Goal: Information Seeking & Learning: Learn about a topic

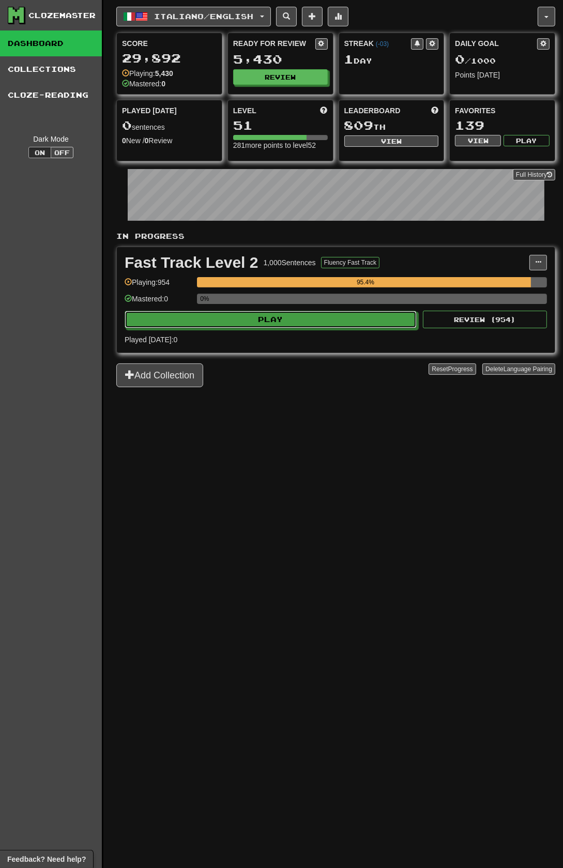
click at [308, 318] on button "Play" at bounding box center [271, 320] width 292 height 18
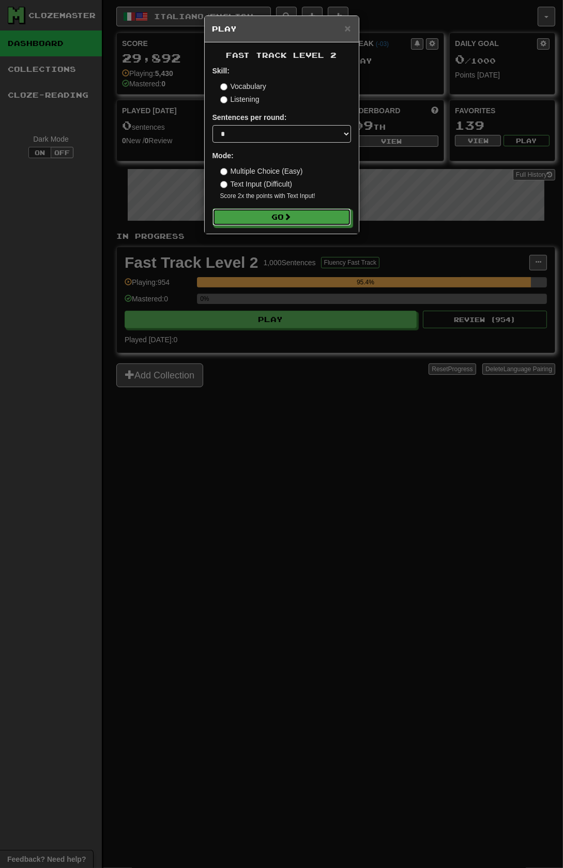
click at [317, 215] on button "Go" at bounding box center [281, 217] width 139 height 18
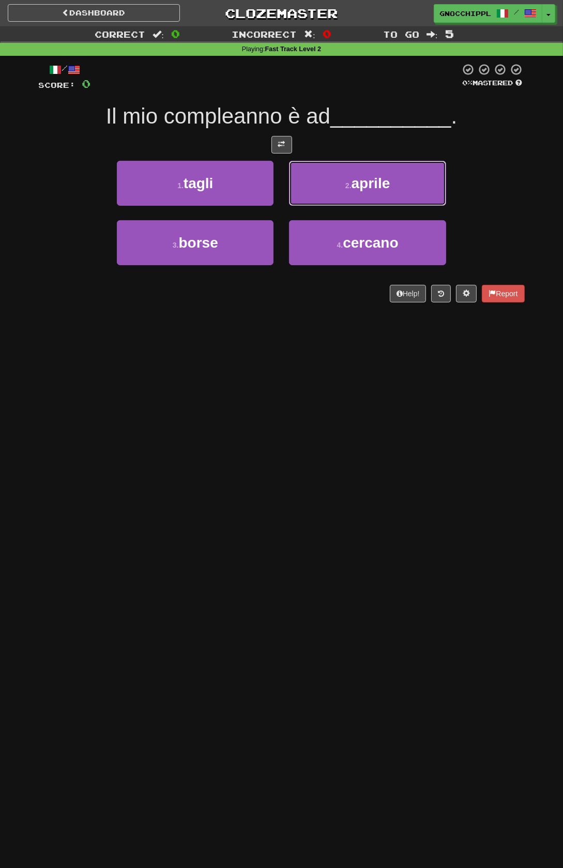
click at [390, 191] on span "aprile" at bounding box center [371, 183] width 39 height 16
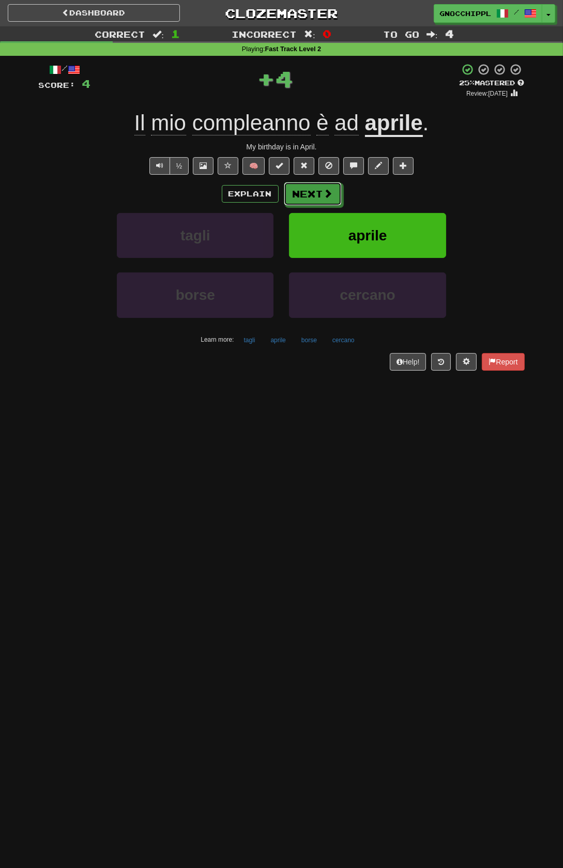
click at [317, 192] on button "Next" at bounding box center [313, 194] width 58 height 24
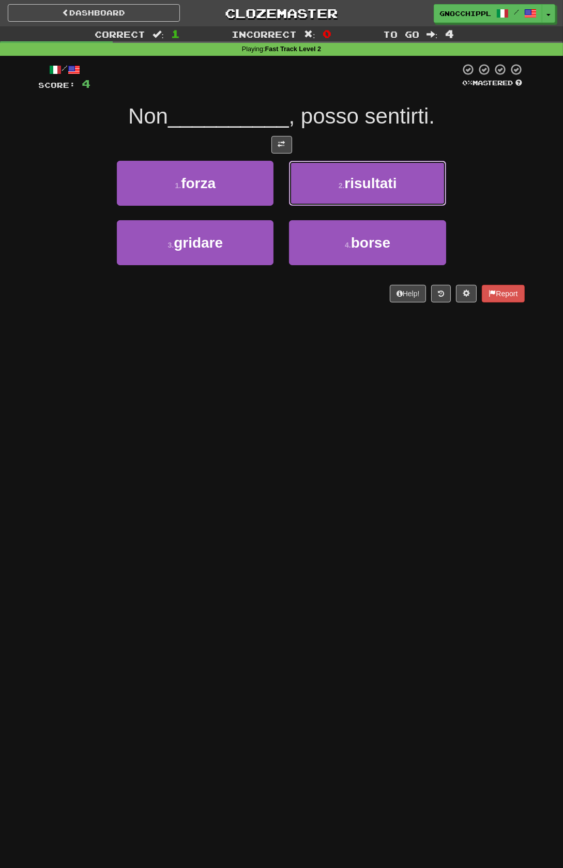
click at [395, 189] on span "risultati" at bounding box center [370, 183] width 52 height 16
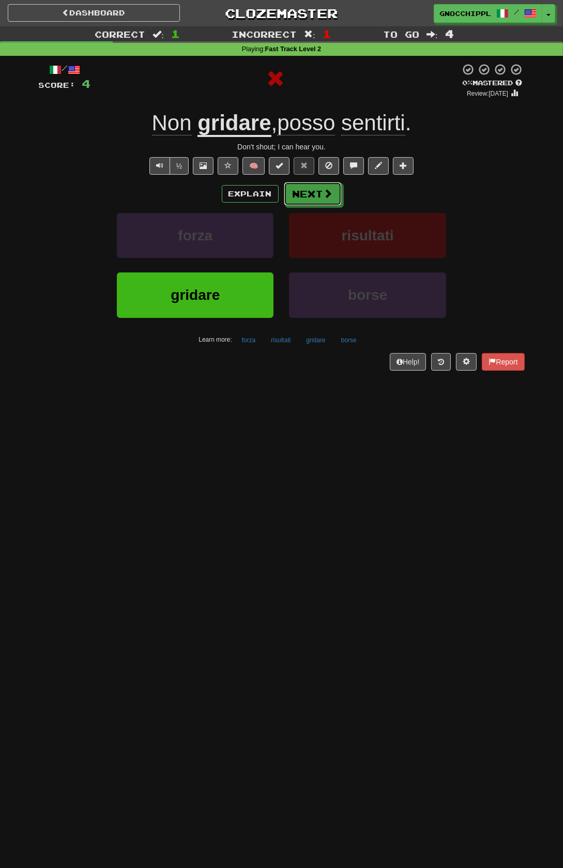
click at [327, 194] on span at bounding box center [328, 193] width 9 height 9
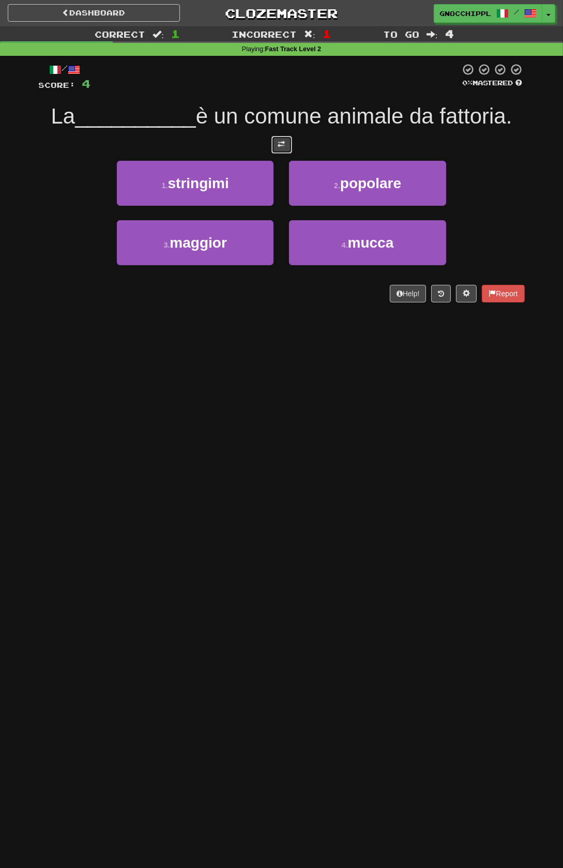
click at [285, 148] on span at bounding box center [281, 144] width 7 height 7
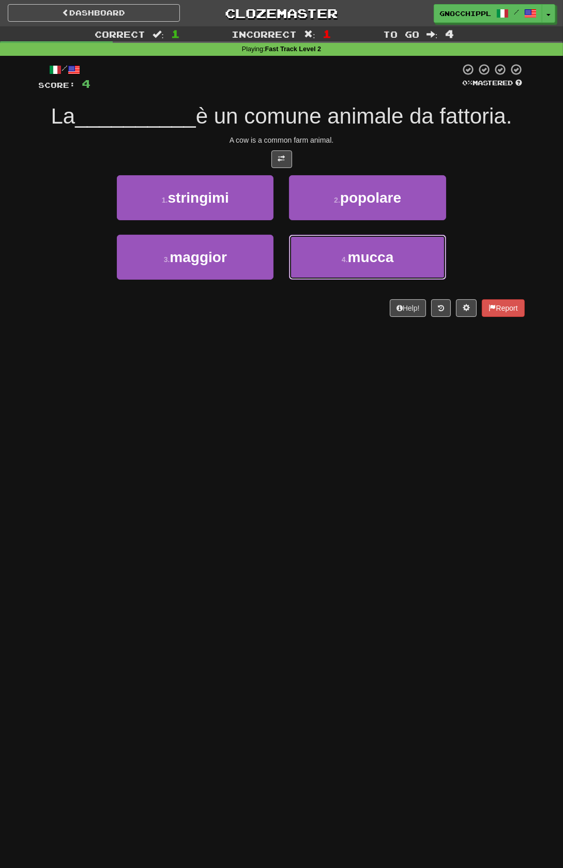
click at [381, 249] on span "mucca" at bounding box center [371, 257] width 46 height 16
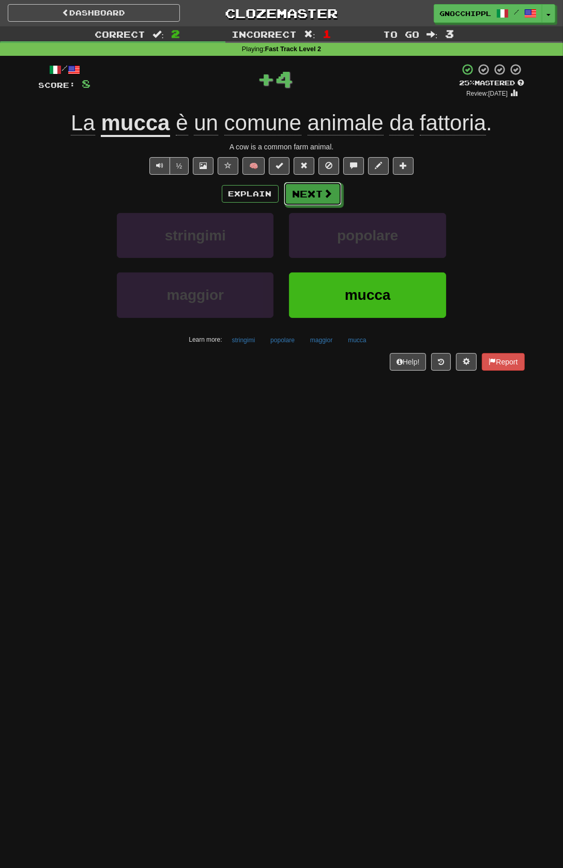
click at [316, 194] on button "Next" at bounding box center [313, 194] width 58 height 24
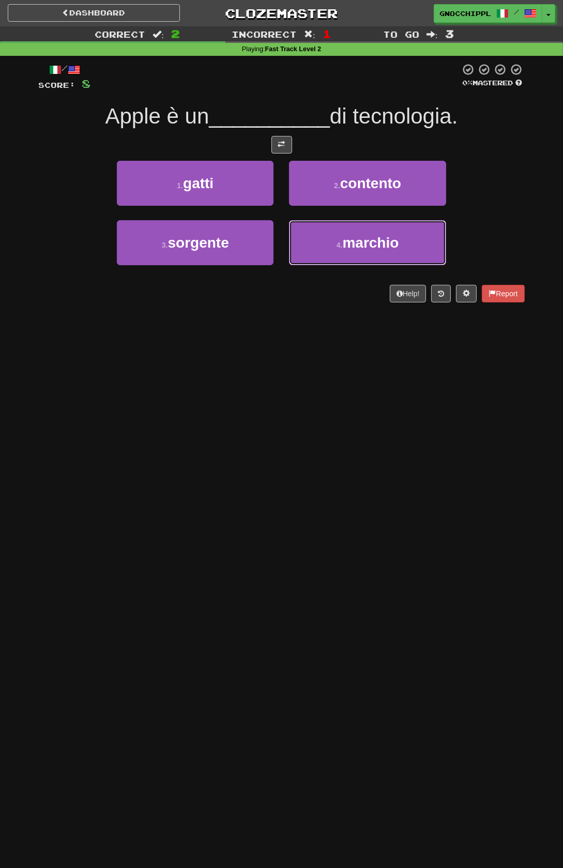
click at [375, 247] on span "marchio" at bounding box center [371, 243] width 56 height 16
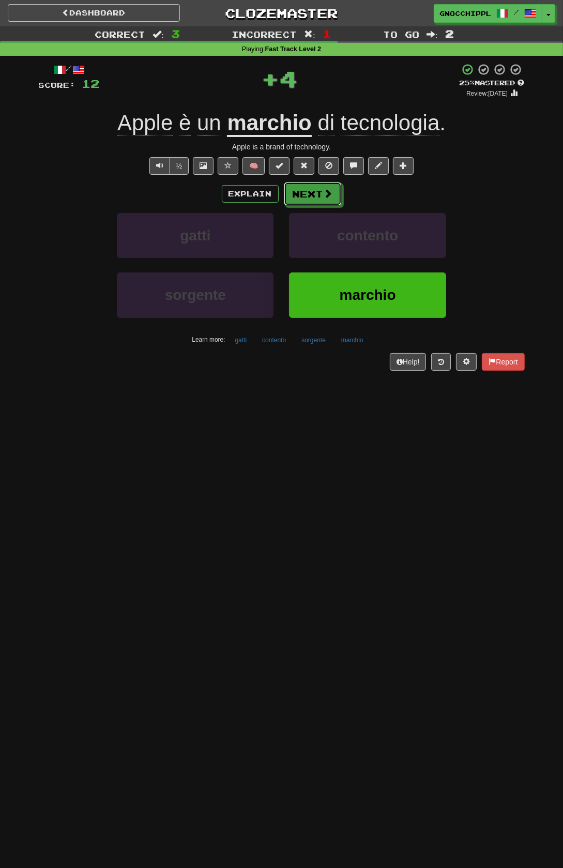
click at [326, 191] on span at bounding box center [328, 193] width 9 height 9
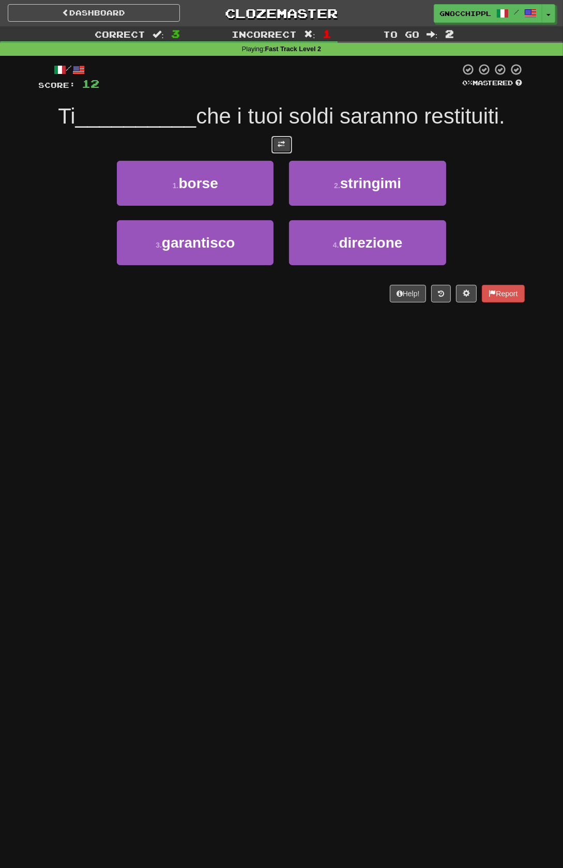
click at [285, 148] on span at bounding box center [281, 144] width 7 height 7
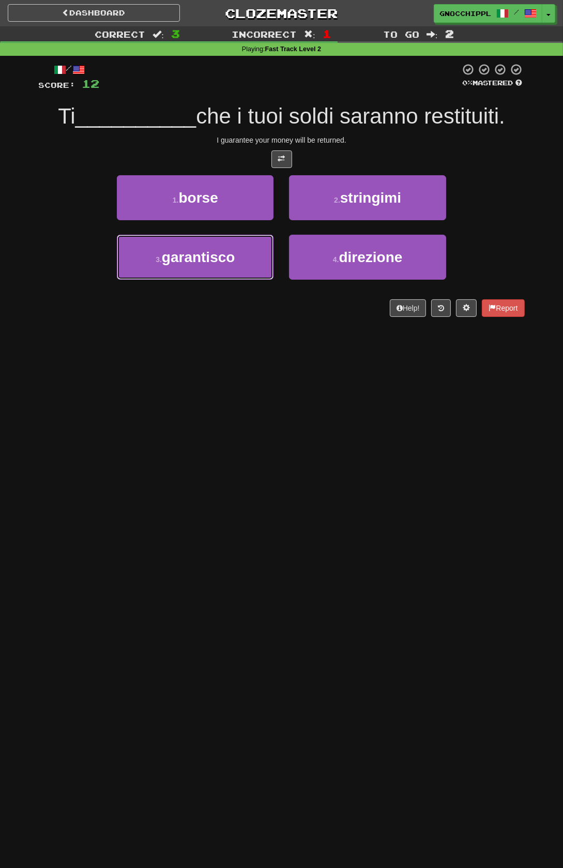
click at [228, 257] on span "garantisco" at bounding box center [198, 257] width 73 height 16
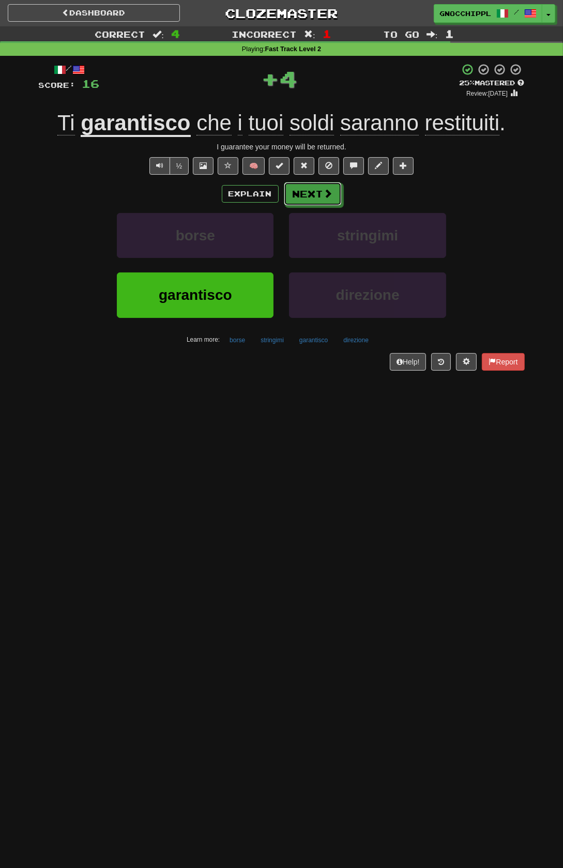
click at [340, 206] on button "Next" at bounding box center [313, 194] width 58 height 24
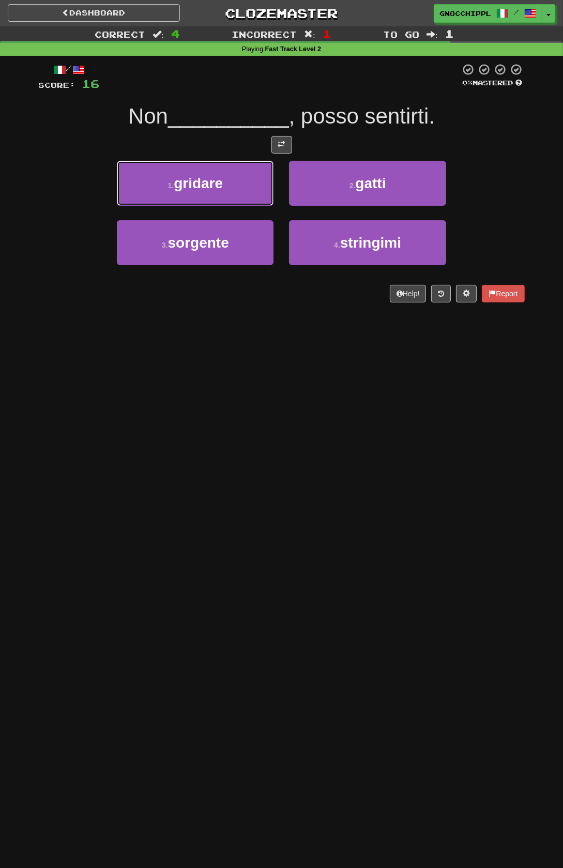
click at [212, 178] on span "gridare" at bounding box center [198, 183] width 49 height 16
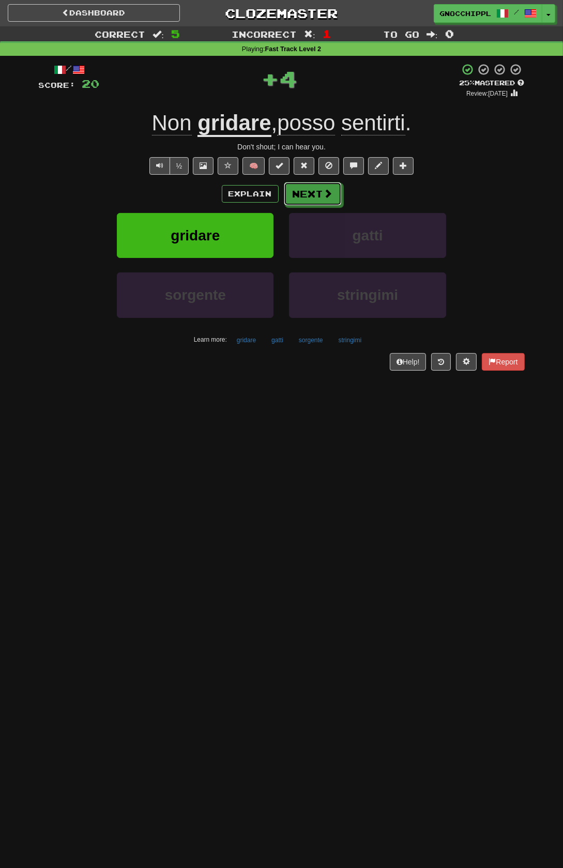
click at [315, 196] on button "Next" at bounding box center [313, 194] width 58 height 24
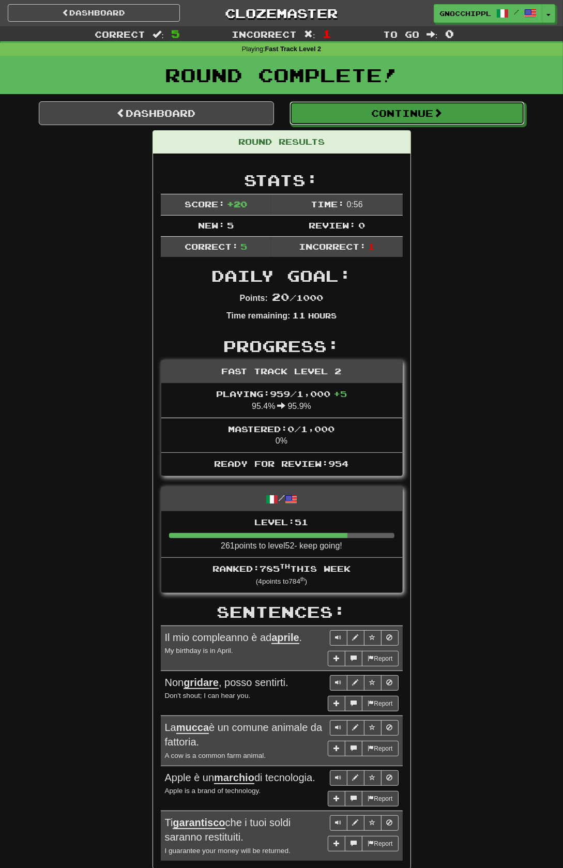
click at [431, 118] on button "Continue" at bounding box center [406, 113] width 235 height 24
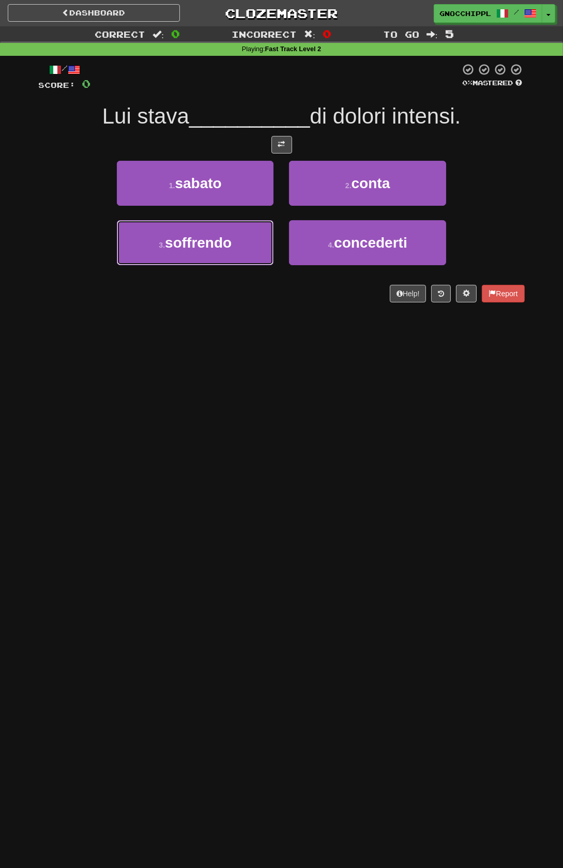
click at [231, 244] on span "soffrendo" at bounding box center [198, 243] width 67 height 16
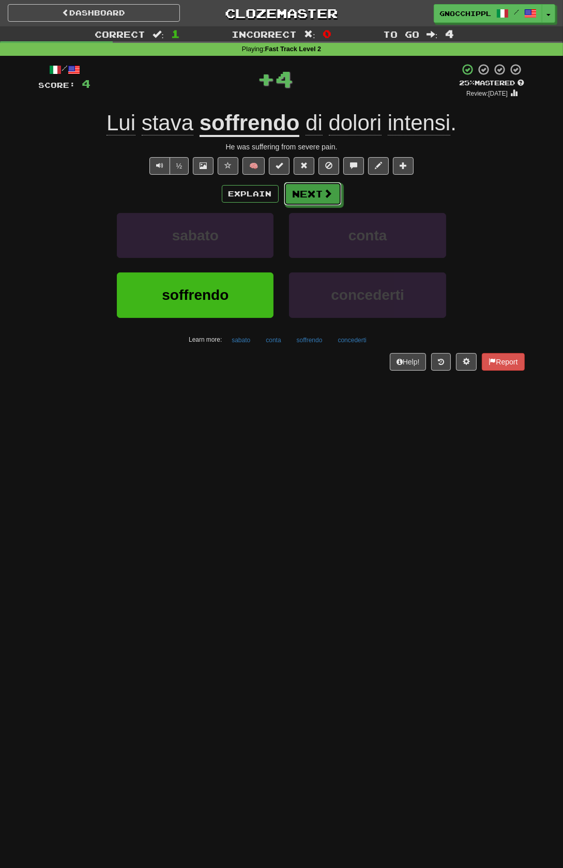
click at [319, 194] on button "Next" at bounding box center [313, 194] width 58 height 24
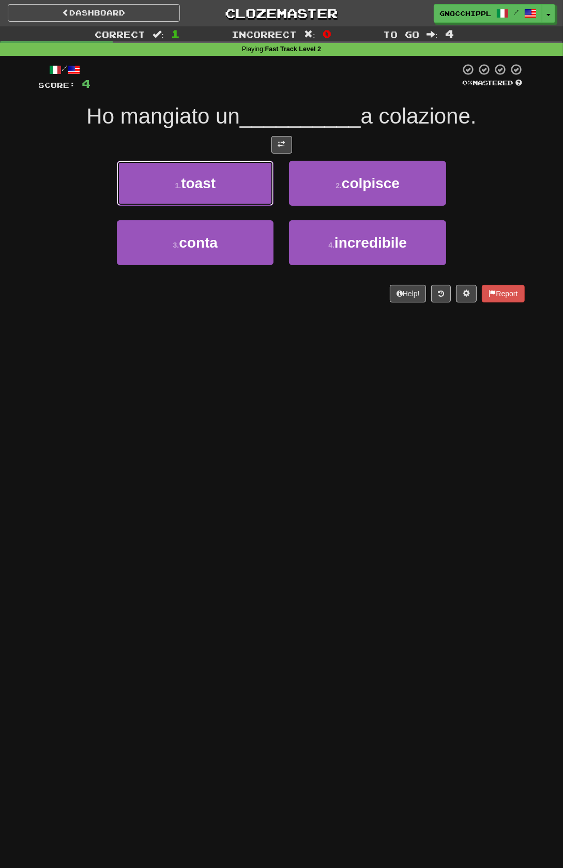
click at [216, 191] on span "toast" at bounding box center [198, 183] width 35 height 16
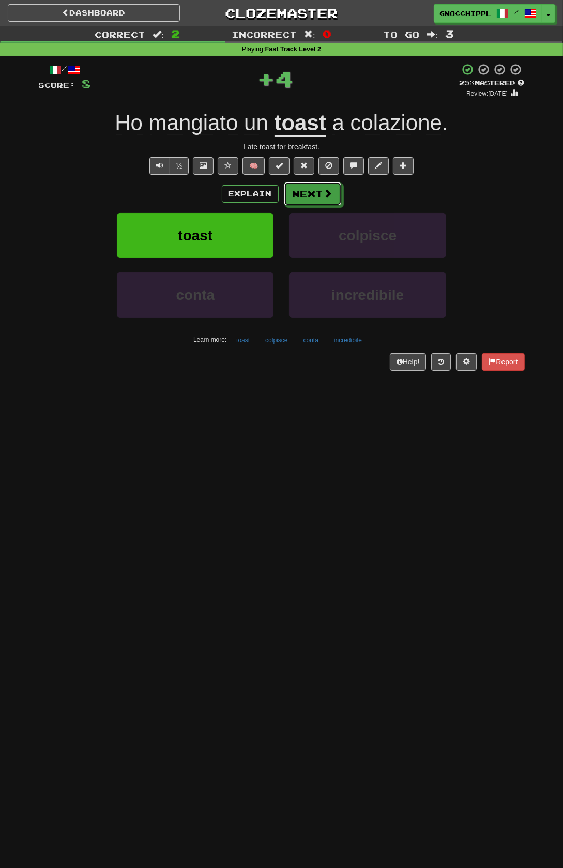
click at [314, 195] on button "Next" at bounding box center [313, 194] width 58 height 24
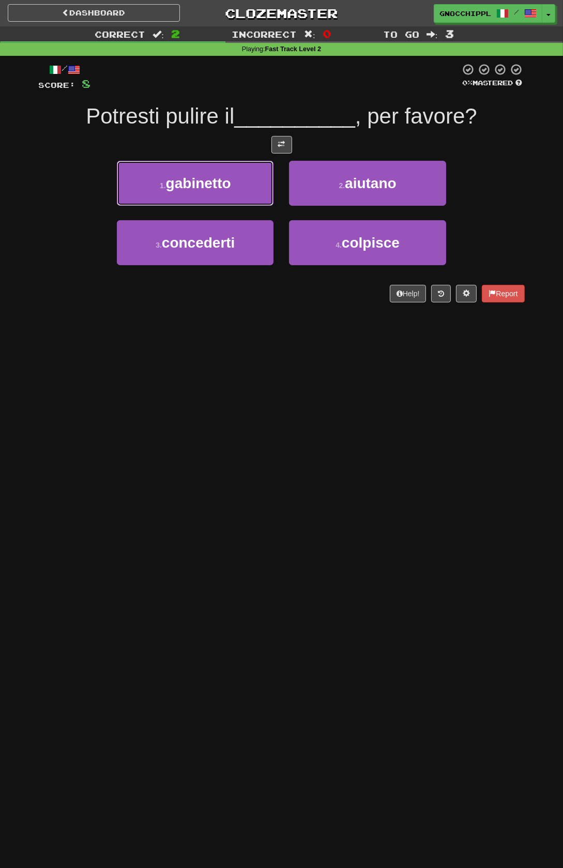
click at [231, 191] on span "gabinetto" at bounding box center [198, 183] width 65 height 16
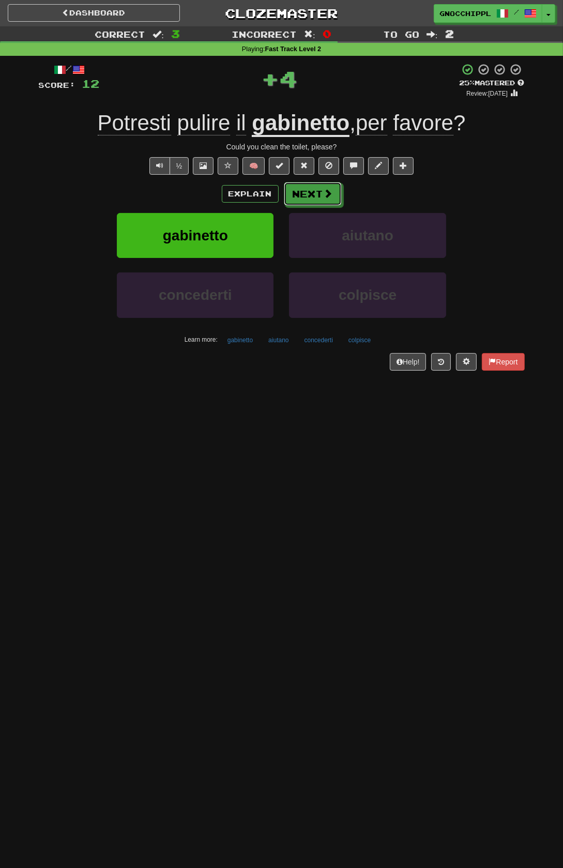
click at [309, 196] on button "Next" at bounding box center [313, 194] width 58 height 24
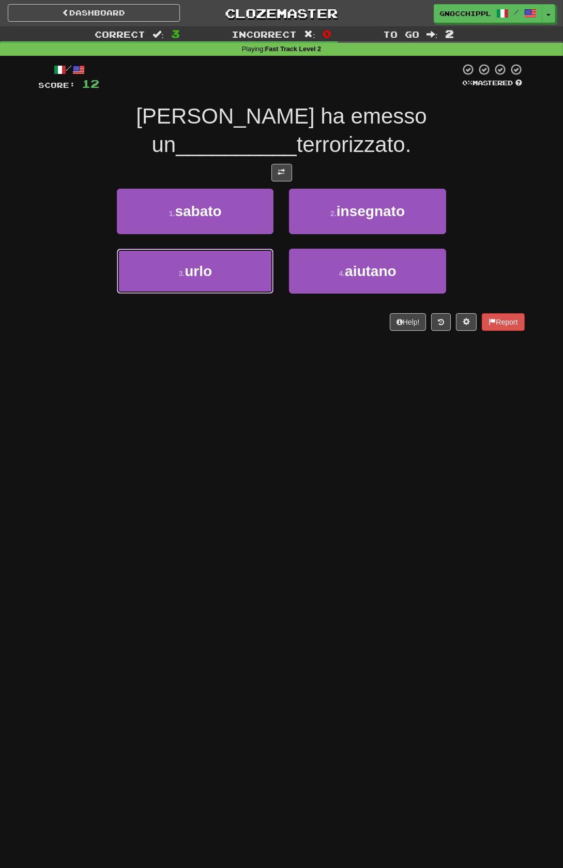
click at [212, 265] on span "urlo" at bounding box center [198, 271] width 27 height 16
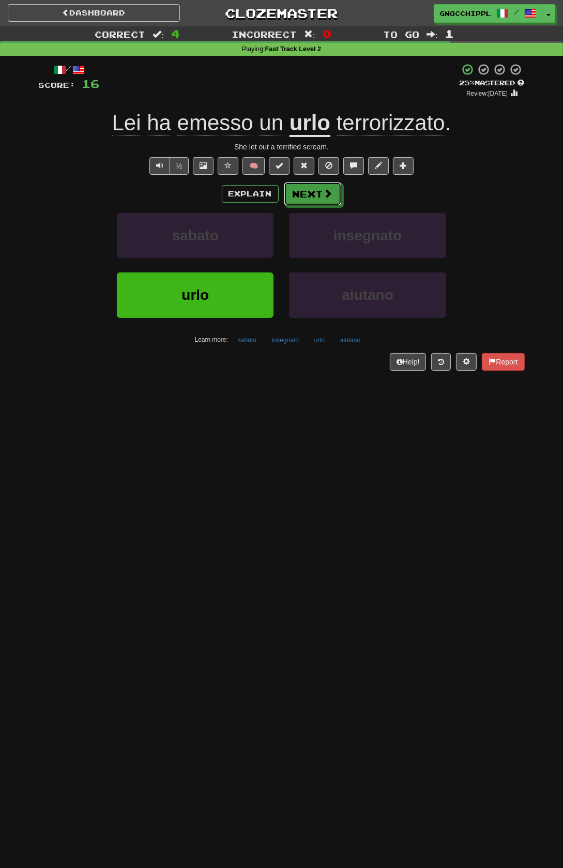
click at [320, 189] on button "Next" at bounding box center [313, 194] width 58 height 24
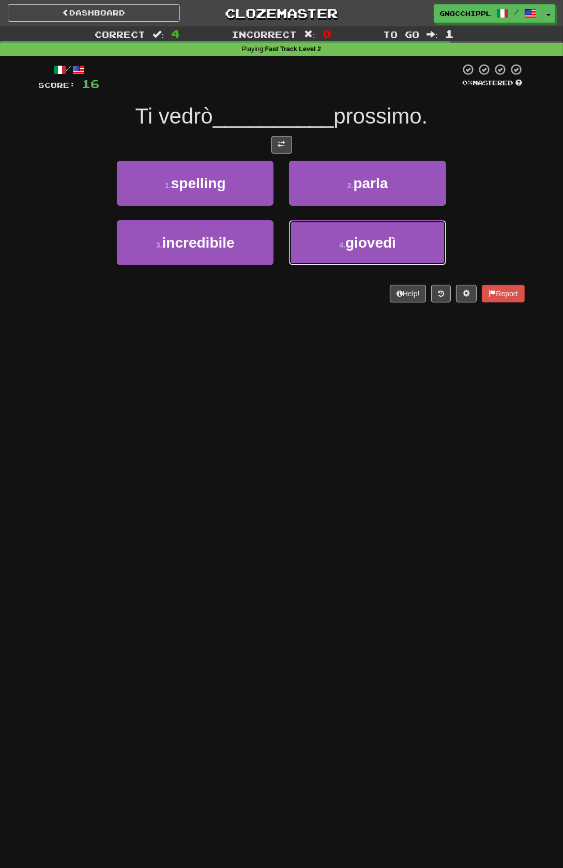
click at [353, 248] on span "giovedì" at bounding box center [370, 243] width 51 height 16
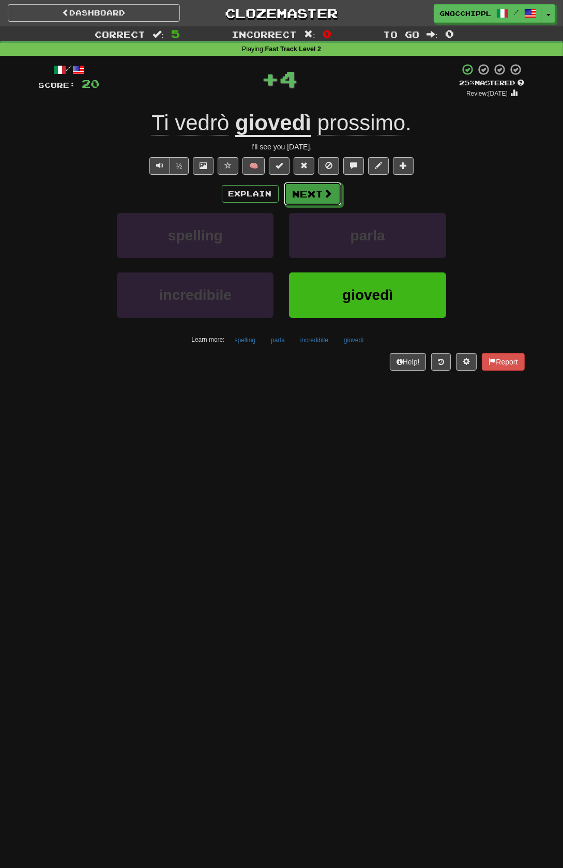
click at [342, 205] on button "Next" at bounding box center [313, 194] width 58 height 24
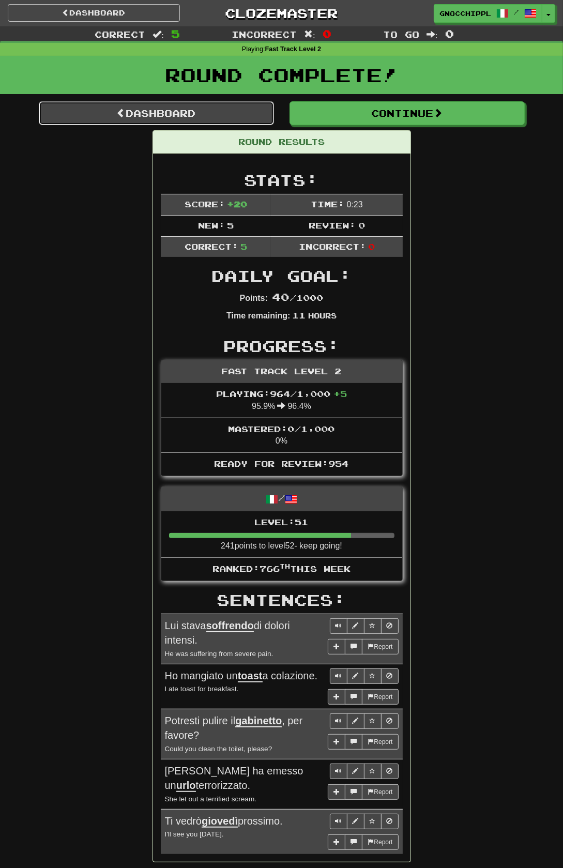
click at [217, 124] on link "Dashboard" at bounding box center [156, 113] width 235 height 24
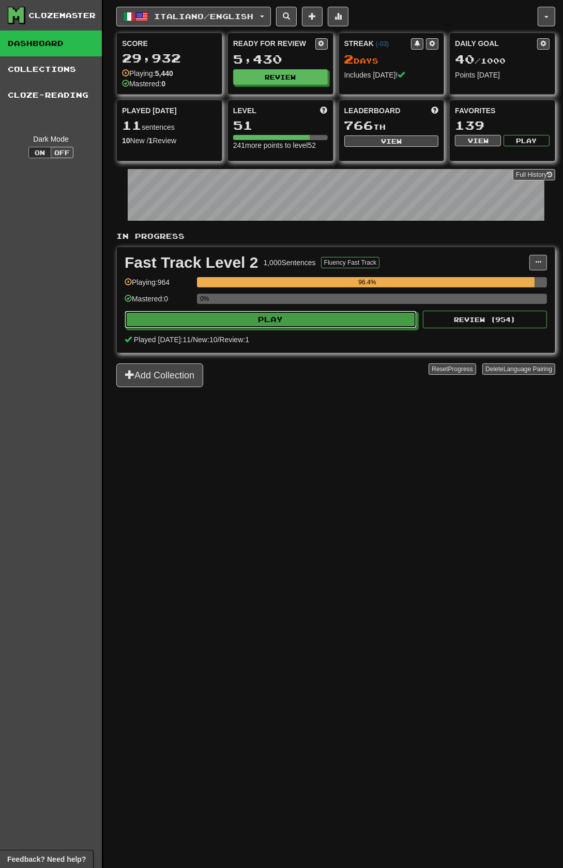
click at [318, 312] on button "Play" at bounding box center [271, 320] width 292 height 18
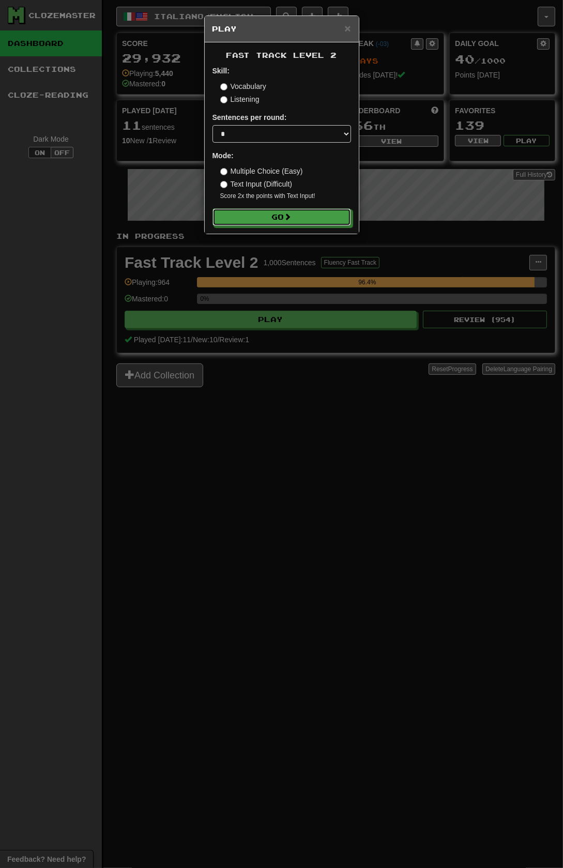
click at [292, 220] on span at bounding box center [287, 216] width 7 height 7
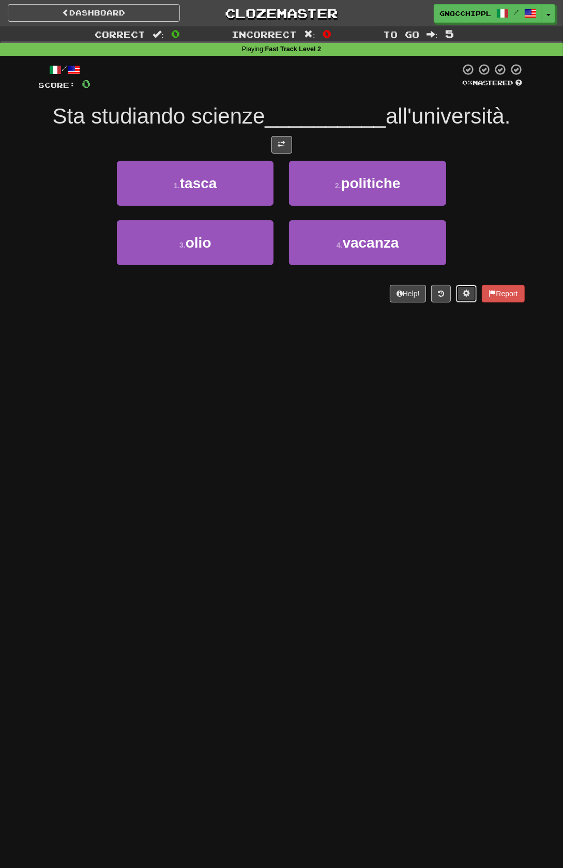
click at [464, 296] on span at bounding box center [466, 292] width 7 height 7
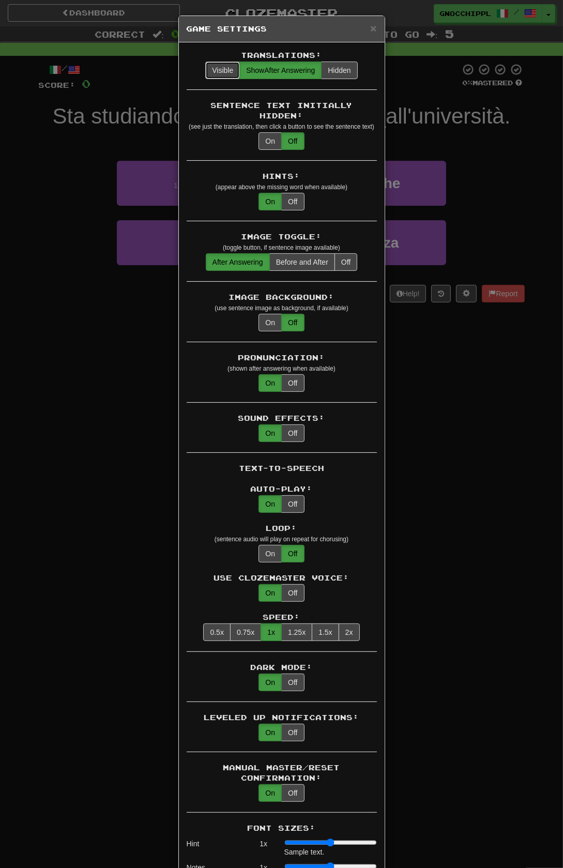
click at [222, 69] on button "Visible" at bounding box center [222, 71] width 35 height 18
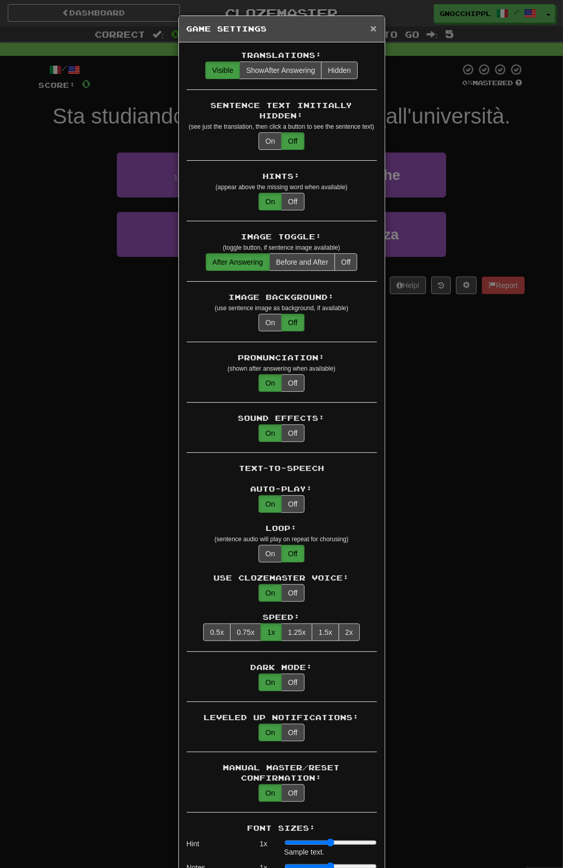
click at [373, 28] on span "×" at bounding box center [373, 28] width 6 height 12
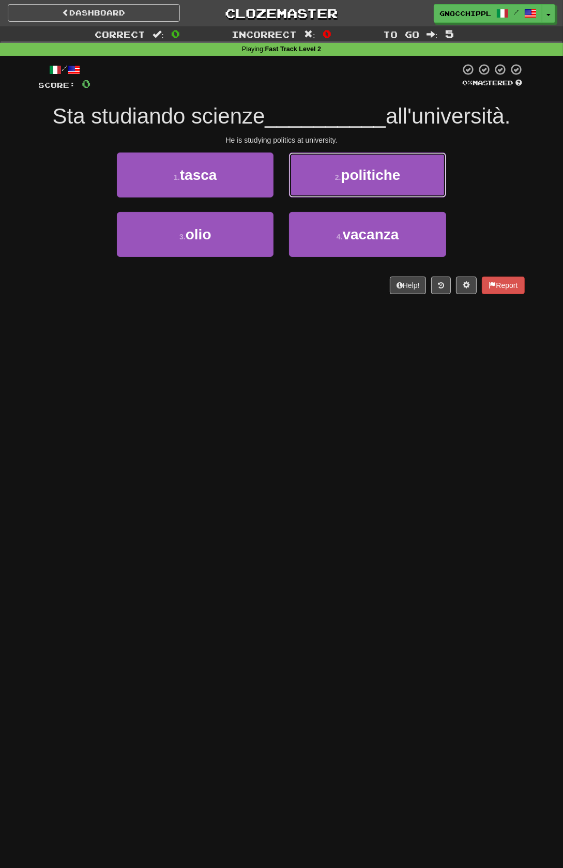
click at [397, 173] on span "politiche" at bounding box center [370, 175] width 59 height 16
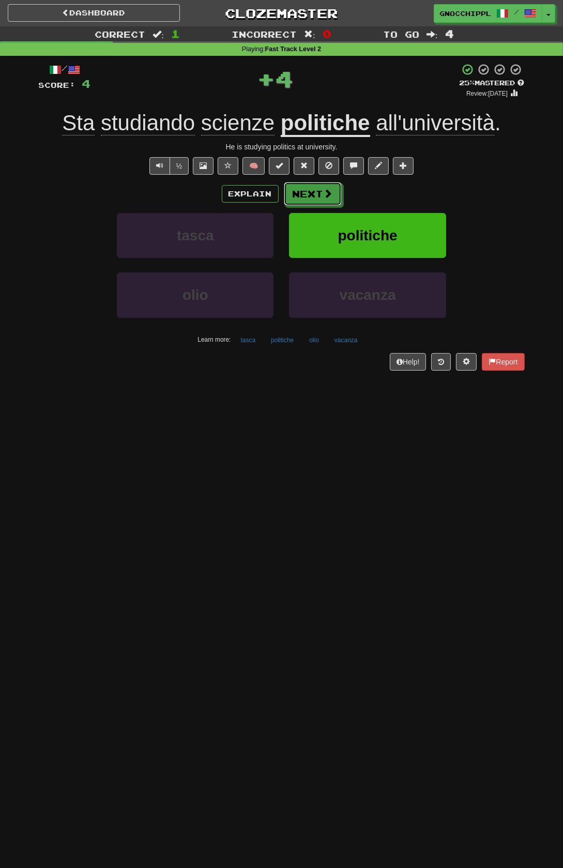
click at [327, 190] on span at bounding box center [328, 193] width 9 height 9
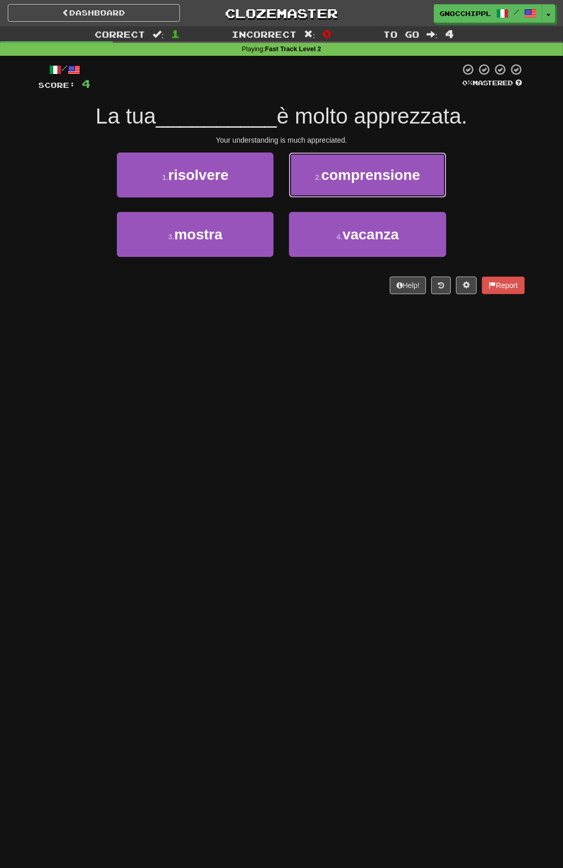
click at [363, 175] on span "comprensione" at bounding box center [370, 175] width 99 height 16
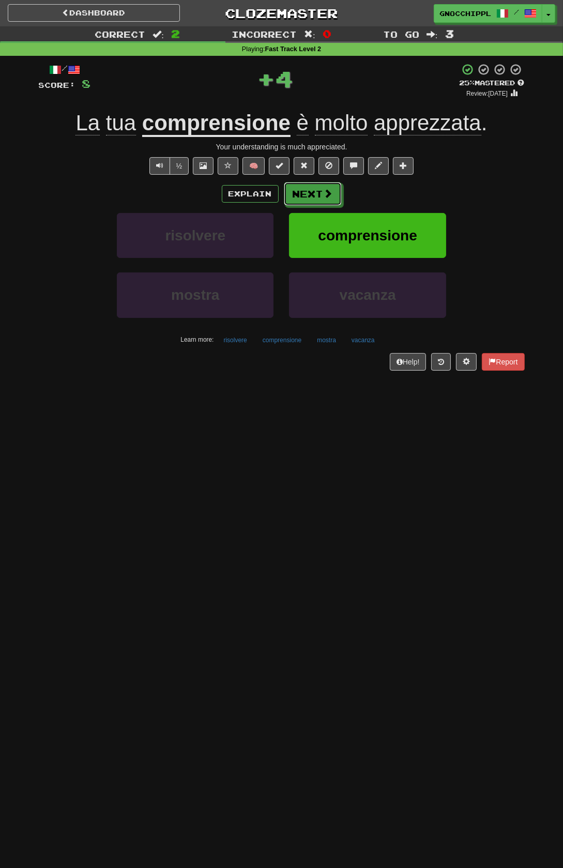
click at [317, 195] on button "Next" at bounding box center [313, 194] width 58 height 24
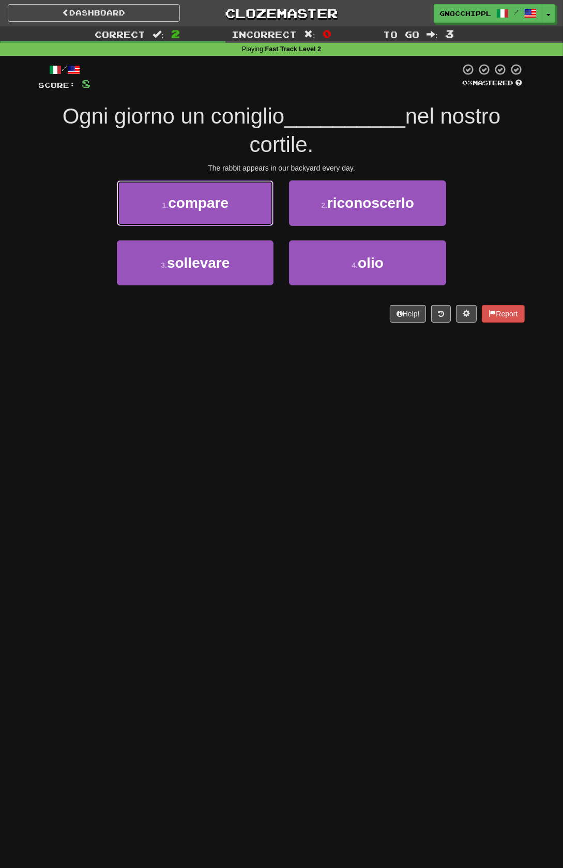
click at [221, 205] on span "compare" at bounding box center [198, 203] width 60 height 16
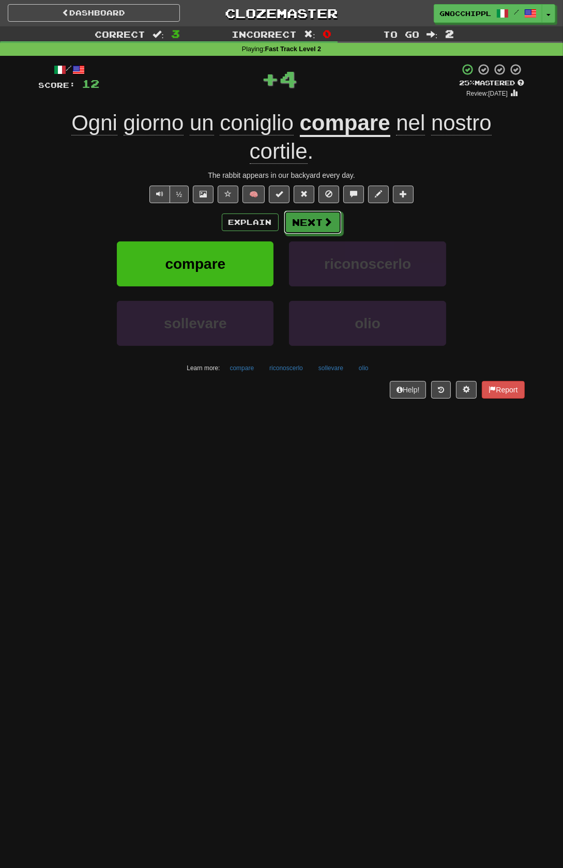
click at [315, 222] on button "Next" at bounding box center [313, 222] width 58 height 24
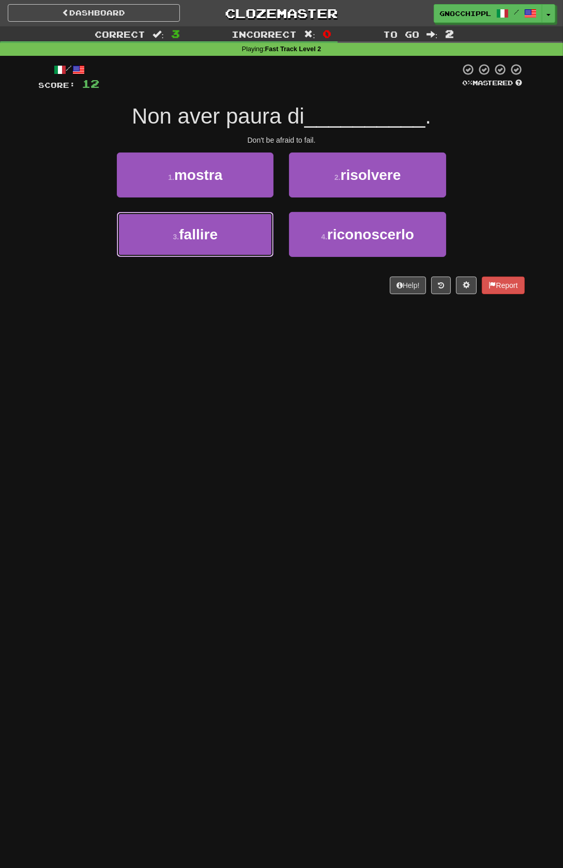
click at [237, 233] on button "3 . fallire" at bounding box center [195, 234] width 157 height 45
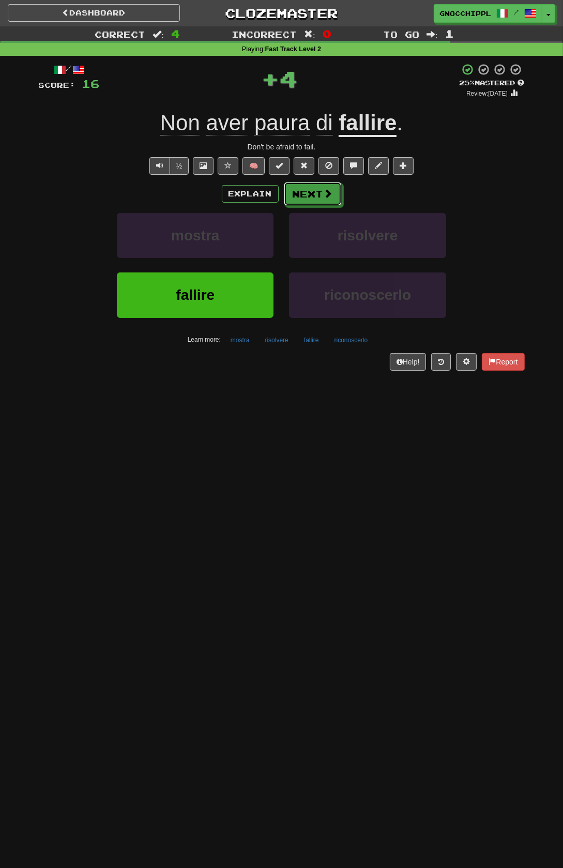
click at [314, 194] on button "Next" at bounding box center [313, 194] width 58 height 24
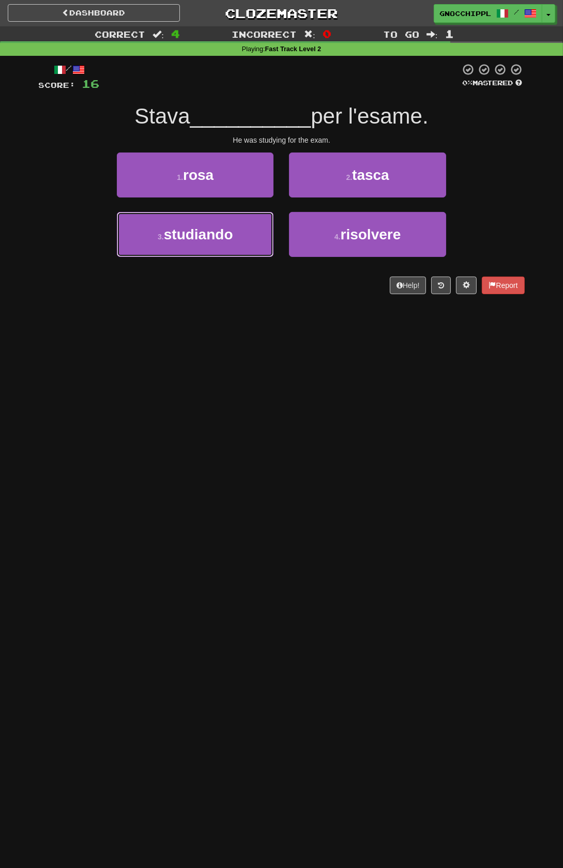
click at [222, 229] on span "studiando" at bounding box center [198, 234] width 69 height 16
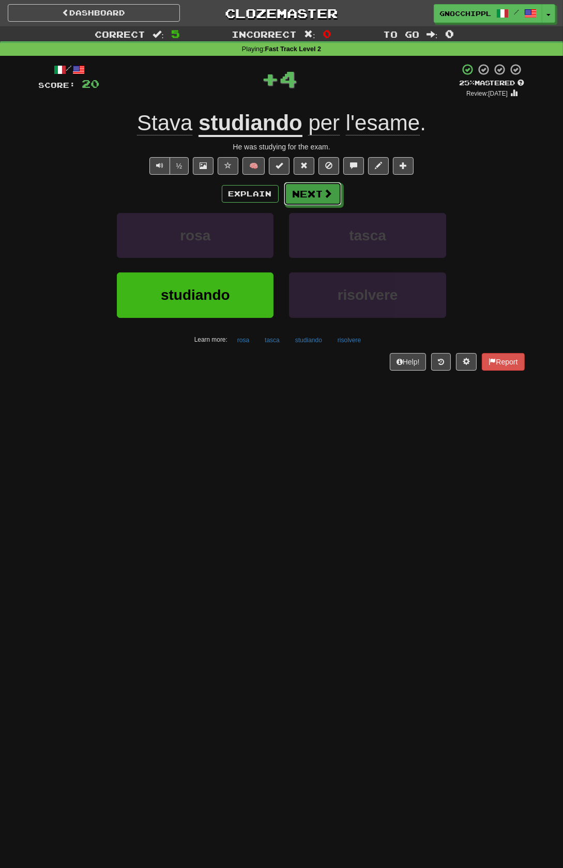
click at [342, 205] on button "Next" at bounding box center [313, 194] width 58 height 24
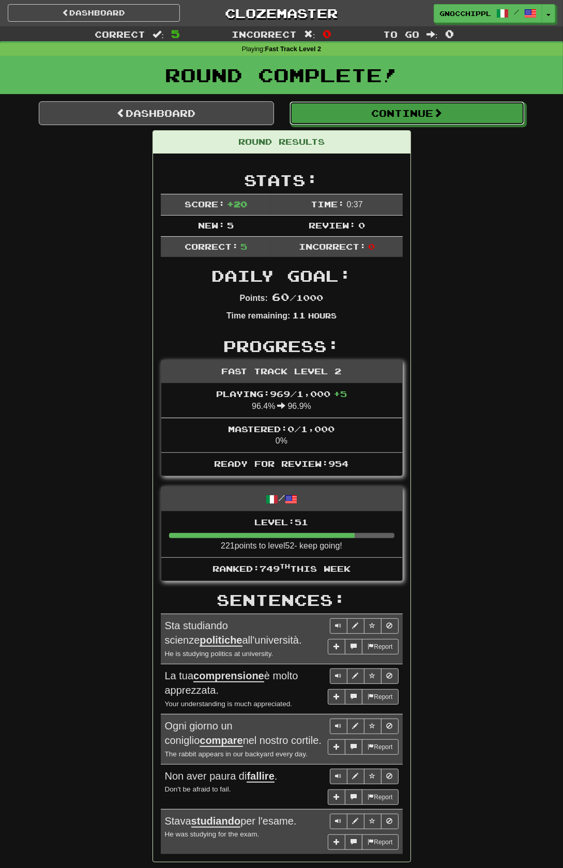
click at [394, 115] on button "Continue" at bounding box center [406, 113] width 235 height 24
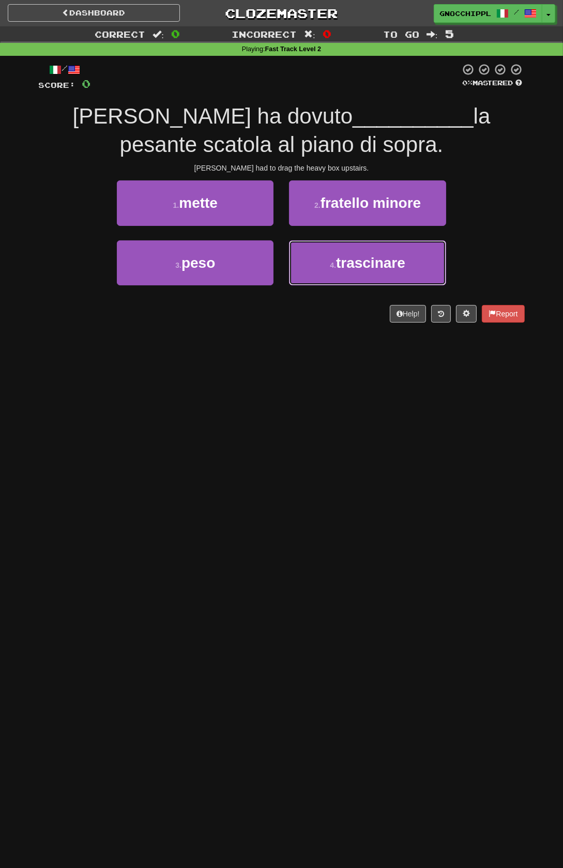
click at [348, 262] on span "trascinare" at bounding box center [370, 263] width 69 height 16
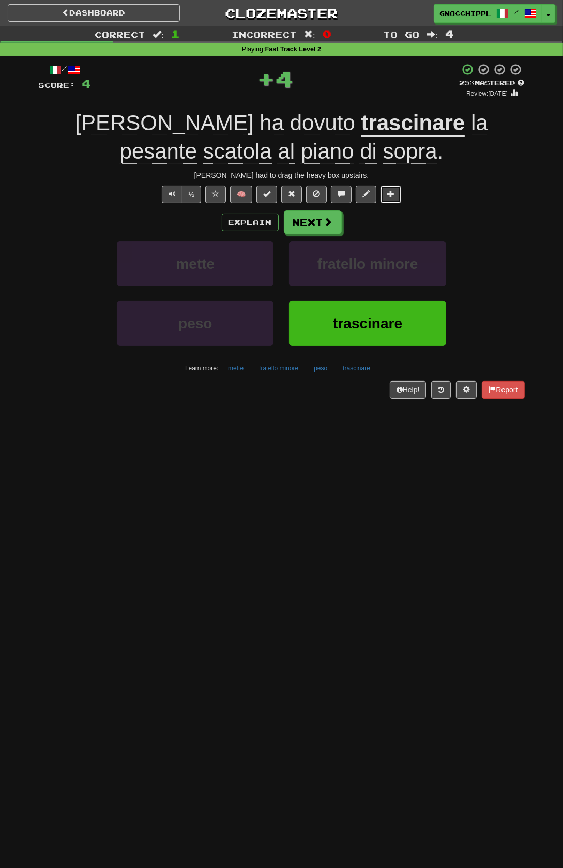
click at [390, 193] on span at bounding box center [390, 193] width 7 height 7
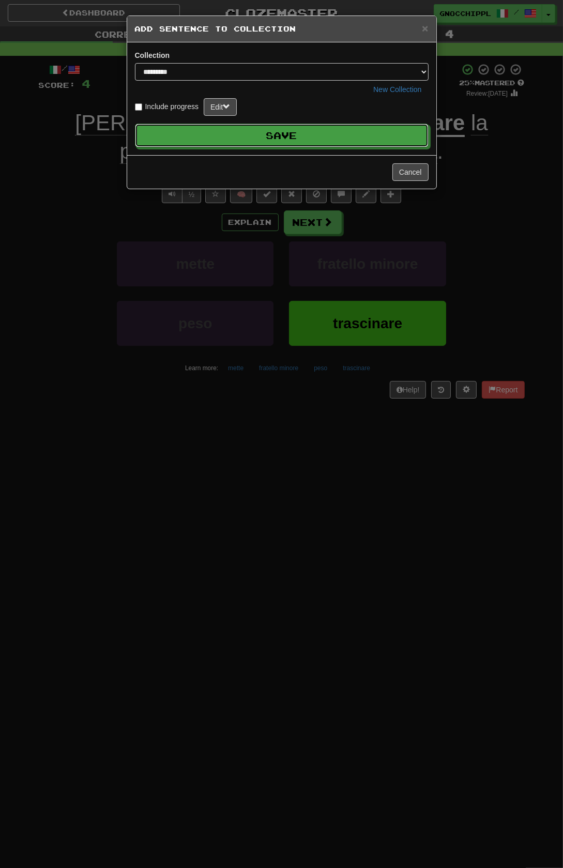
click at [324, 147] on button "Save" at bounding box center [282, 136] width 294 height 24
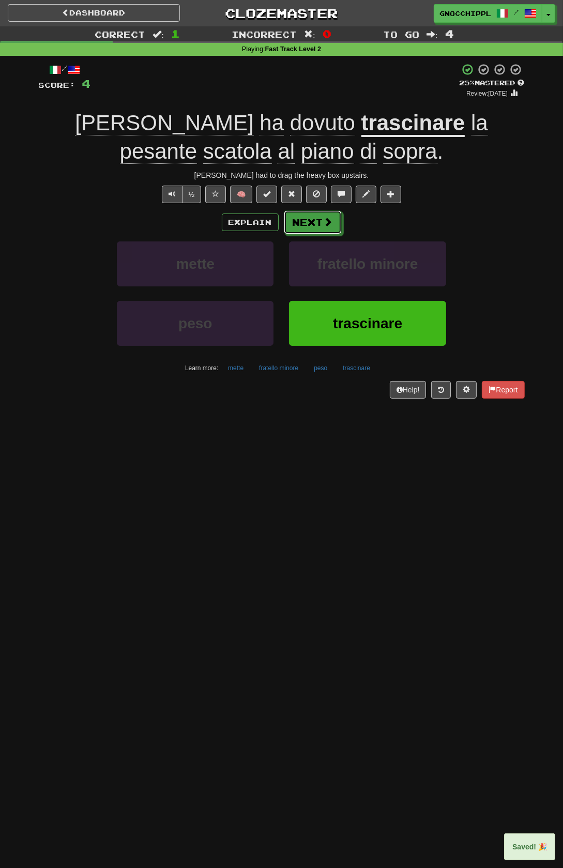
click at [316, 219] on button "Next" at bounding box center [313, 222] width 58 height 24
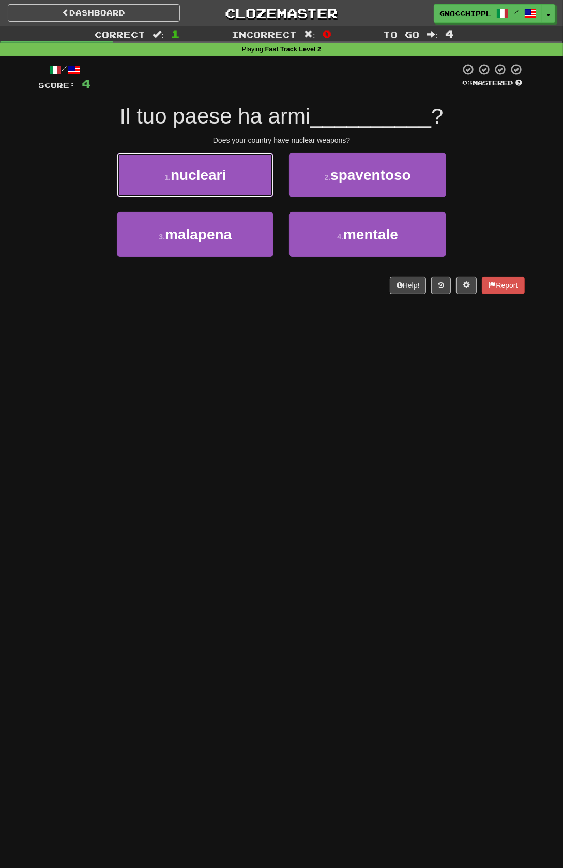
click at [241, 177] on button "1 . nucleari" at bounding box center [195, 174] width 157 height 45
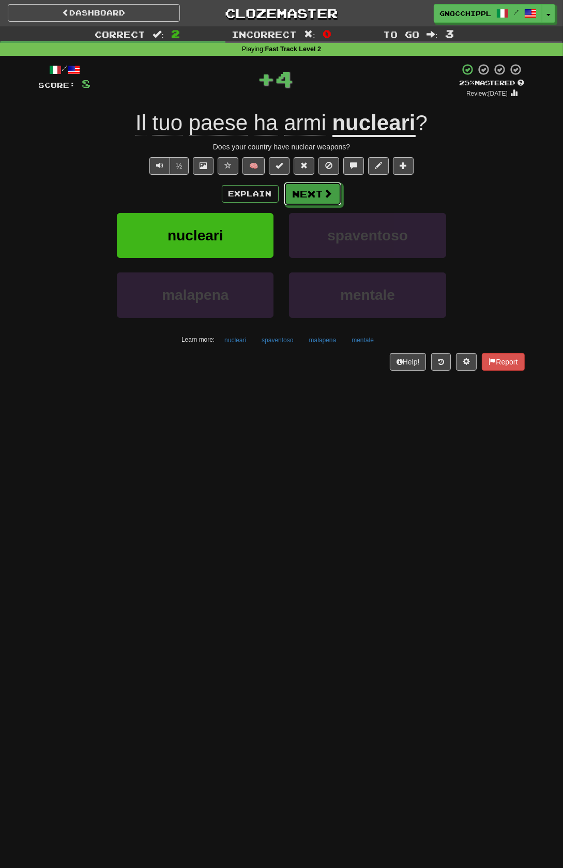
click at [322, 193] on button "Next" at bounding box center [313, 194] width 58 height 24
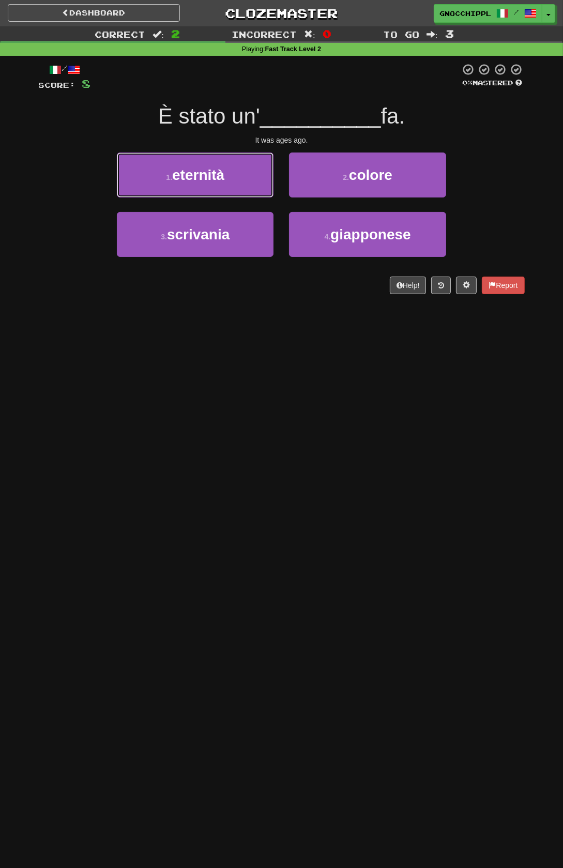
click at [224, 183] on span "eternità" at bounding box center [198, 175] width 52 height 16
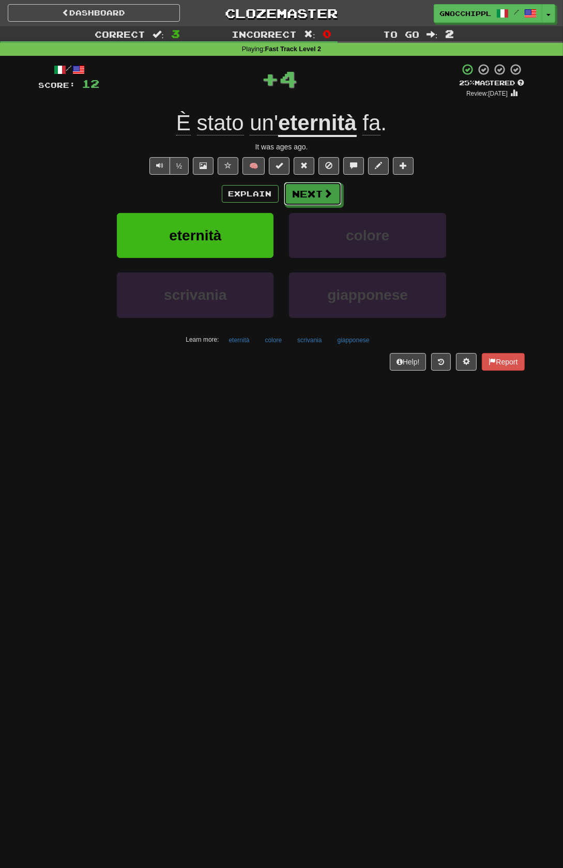
click at [316, 190] on button "Next" at bounding box center [313, 194] width 58 height 24
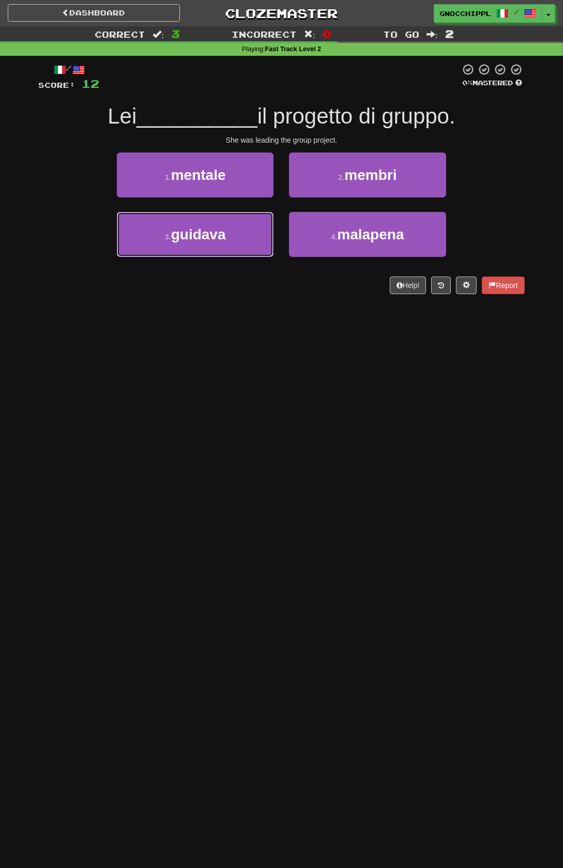
click at [237, 235] on button "3 . guidava" at bounding box center [195, 234] width 157 height 45
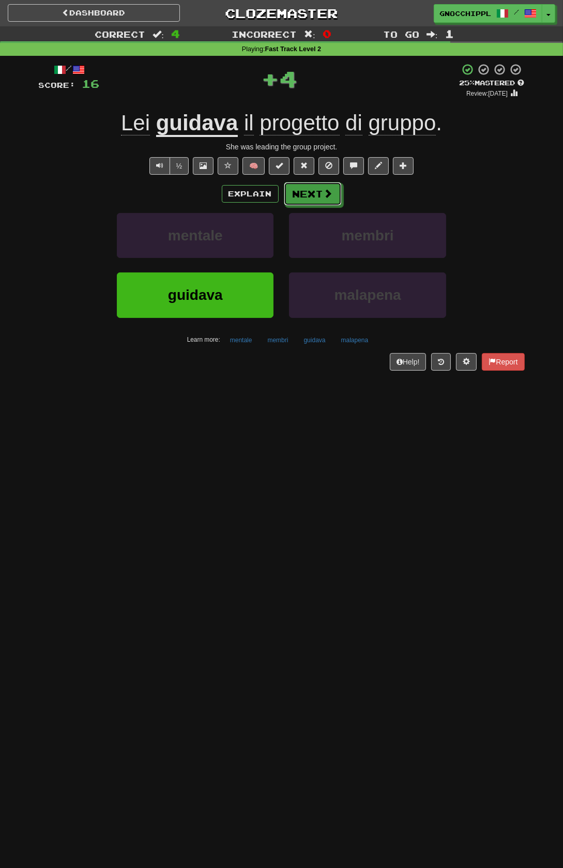
click at [342, 206] on button "Next" at bounding box center [313, 194] width 58 height 24
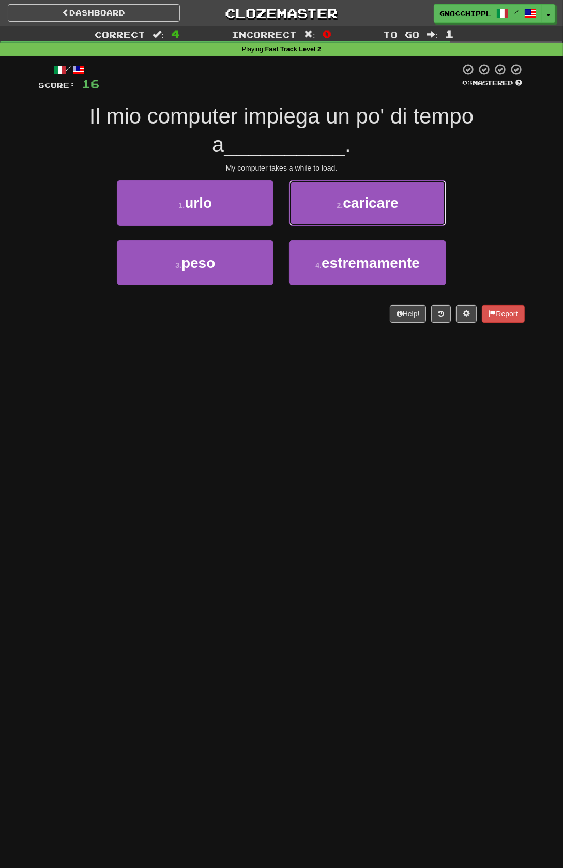
click at [386, 209] on span "caricare" at bounding box center [370, 203] width 55 height 16
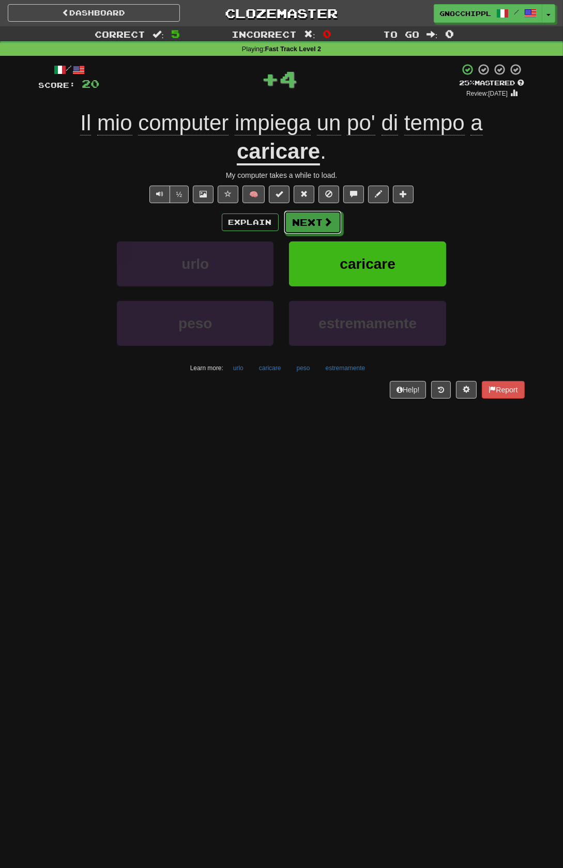
click at [323, 221] on button "Next" at bounding box center [313, 222] width 58 height 24
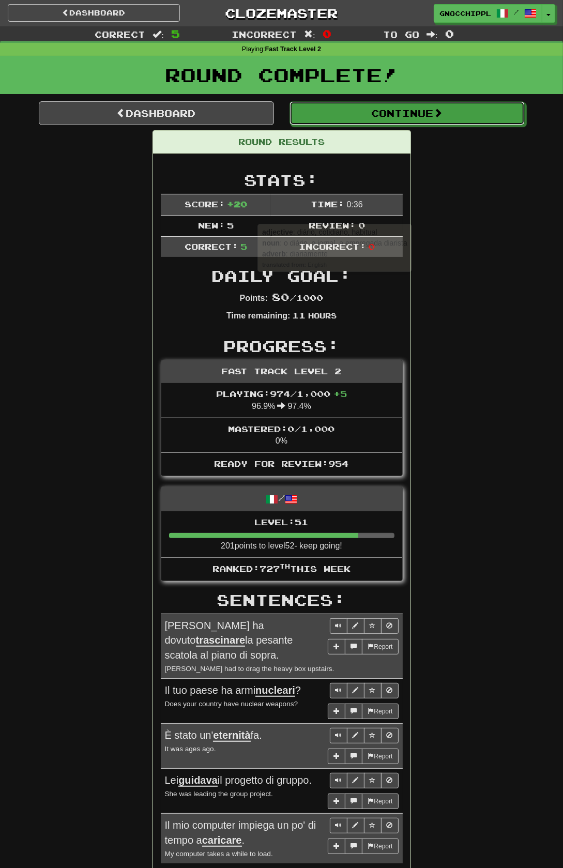
click at [442, 109] on span at bounding box center [437, 112] width 9 height 9
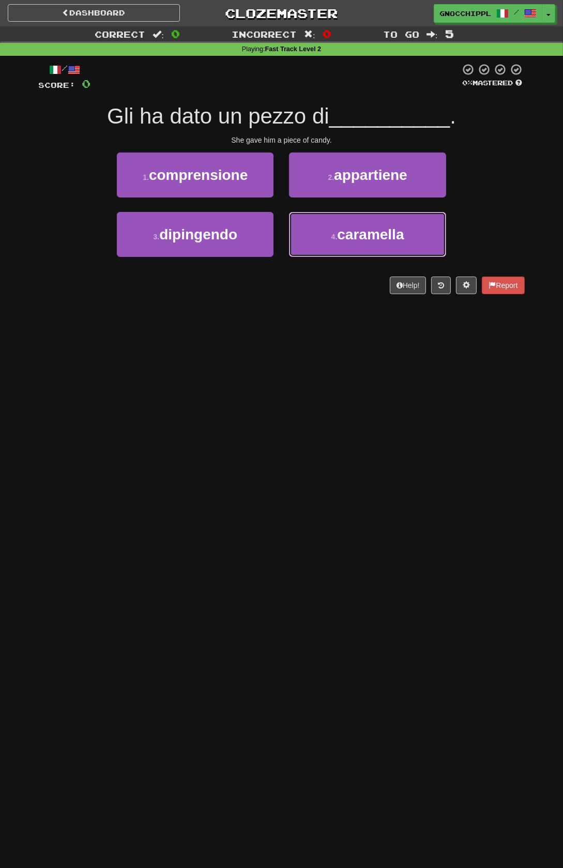
click at [363, 233] on span "caramella" at bounding box center [370, 234] width 67 height 16
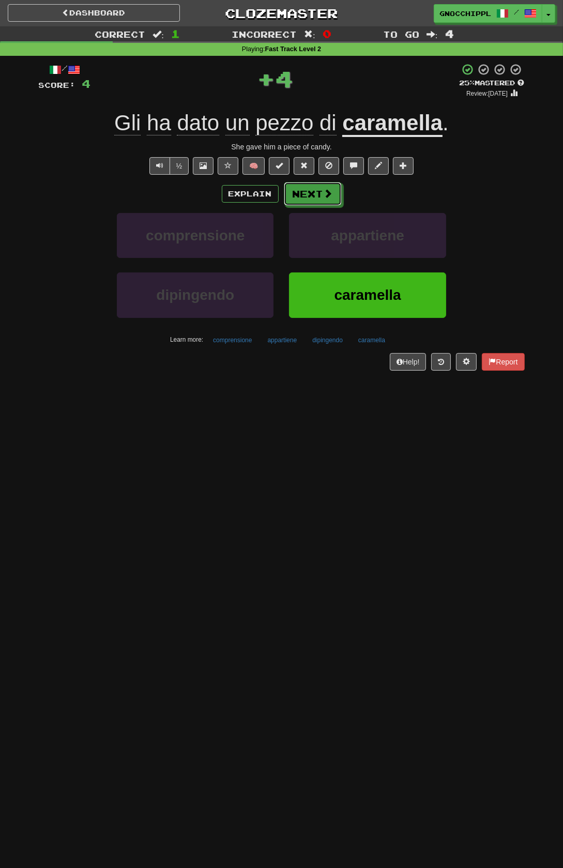
click at [326, 195] on span at bounding box center [328, 193] width 9 height 9
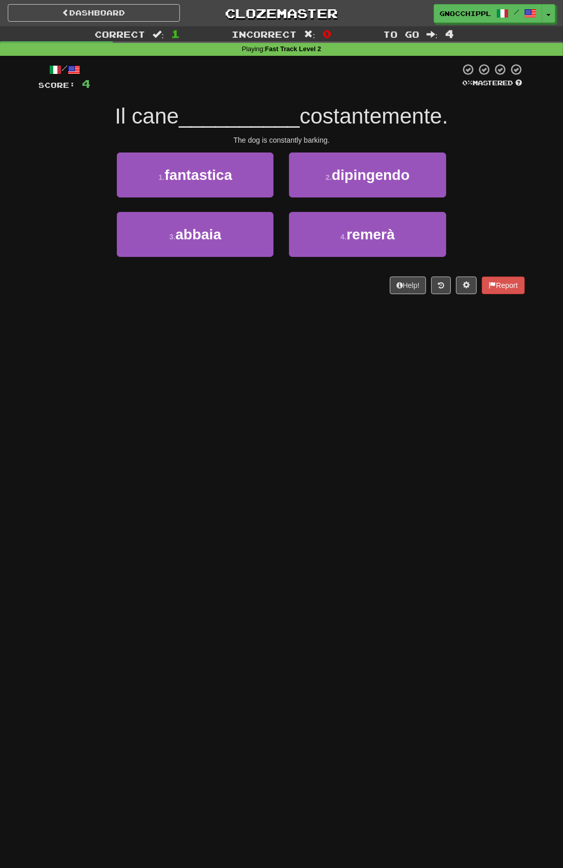
scroll to position [1, 0]
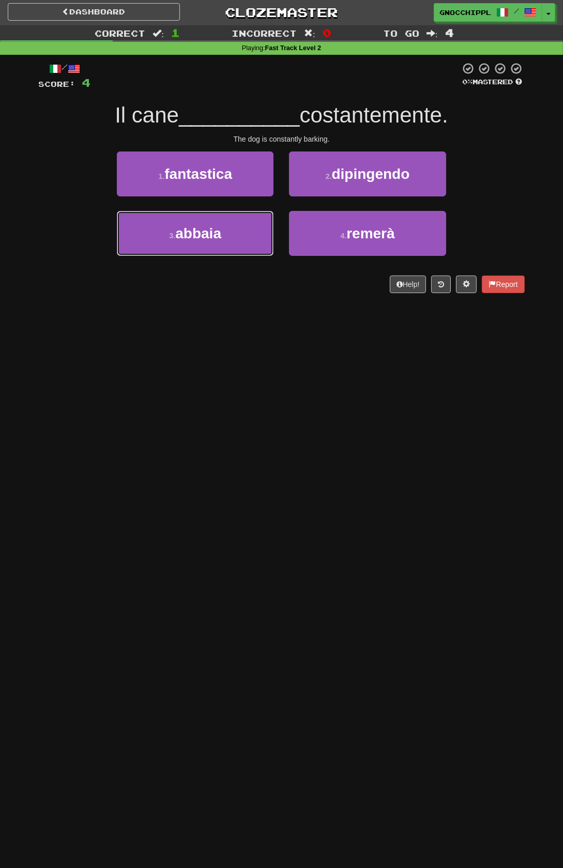
click at [236, 244] on button "3 . abbaia" at bounding box center [195, 233] width 157 height 45
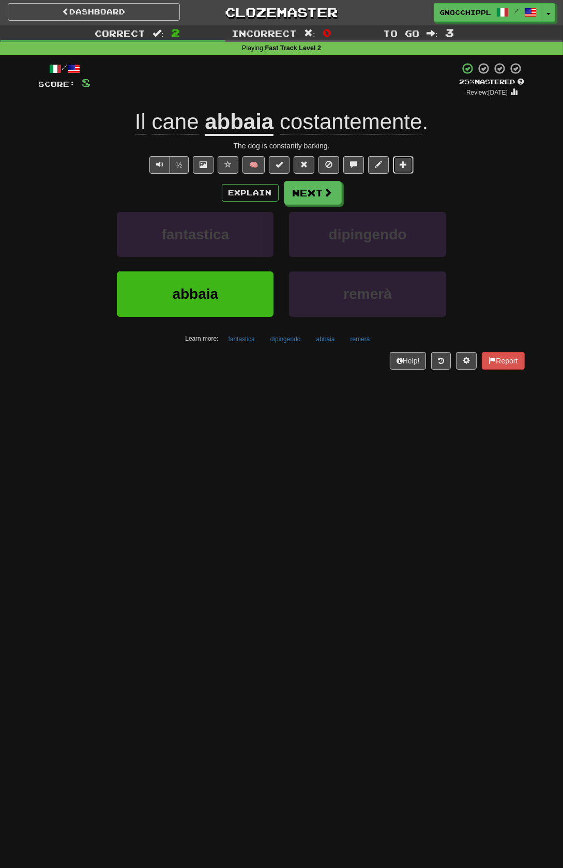
click at [403, 165] on span at bounding box center [403, 164] width 7 height 7
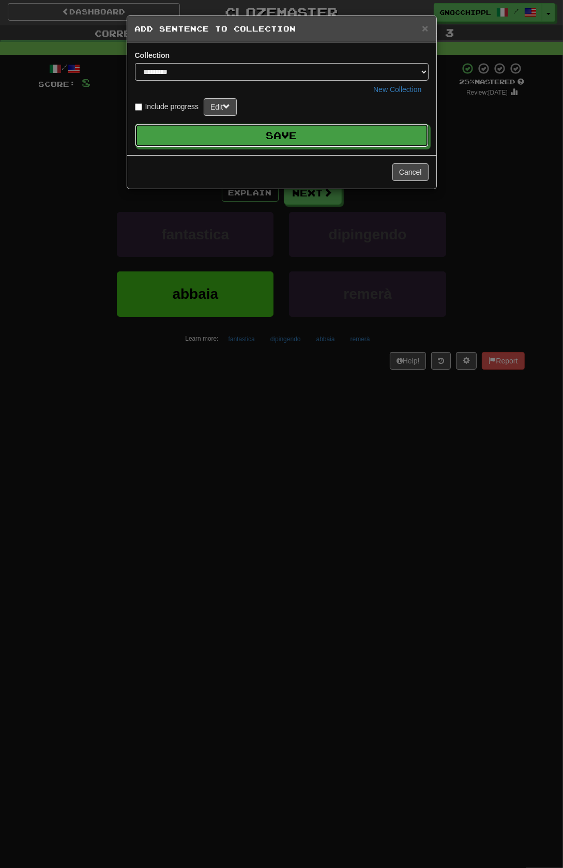
click at [359, 136] on button "Save" at bounding box center [282, 136] width 294 height 24
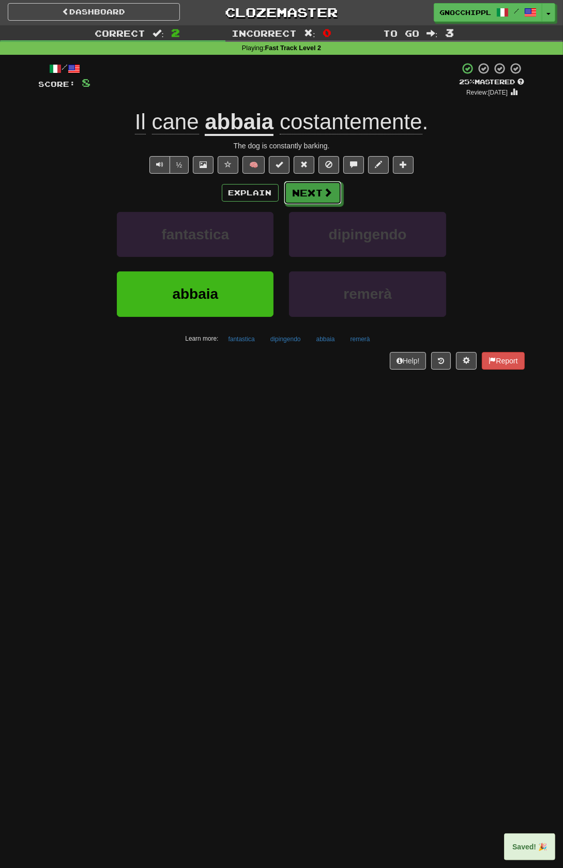
click at [317, 191] on button "Next" at bounding box center [313, 193] width 58 height 24
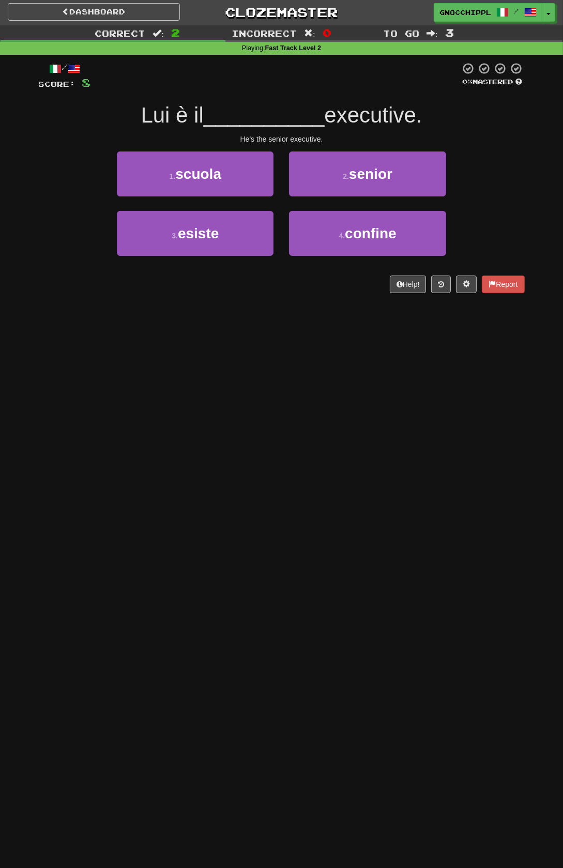
scroll to position [0, 0]
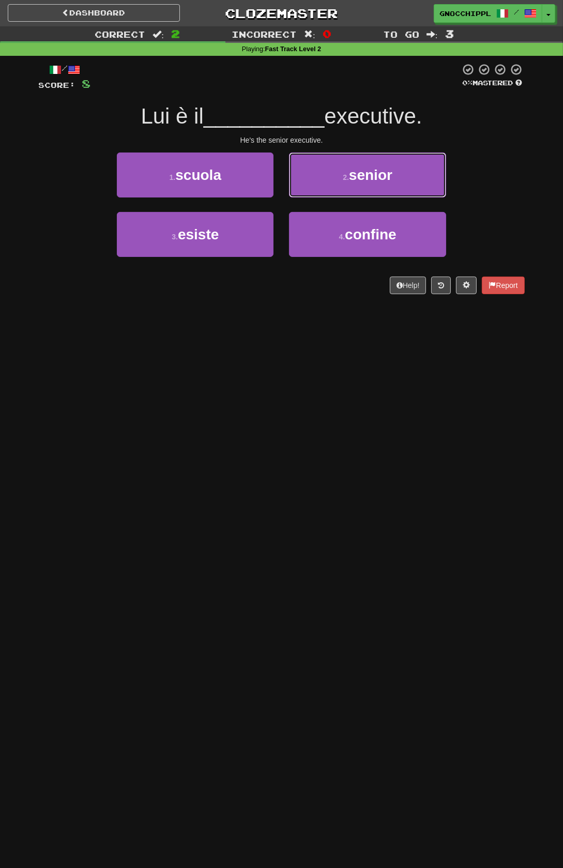
click at [377, 179] on span "senior" at bounding box center [370, 175] width 43 height 16
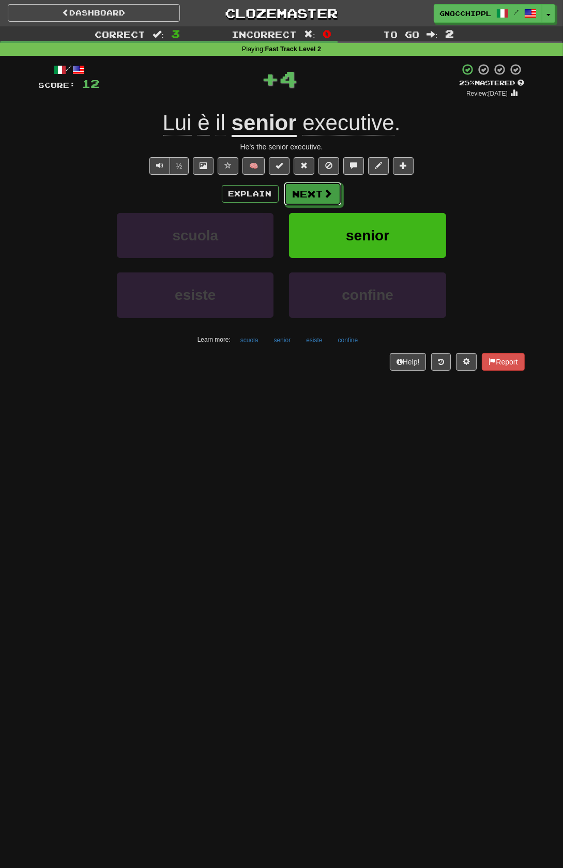
click at [325, 192] on span at bounding box center [328, 193] width 9 height 9
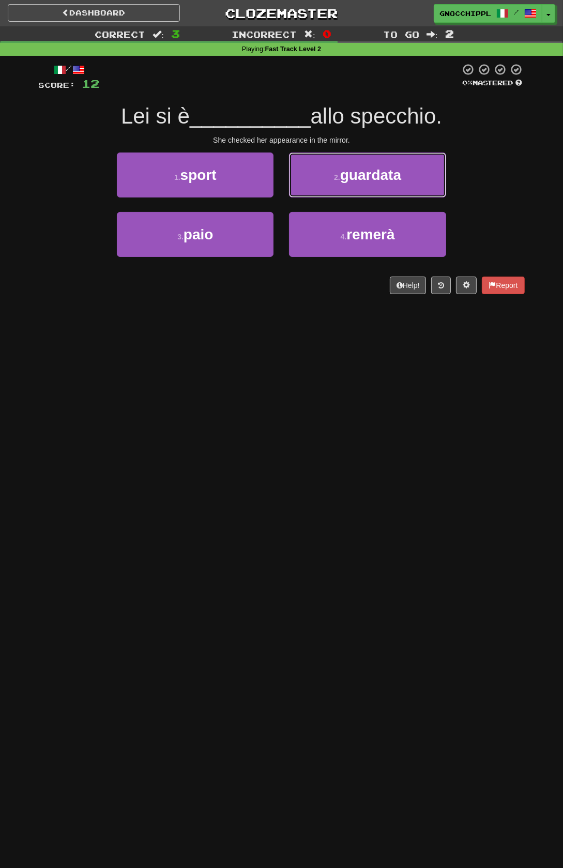
click at [389, 172] on span "guardata" at bounding box center [370, 175] width 61 height 16
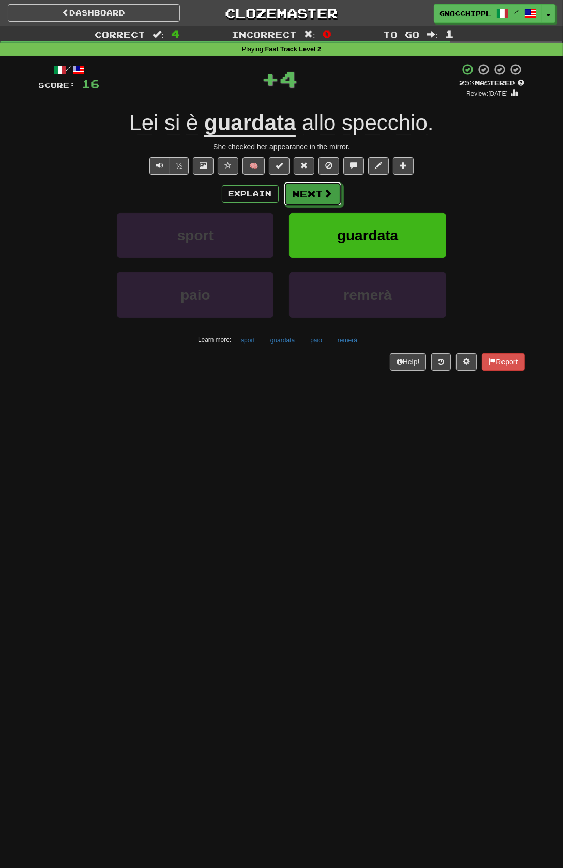
click at [327, 198] on span at bounding box center [328, 193] width 9 height 9
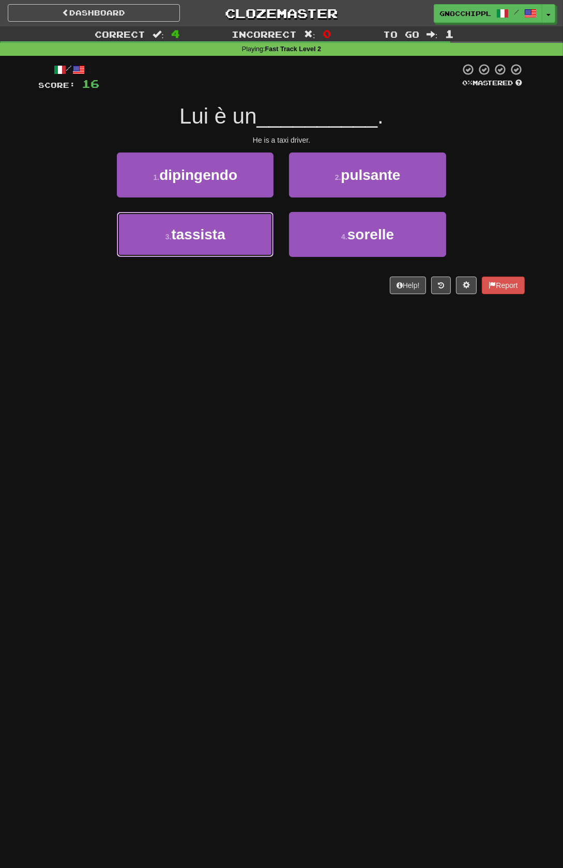
click at [225, 242] on span "tassista" at bounding box center [199, 234] width 54 height 16
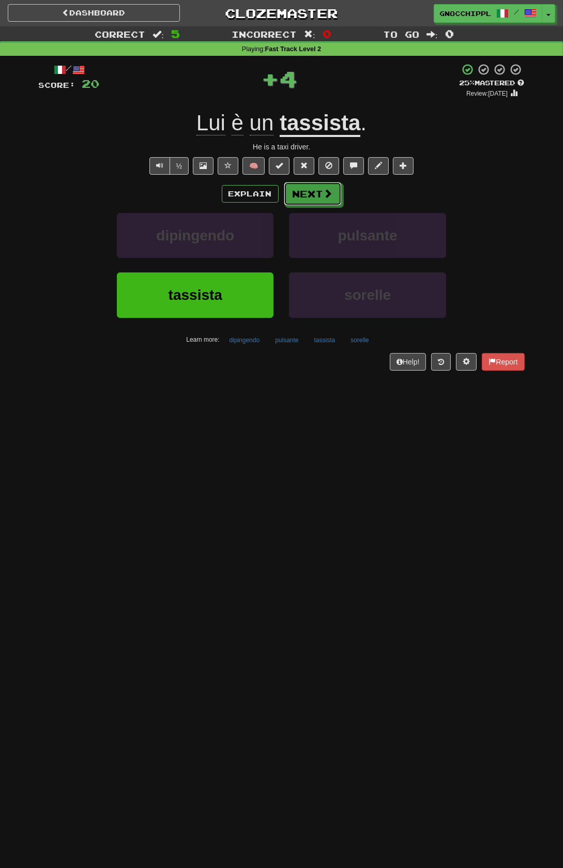
click at [325, 189] on span at bounding box center [328, 193] width 9 height 9
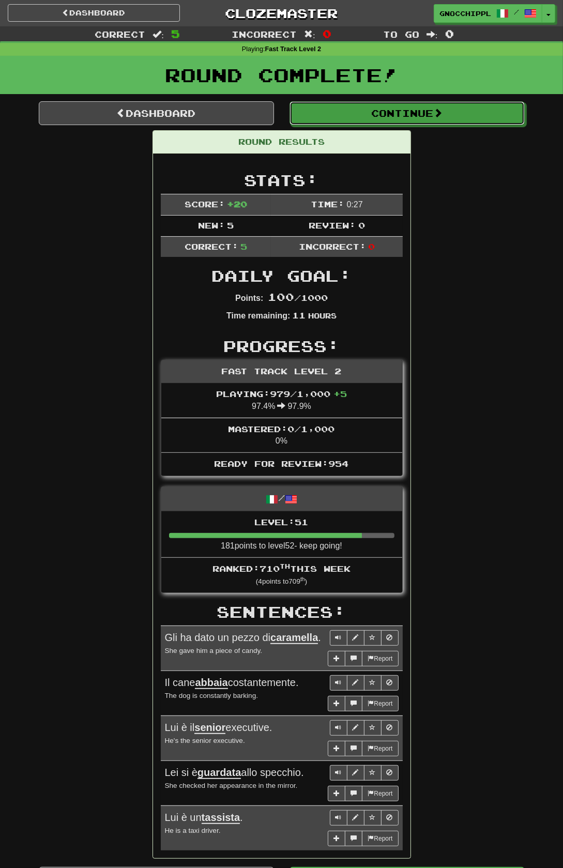
click at [399, 112] on button "Continue" at bounding box center [406, 113] width 235 height 24
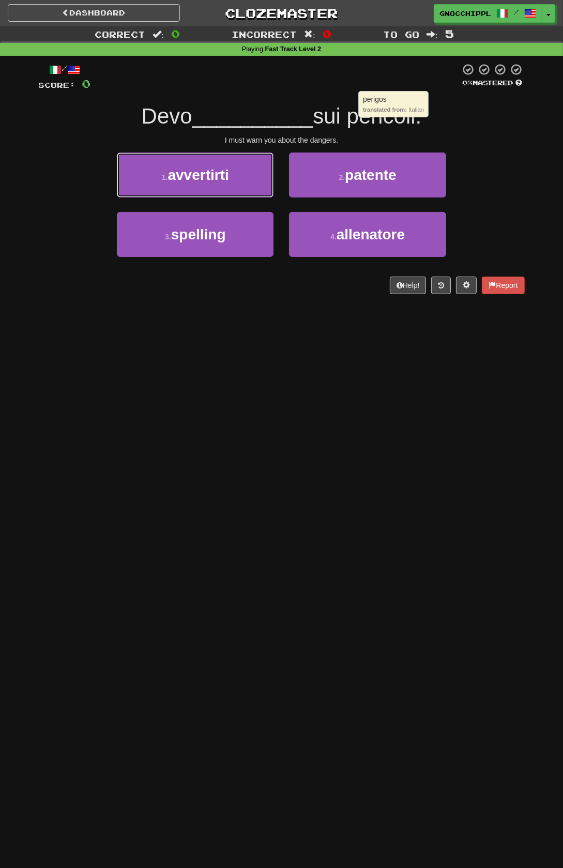
click at [245, 169] on button "1 . avvertirti" at bounding box center [195, 174] width 157 height 45
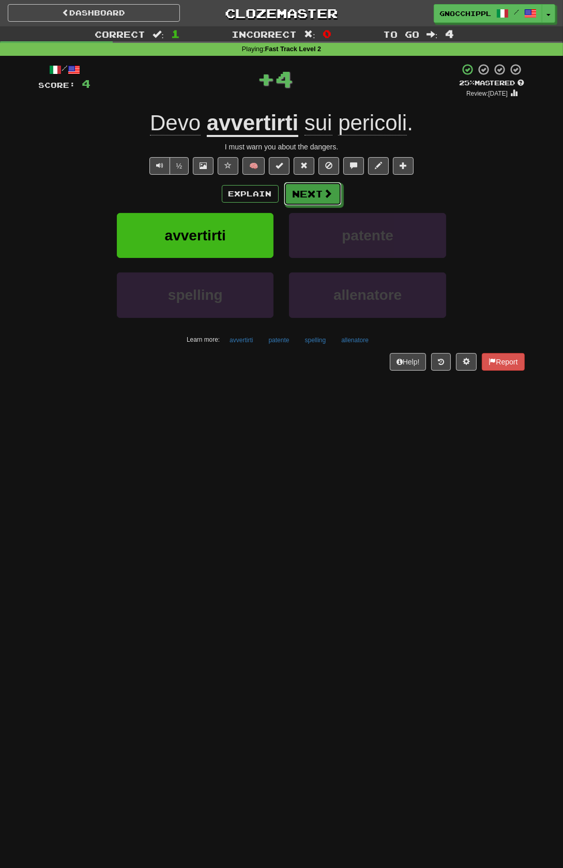
click at [323, 192] on button "Next" at bounding box center [313, 194] width 58 height 24
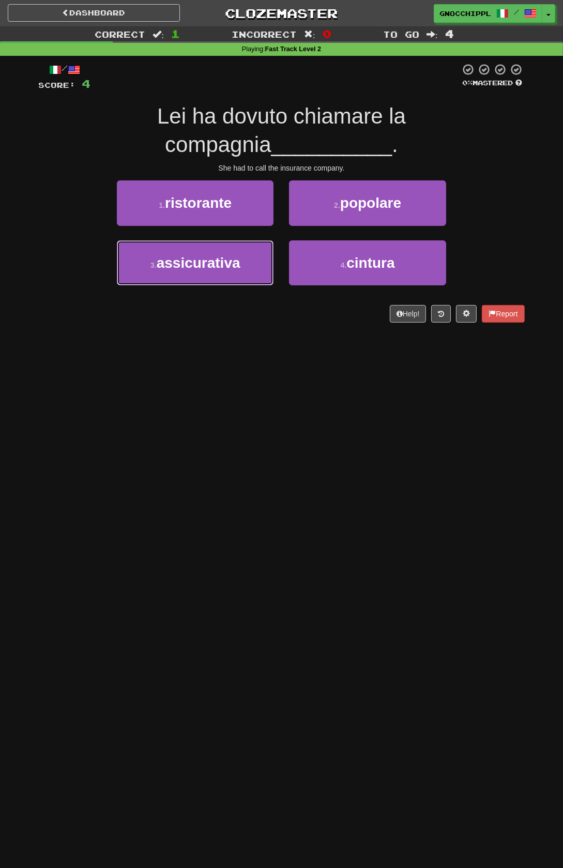
click at [240, 265] on span "assicurativa" at bounding box center [199, 263] width 84 height 16
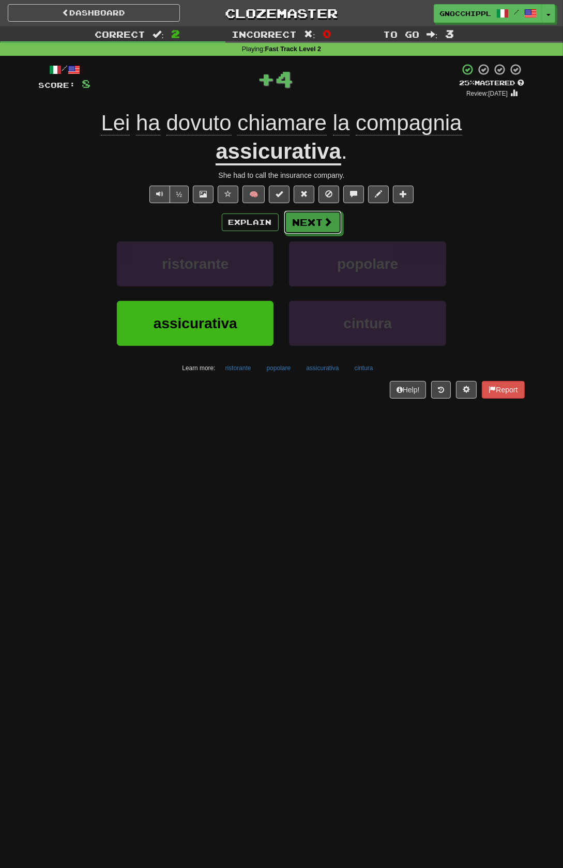
click at [312, 221] on button "Next" at bounding box center [313, 222] width 58 height 24
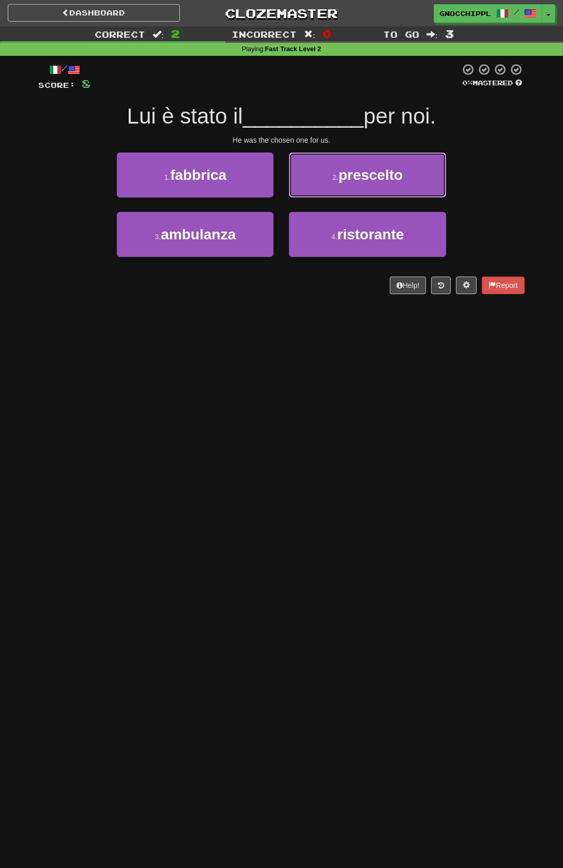
click at [398, 174] on span "prescelto" at bounding box center [371, 175] width 65 height 16
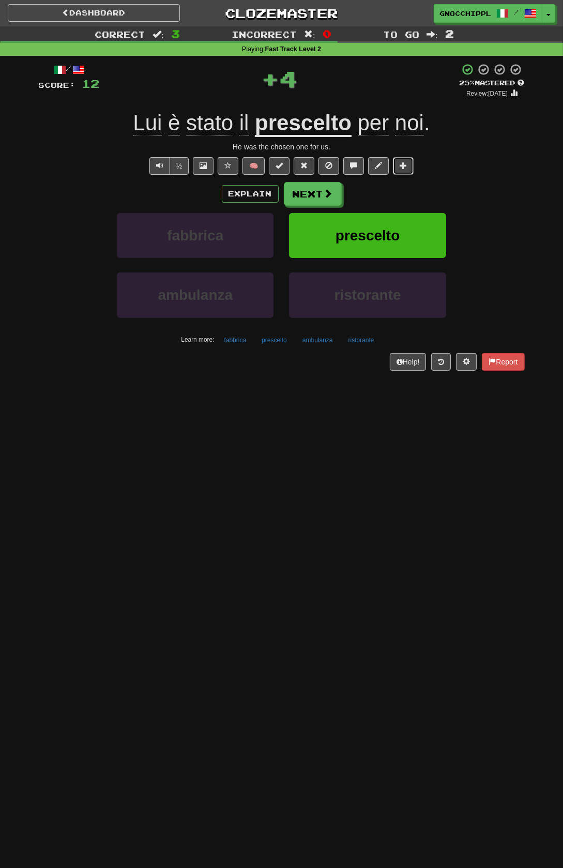
click at [401, 169] on span at bounding box center [403, 165] width 7 height 7
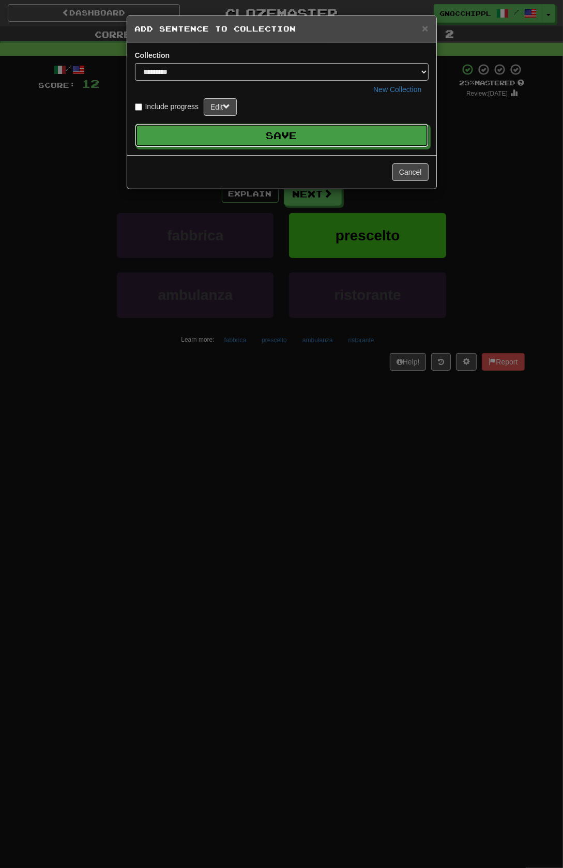
click at [355, 132] on button "Save" at bounding box center [282, 136] width 294 height 24
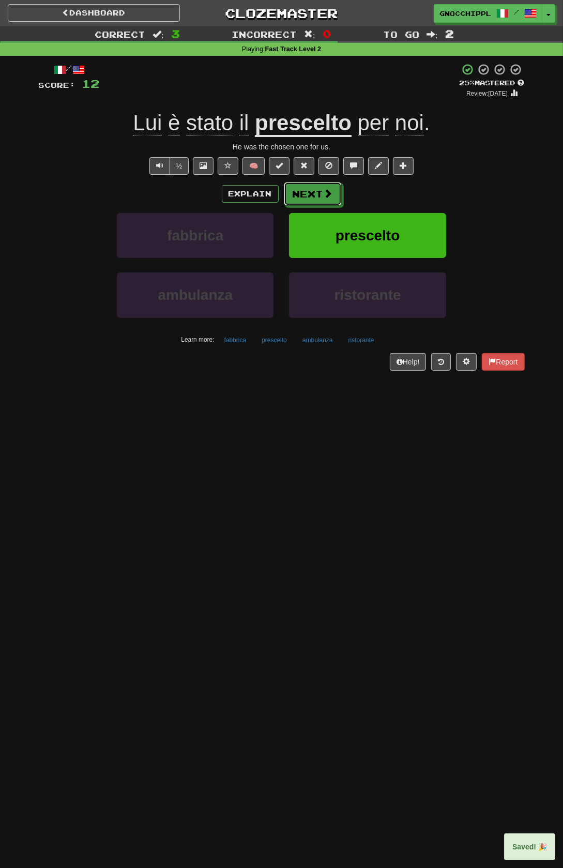
click at [319, 193] on button "Next" at bounding box center [313, 194] width 58 height 24
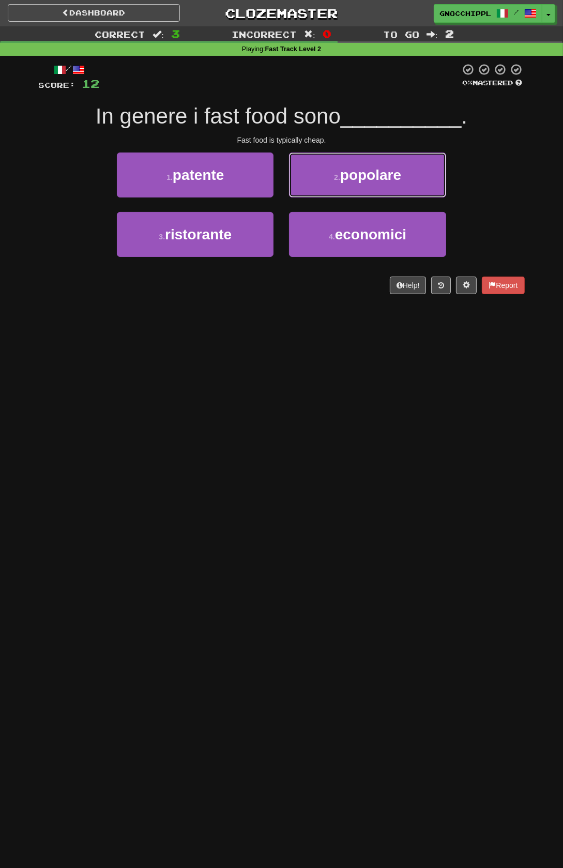
click at [397, 175] on span "popolare" at bounding box center [370, 175] width 61 height 16
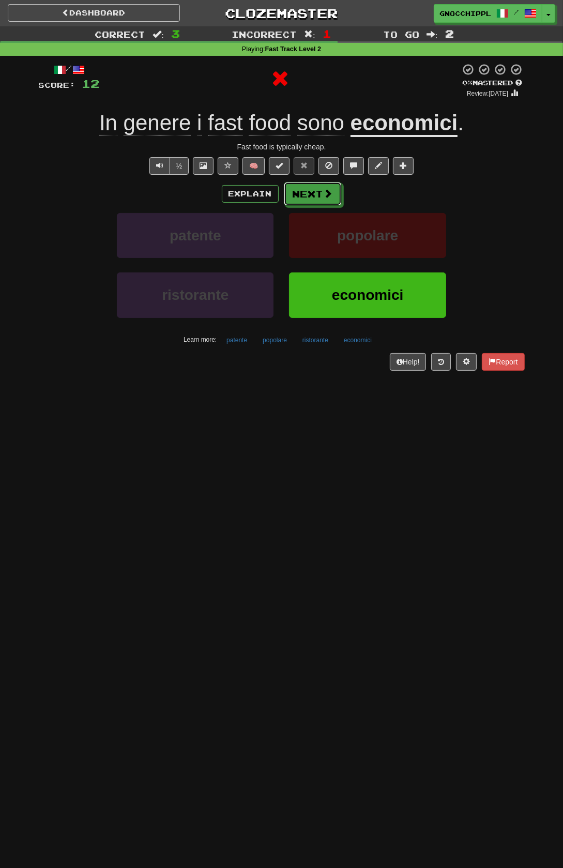
click at [342, 205] on button "Next" at bounding box center [313, 194] width 58 height 24
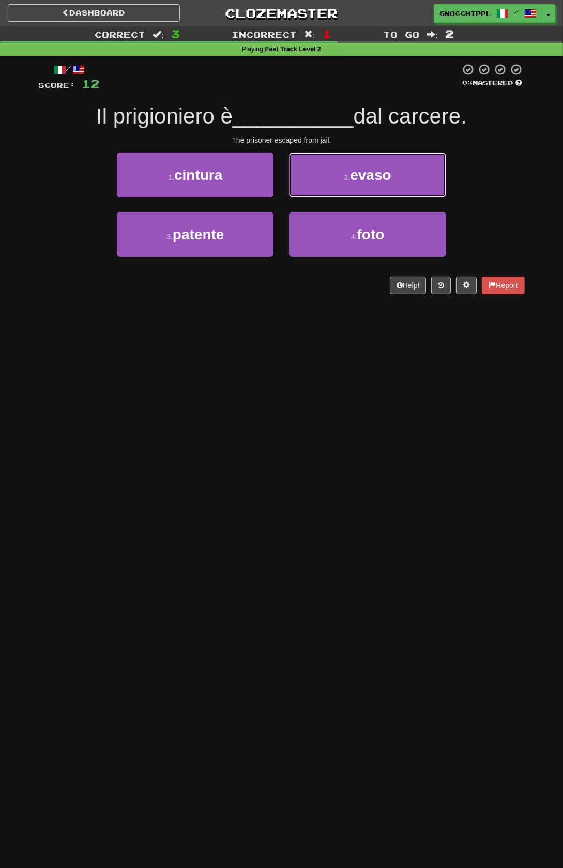
click at [390, 170] on span "evaso" at bounding box center [370, 175] width 41 height 16
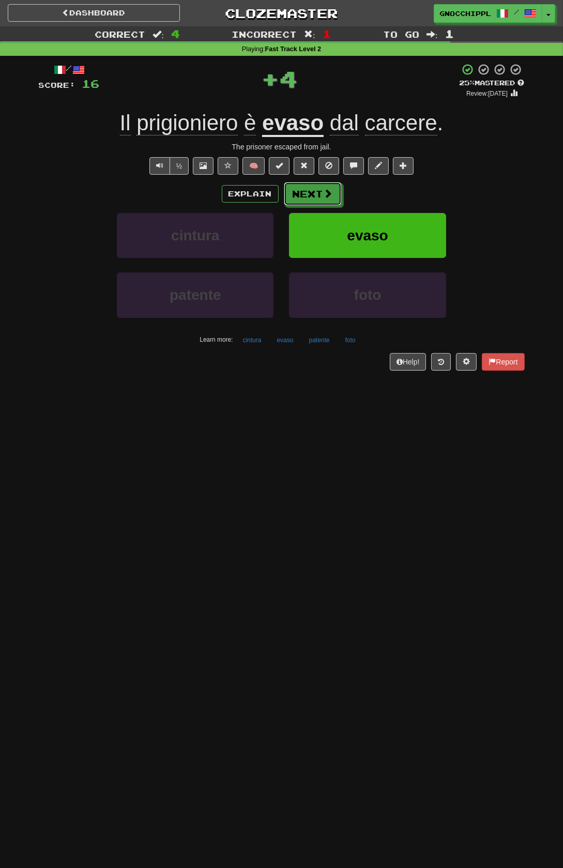
click at [342, 205] on button "Next" at bounding box center [313, 194] width 58 height 24
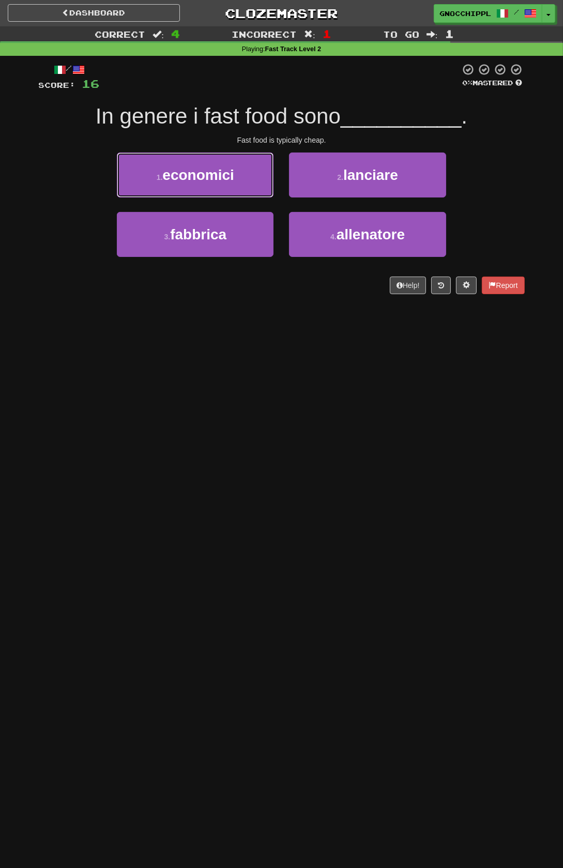
click at [234, 182] on span "economici" at bounding box center [197, 175] width 71 height 16
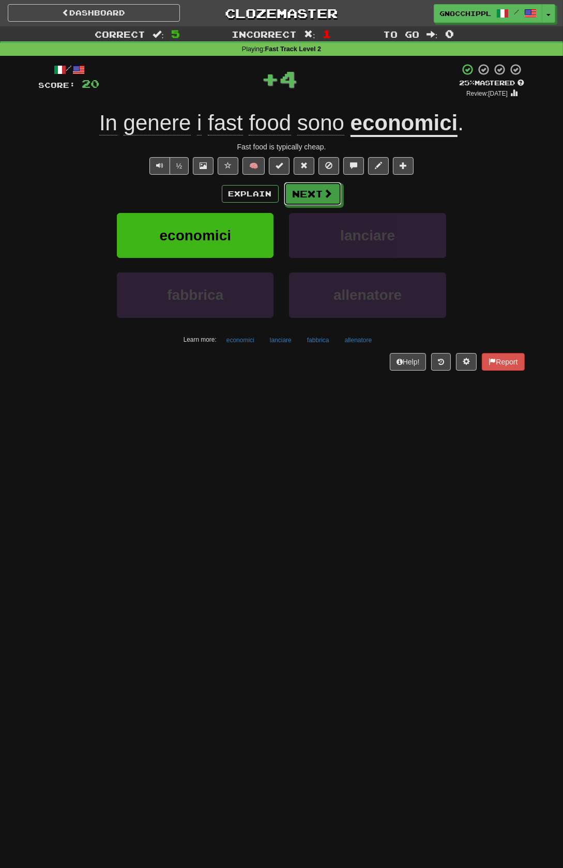
click at [325, 194] on span at bounding box center [328, 193] width 9 height 9
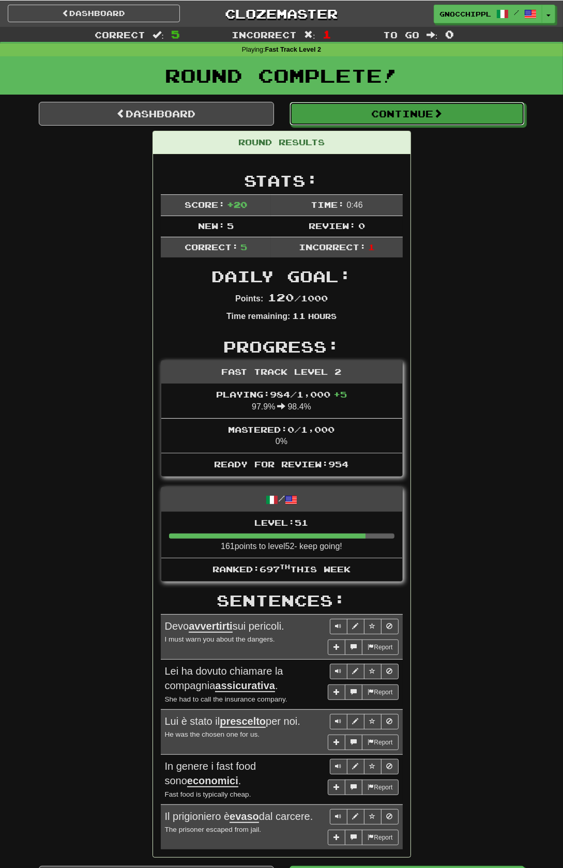
click at [417, 113] on button "Continue" at bounding box center [406, 113] width 235 height 24
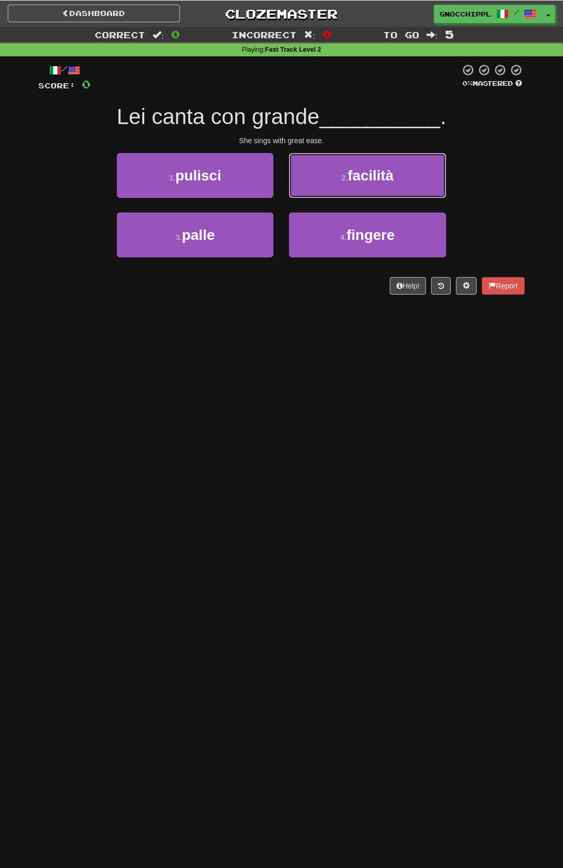
click at [386, 175] on span "facilità" at bounding box center [371, 175] width 46 height 16
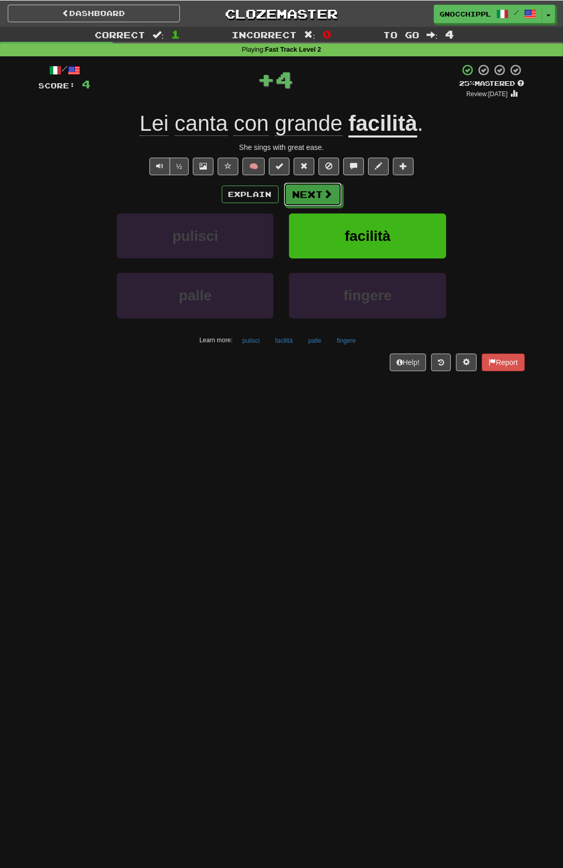
click at [321, 193] on button "Next" at bounding box center [313, 194] width 58 height 24
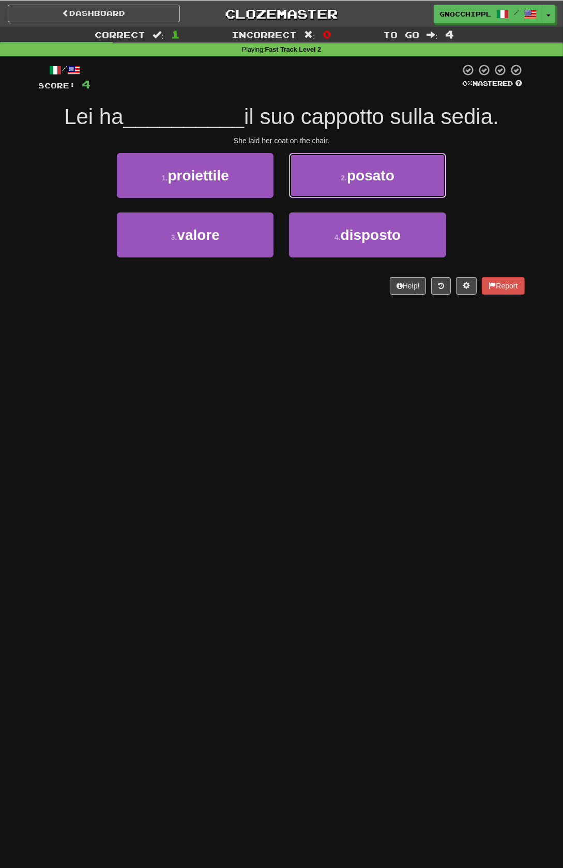
click at [394, 180] on span "posato" at bounding box center [371, 175] width 48 height 16
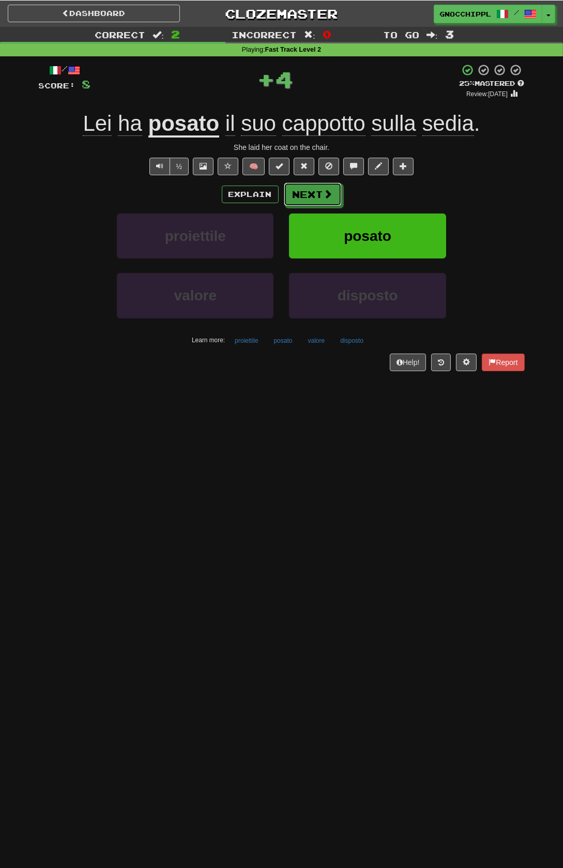
click at [328, 189] on span at bounding box center [328, 193] width 9 height 9
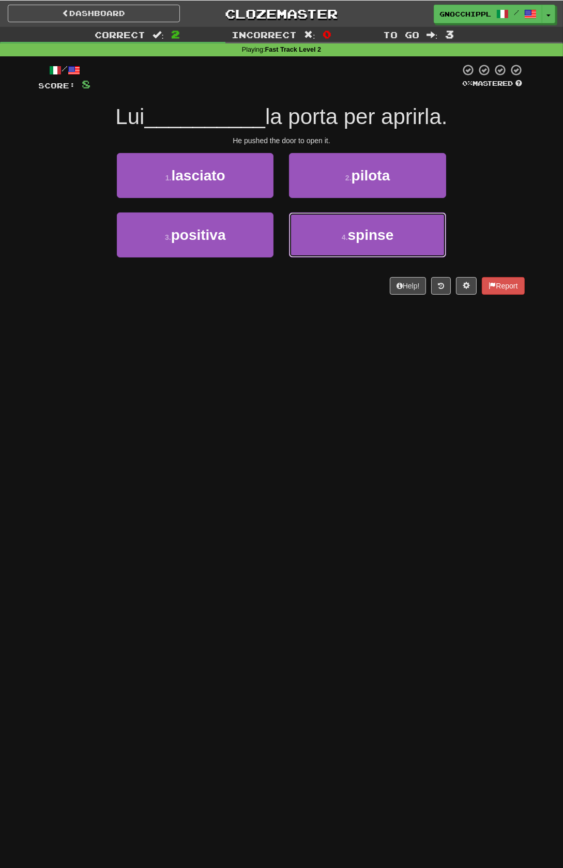
click at [356, 242] on span "spinse" at bounding box center [371, 234] width 46 height 16
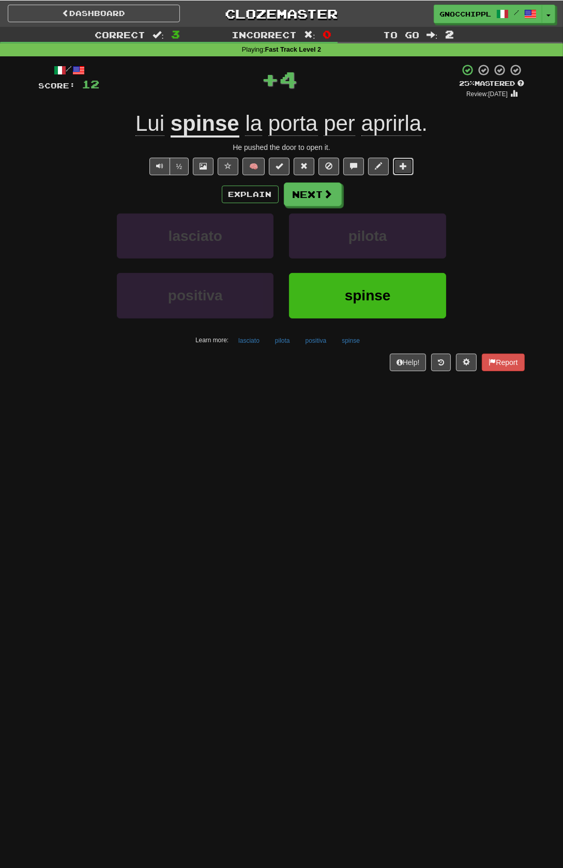
click at [407, 169] on span at bounding box center [403, 165] width 7 height 7
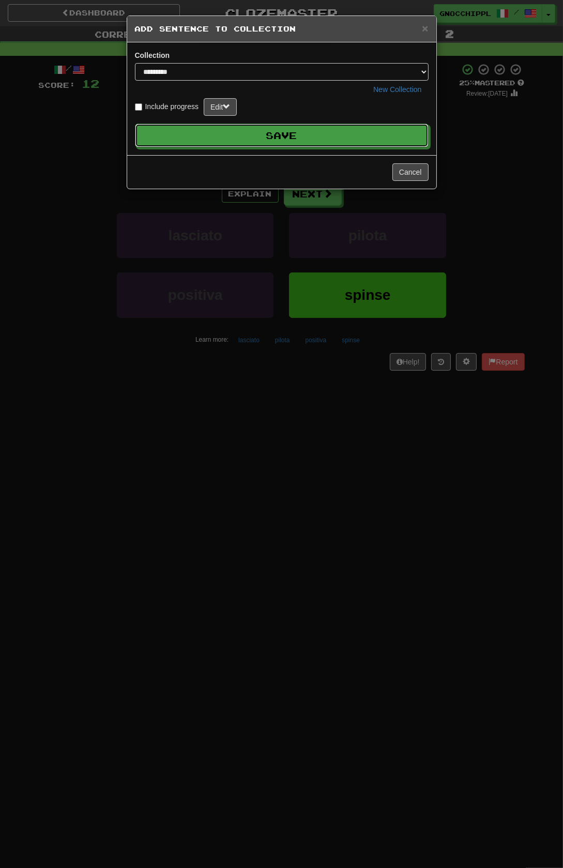
click at [368, 132] on button "Save" at bounding box center [282, 136] width 294 height 24
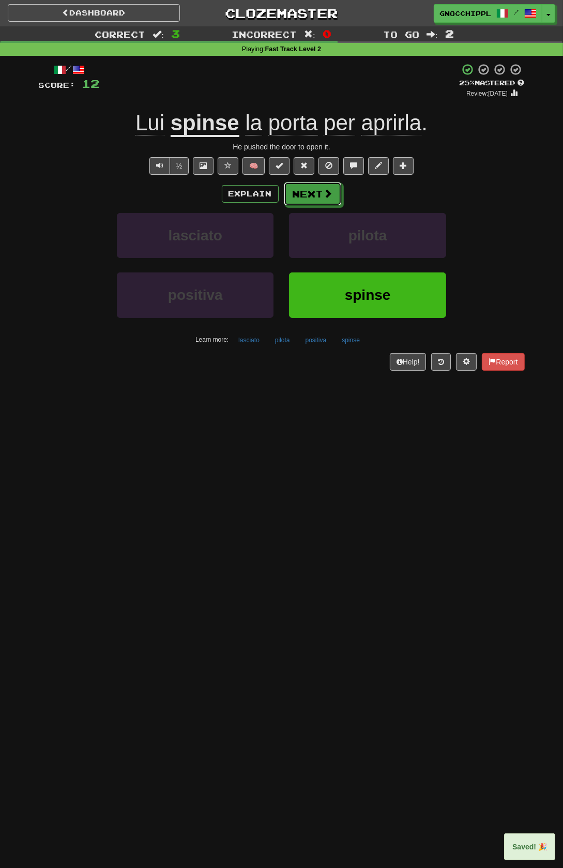
click at [319, 190] on button "Next" at bounding box center [313, 194] width 58 height 24
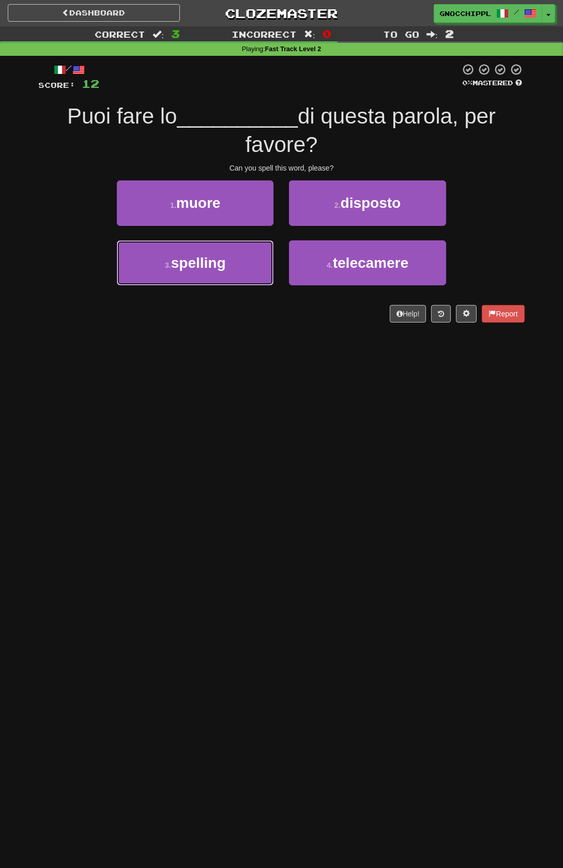
click at [241, 266] on button "3 . spelling" at bounding box center [195, 262] width 157 height 45
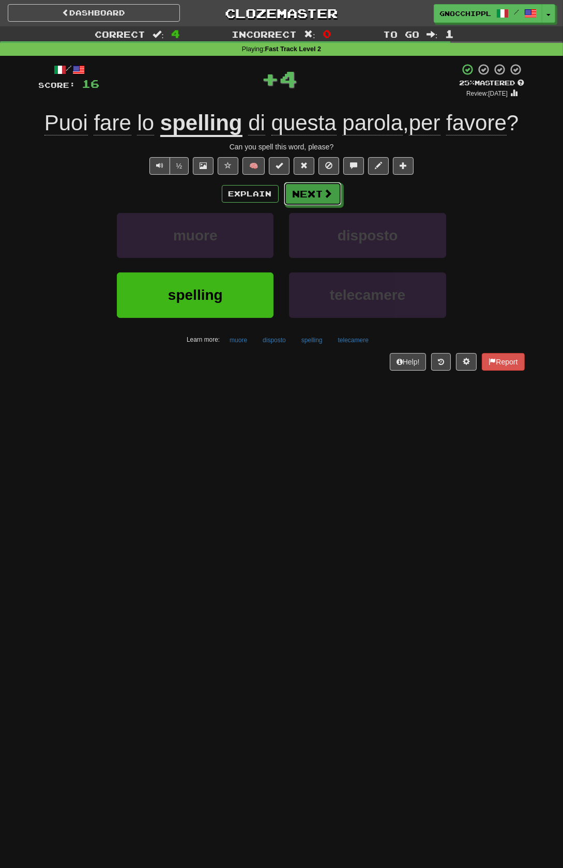
click at [342, 205] on button "Next" at bounding box center [313, 194] width 58 height 24
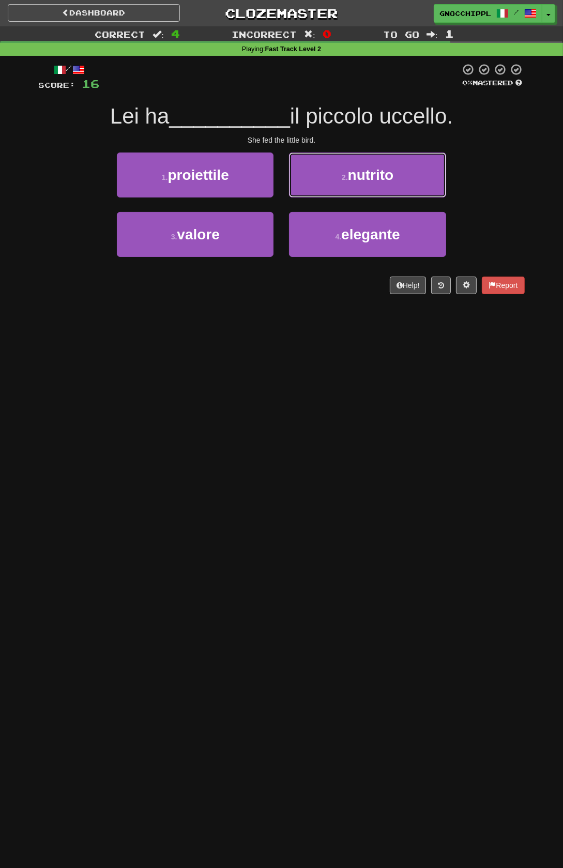
click at [368, 175] on span "nutrito" at bounding box center [371, 175] width 46 height 16
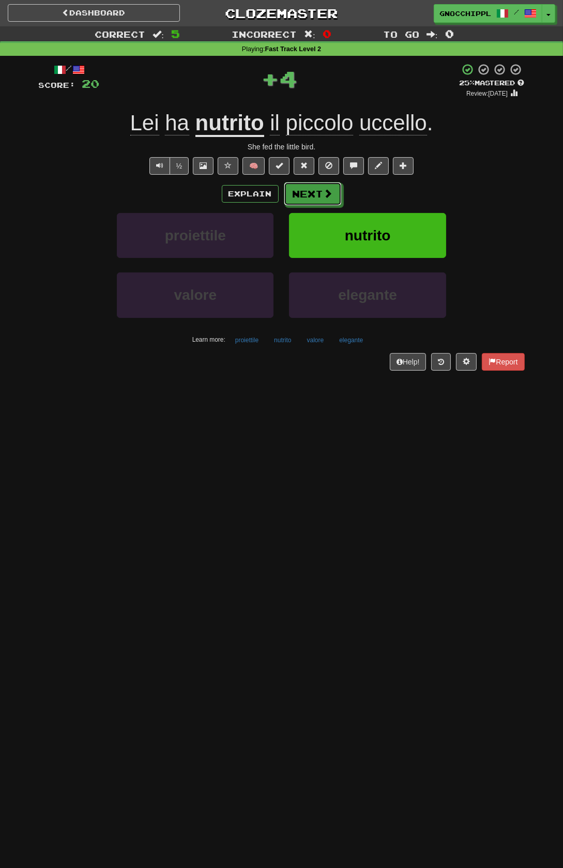
click at [318, 198] on button "Next" at bounding box center [313, 194] width 58 height 24
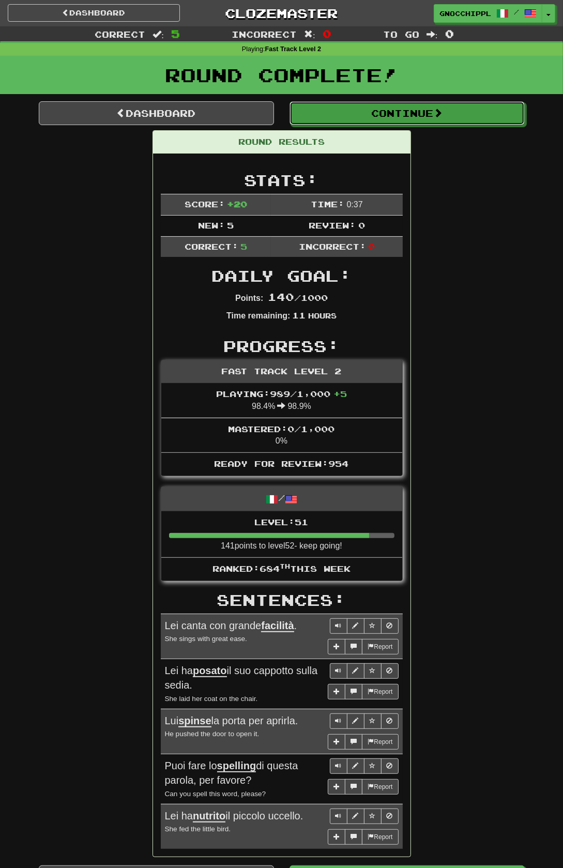
click at [446, 125] on button "Continue" at bounding box center [406, 113] width 235 height 24
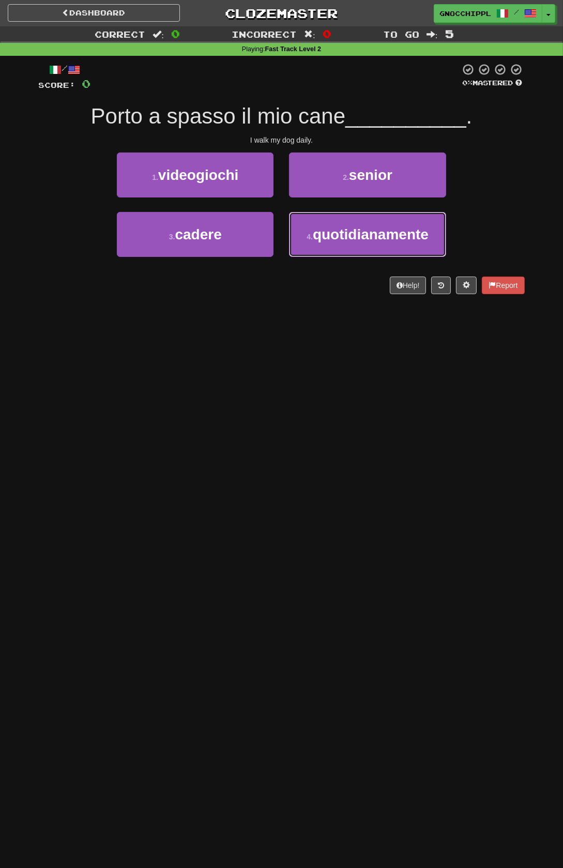
click at [355, 232] on span "quotidianamente" at bounding box center [371, 234] width 116 height 16
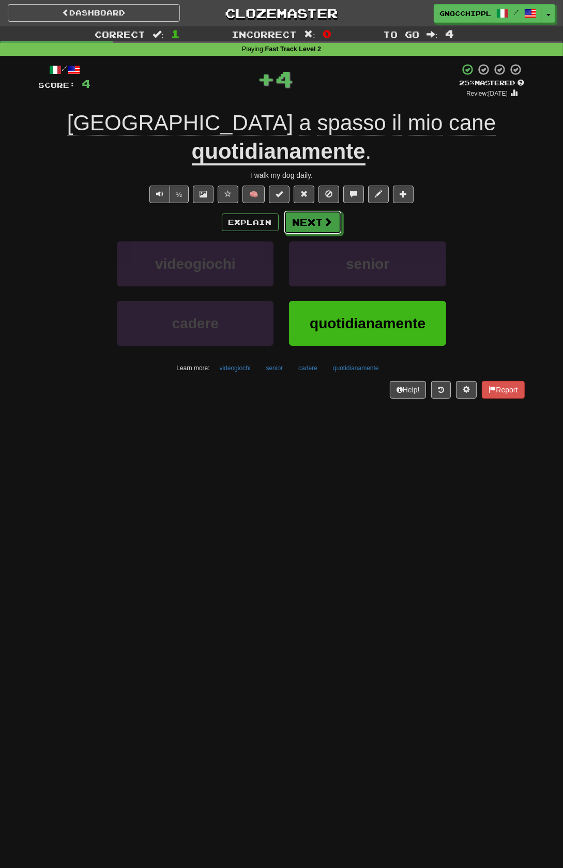
click at [321, 210] on button "Next" at bounding box center [313, 222] width 58 height 24
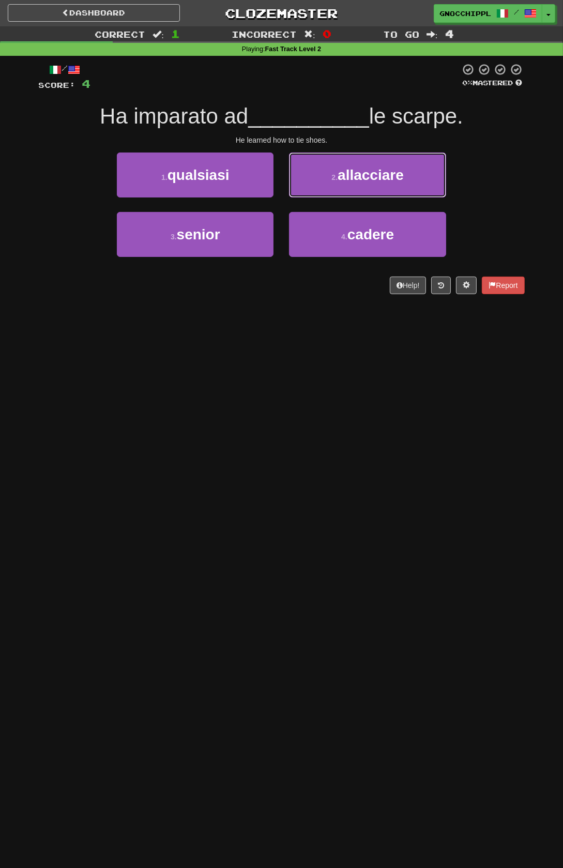
click at [389, 170] on span "allacciare" at bounding box center [371, 175] width 66 height 16
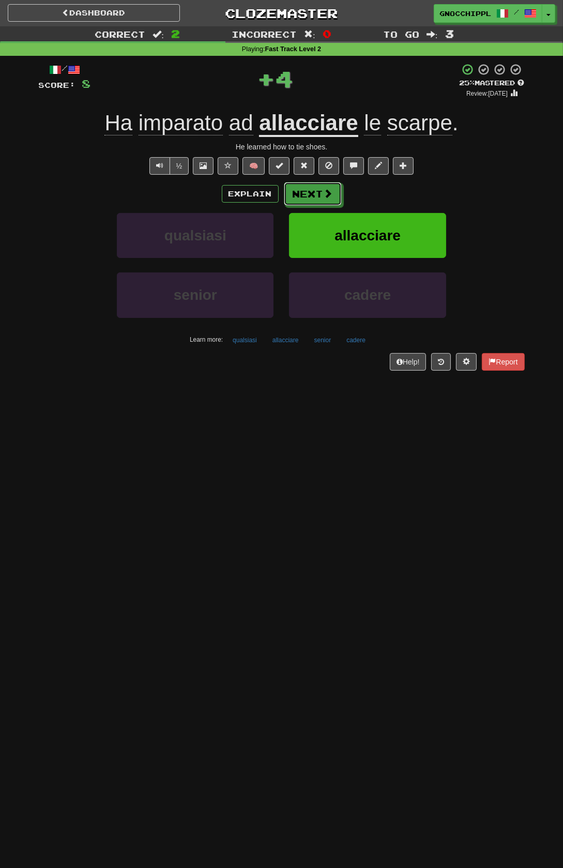
click at [319, 192] on button "Next" at bounding box center [313, 194] width 58 height 24
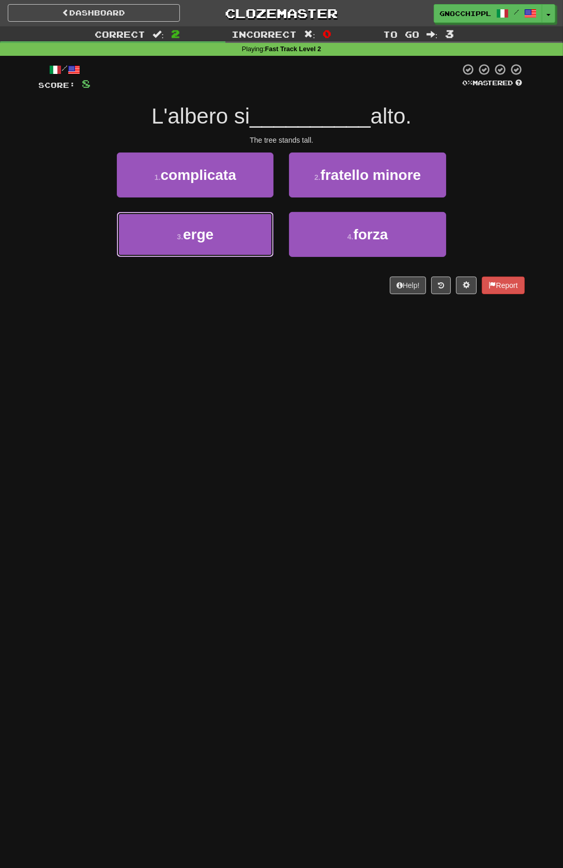
click at [242, 235] on button "3 . erge" at bounding box center [195, 234] width 157 height 45
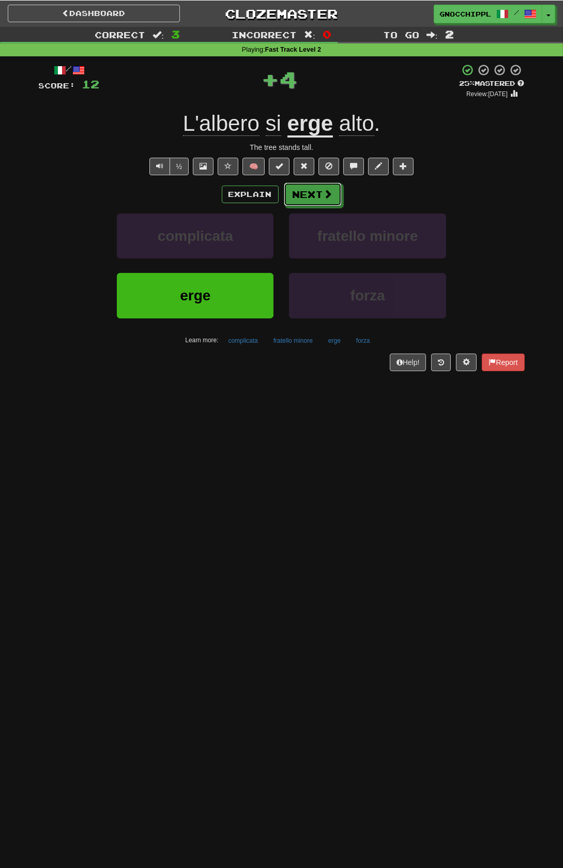
click at [329, 189] on span at bounding box center [328, 193] width 9 height 9
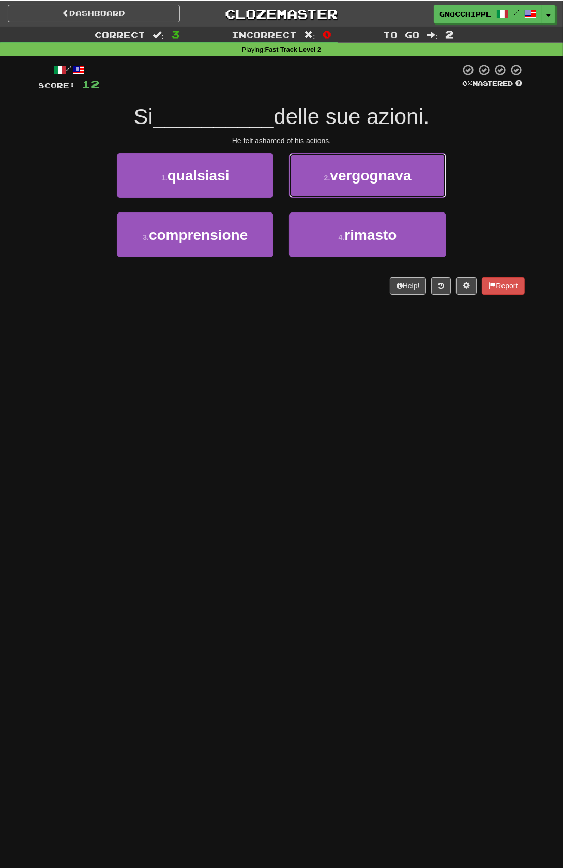
click at [361, 174] on span "vergognava" at bounding box center [370, 175] width 81 height 16
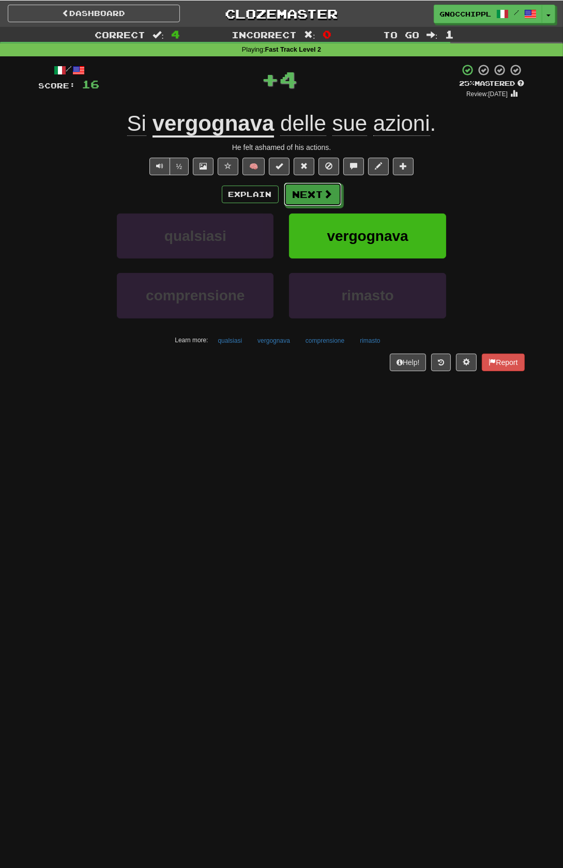
click at [323, 194] on button "Next" at bounding box center [313, 194] width 58 height 24
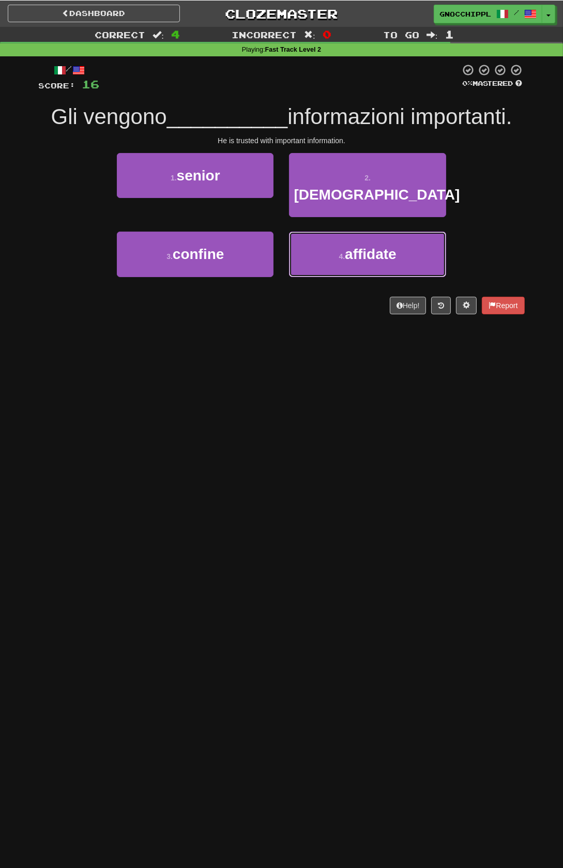
click at [355, 246] on span "affidate" at bounding box center [371, 254] width 52 height 16
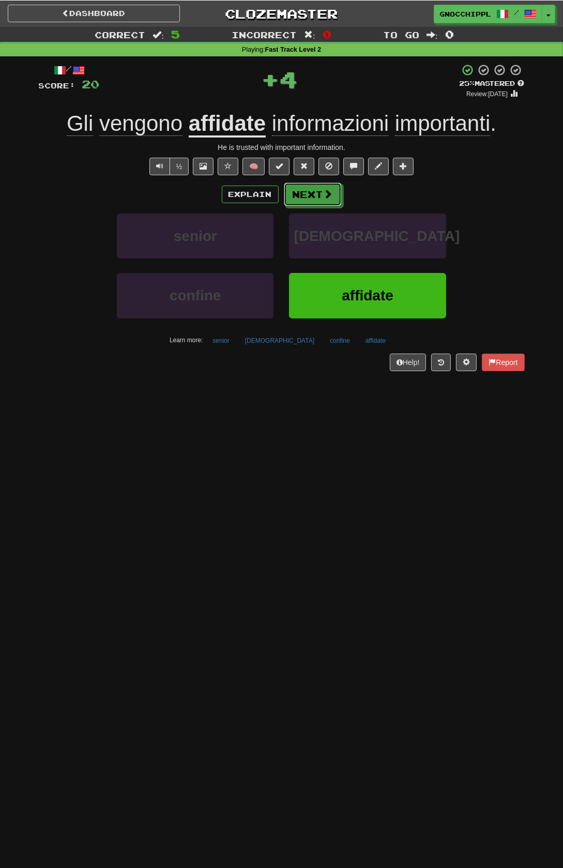
click at [317, 189] on button "Next" at bounding box center [313, 194] width 58 height 24
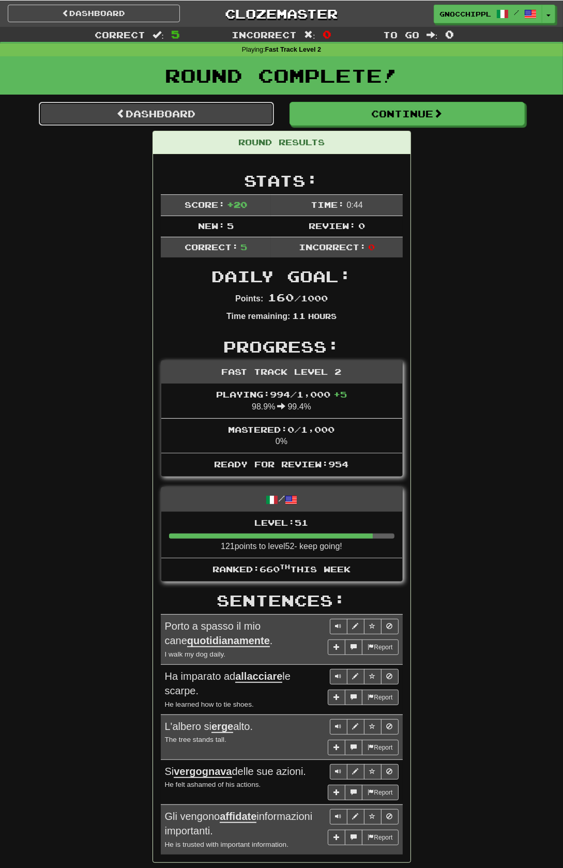
click at [228, 110] on link "Dashboard" at bounding box center [156, 113] width 235 height 24
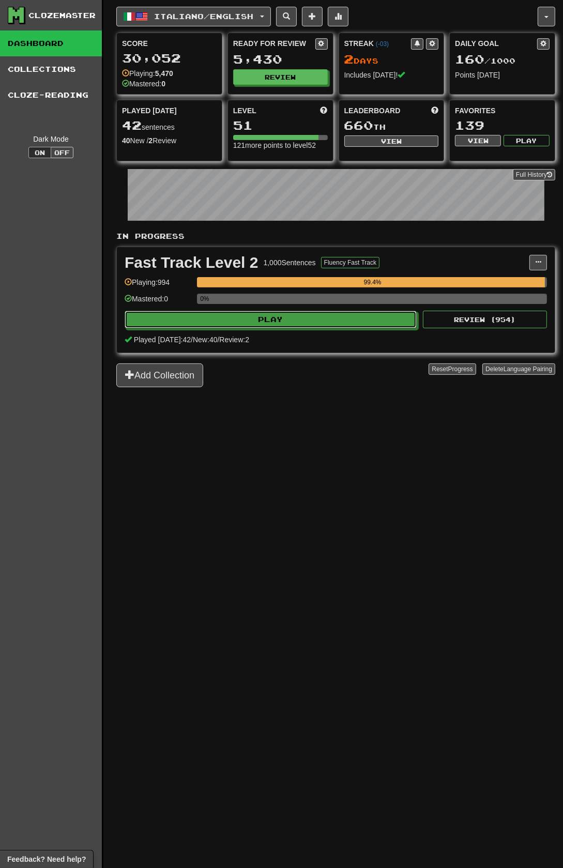
click at [304, 317] on button "Play" at bounding box center [271, 320] width 292 height 18
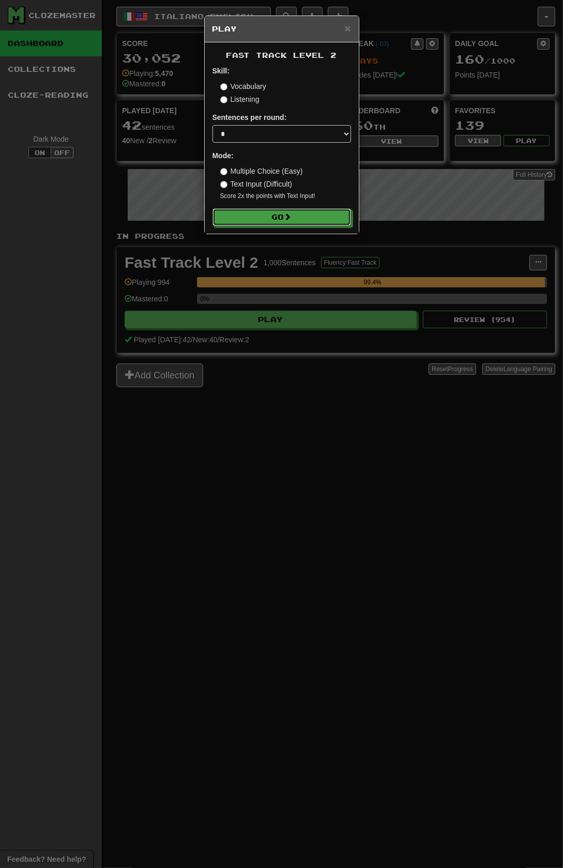
click at [292, 220] on span at bounding box center [287, 216] width 7 height 7
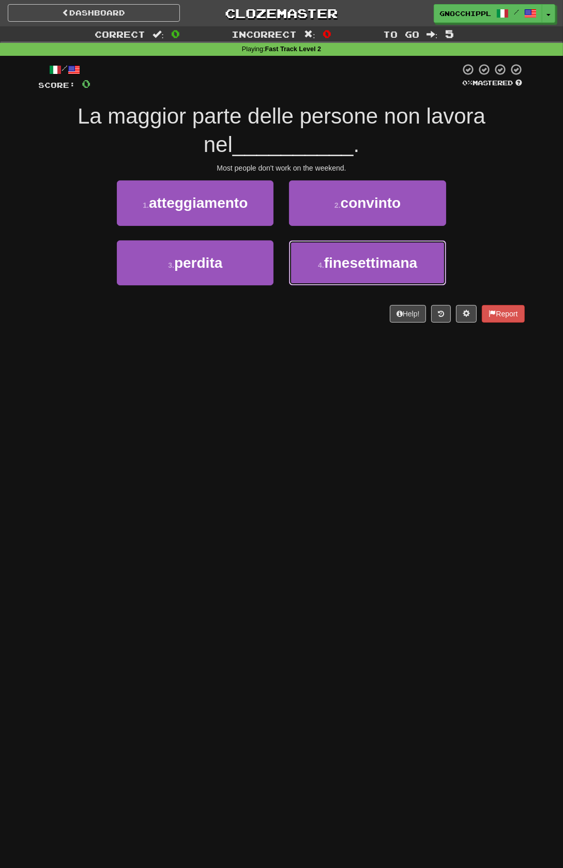
click at [363, 265] on span "finesettimana" at bounding box center [371, 263] width 94 height 16
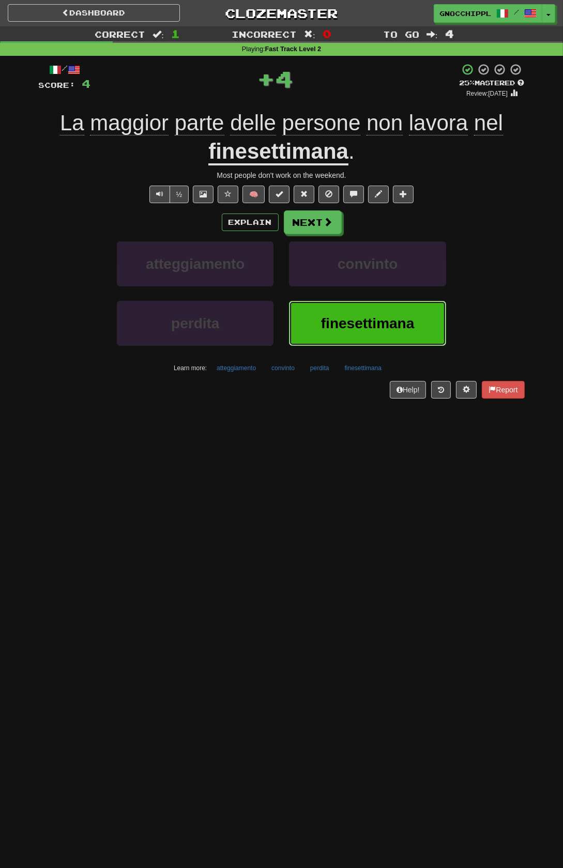
click at [357, 323] on span "finesettimana" at bounding box center [368, 323] width 94 height 16
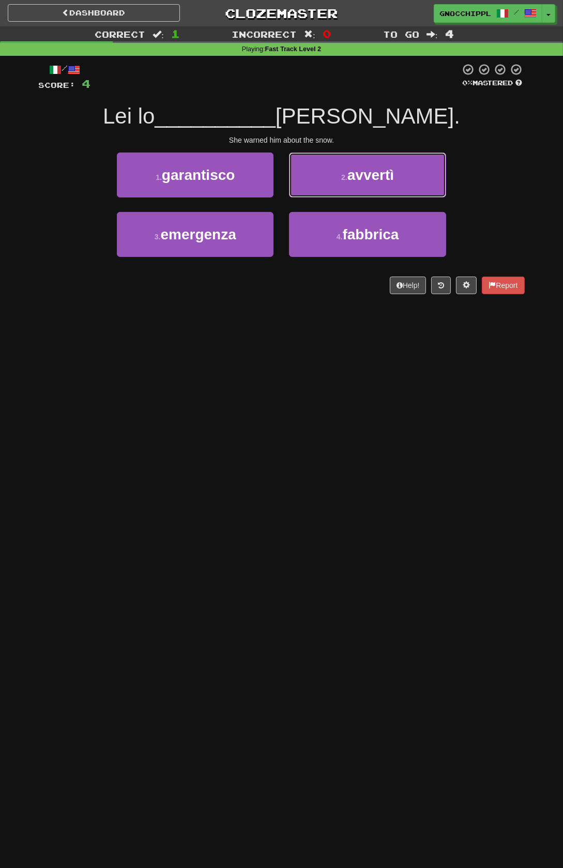
click at [366, 173] on span "avvertì" at bounding box center [370, 175] width 47 height 16
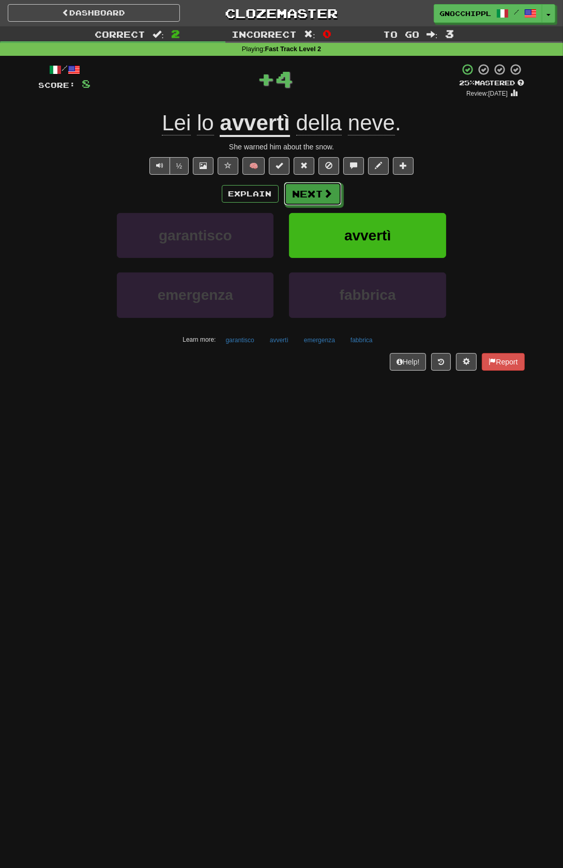
click at [320, 191] on button "Next" at bounding box center [313, 194] width 58 height 24
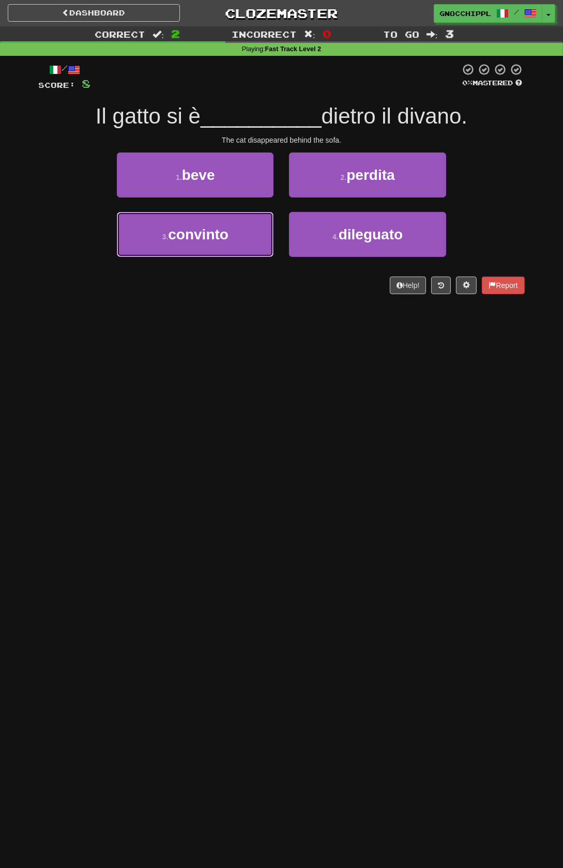
click at [218, 241] on span "convinto" at bounding box center [198, 234] width 60 height 16
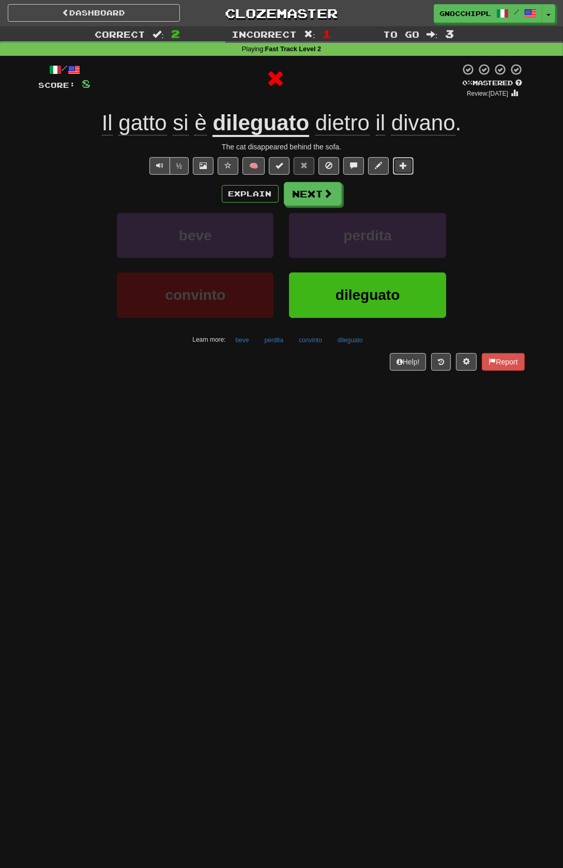
click at [400, 162] on span at bounding box center [403, 165] width 7 height 7
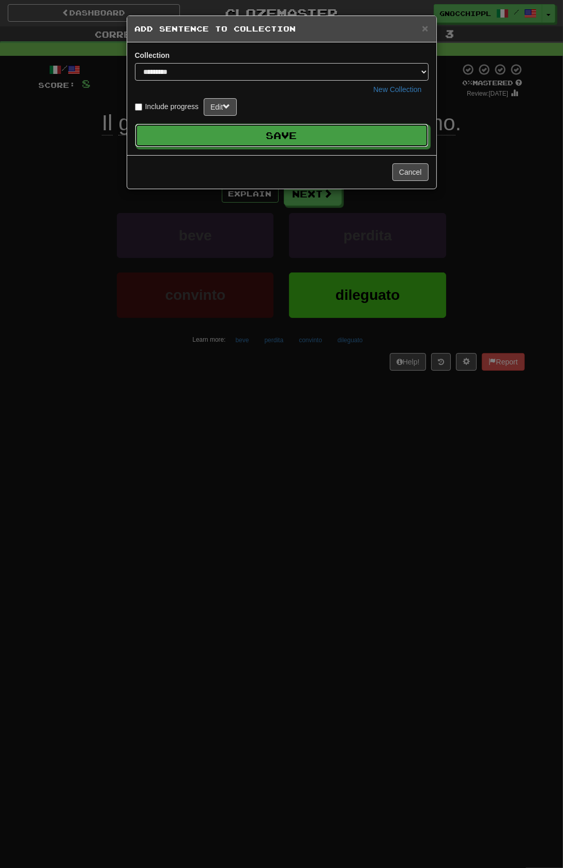
click at [354, 124] on button "Save" at bounding box center [282, 136] width 294 height 24
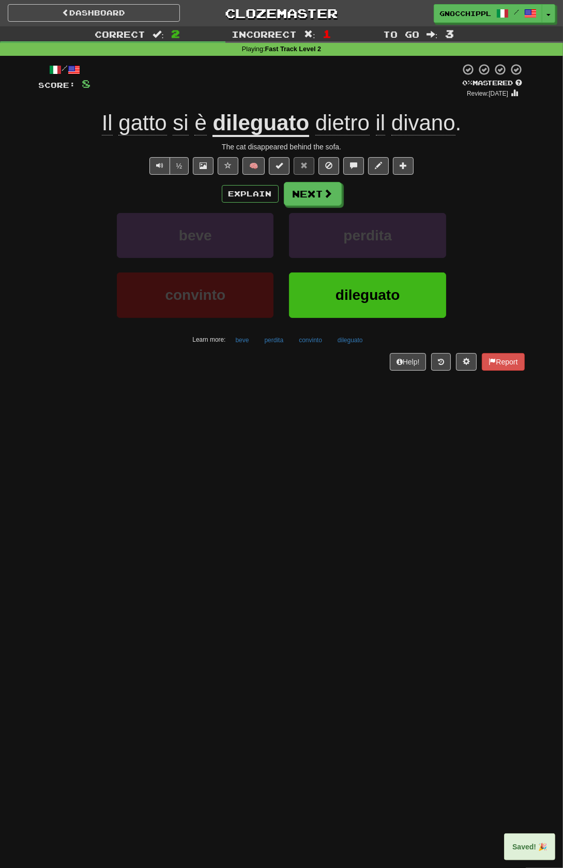
click at [356, 129] on span "dietro" at bounding box center [342, 123] width 54 height 25
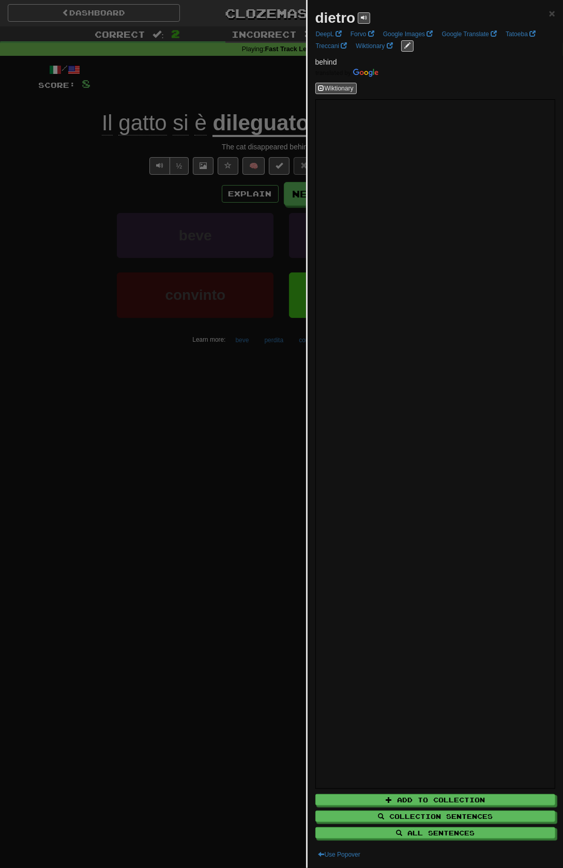
click at [192, 420] on div at bounding box center [281, 434] width 563 height 868
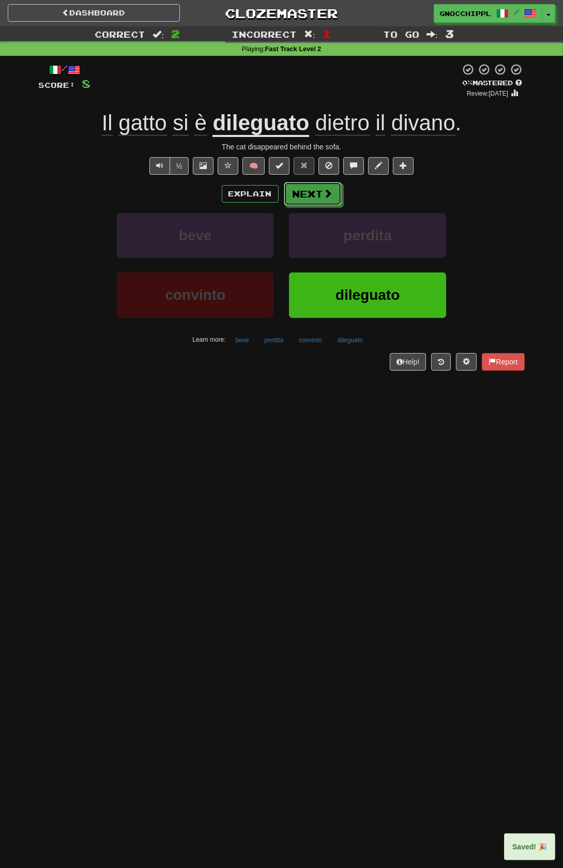
click at [309, 190] on button "Next" at bounding box center [313, 194] width 58 height 24
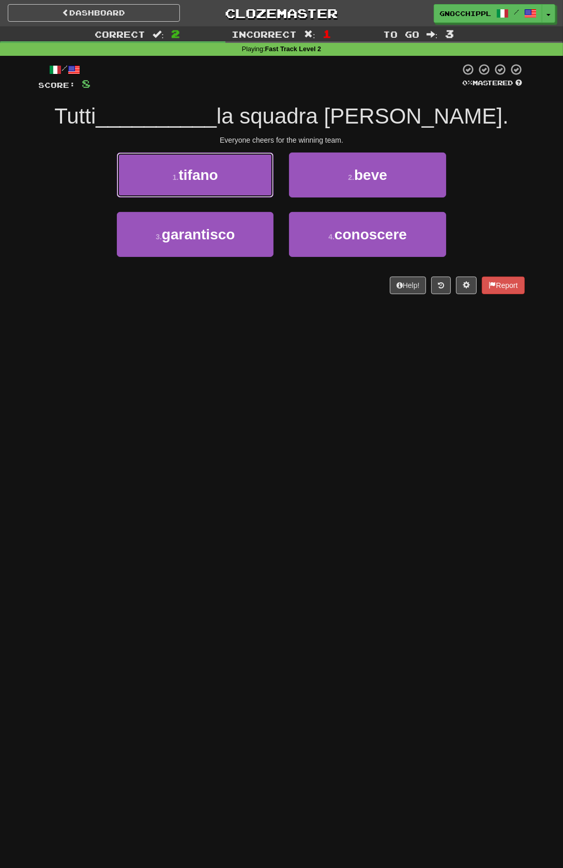
click at [231, 181] on button "1 . tifano" at bounding box center [195, 174] width 157 height 45
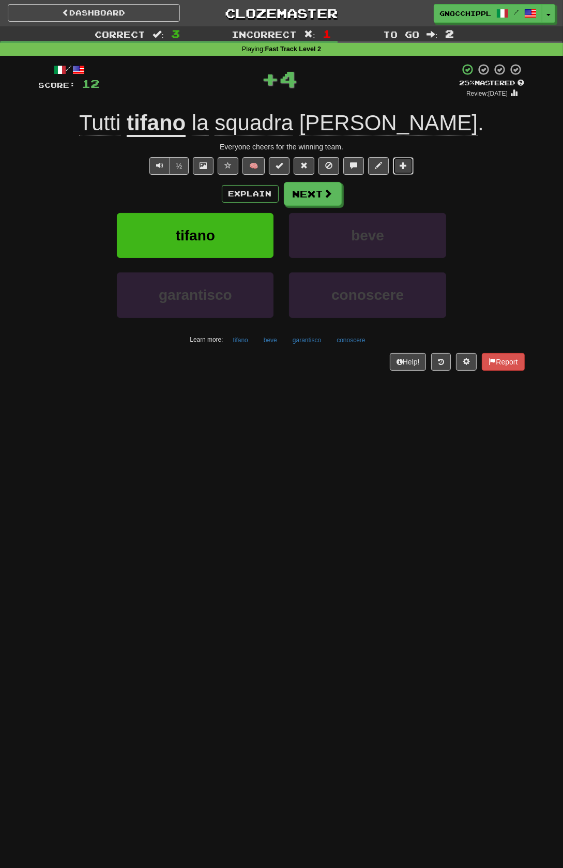
click at [404, 163] on span at bounding box center [403, 165] width 7 height 7
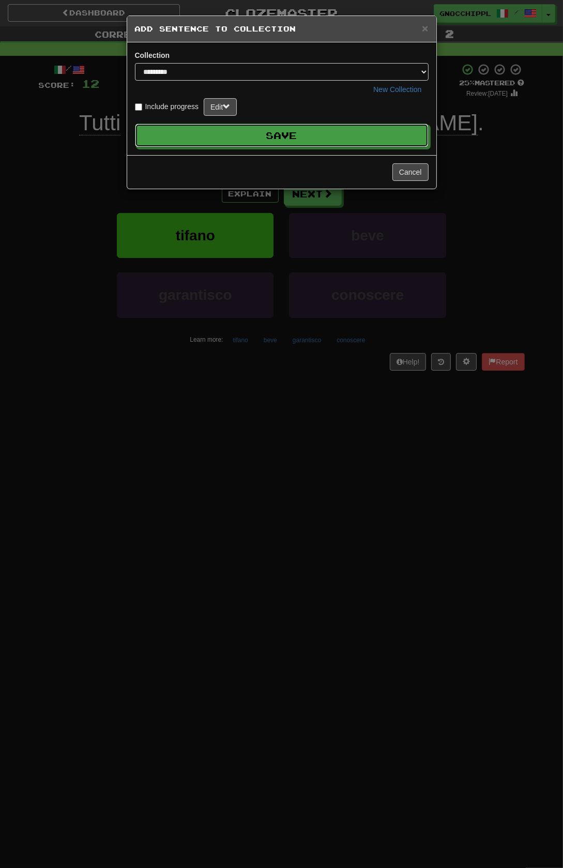
click at [318, 134] on button "Save" at bounding box center [282, 136] width 294 height 24
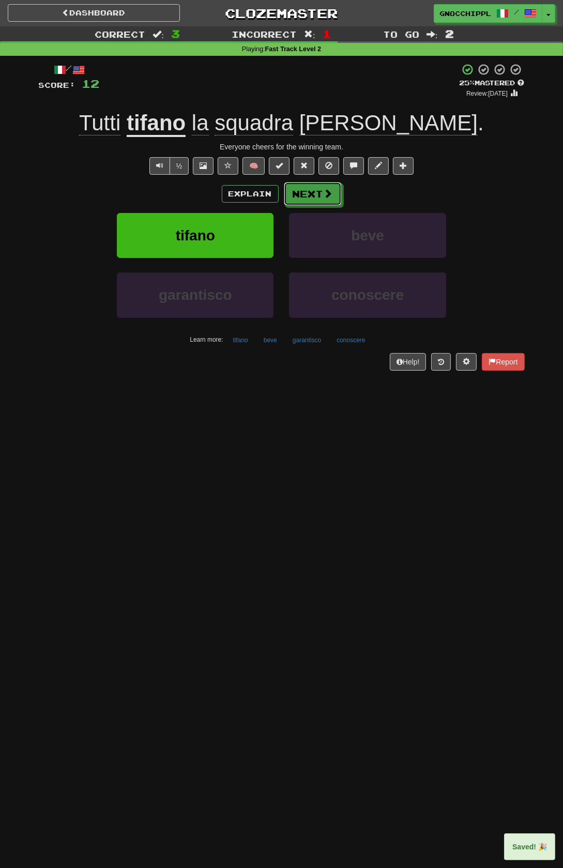
click at [315, 191] on button "Next" at bounding box center [313, 194] width 58 height 24
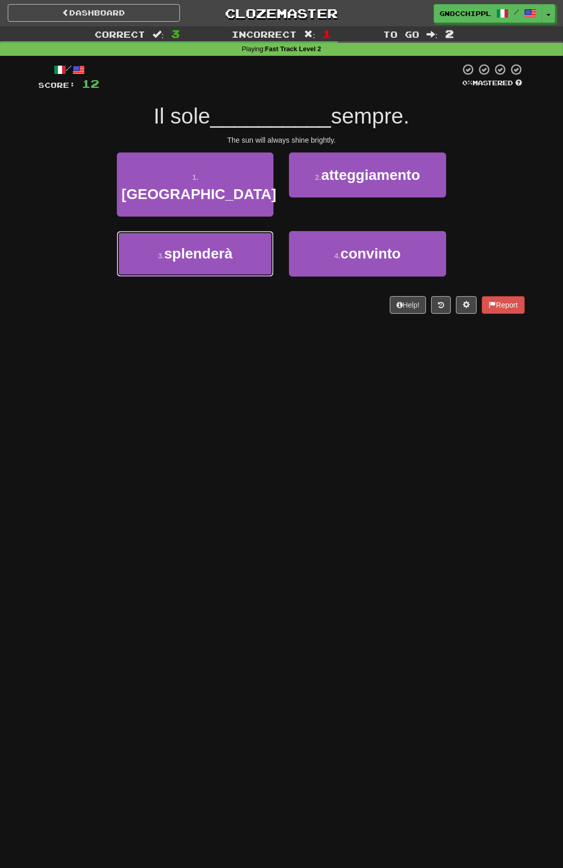
click at [233, 262] on span "splenderà" at bounding box center [198, 254] width 68 height 16
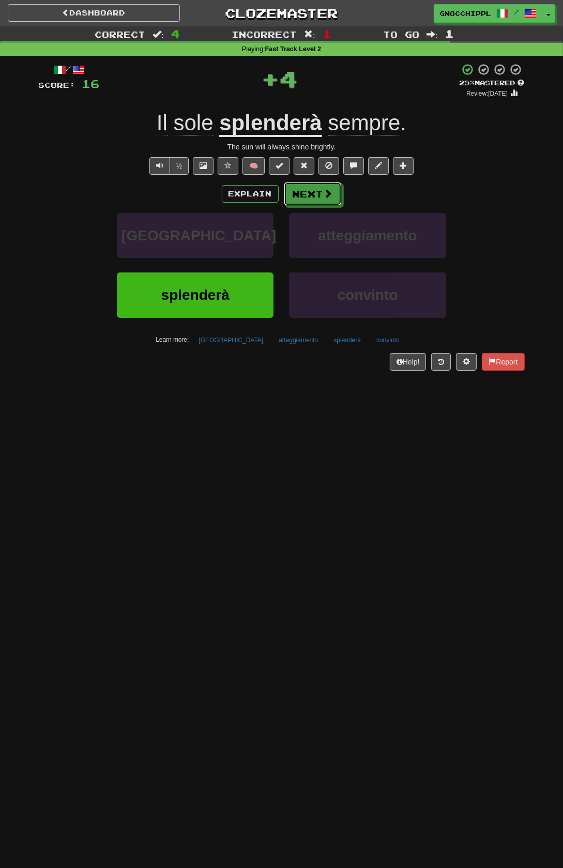
click at [318, 191] on button "Next" at bounding box center [313, 194] width 58 height 24
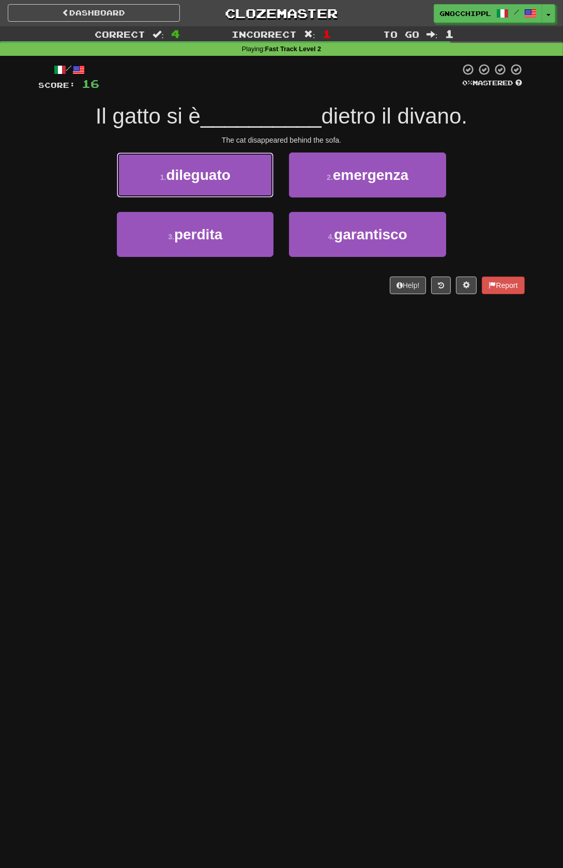
click at [225, 176] on span "dileguato" at bounding box center [198, 175] width 64 height 16
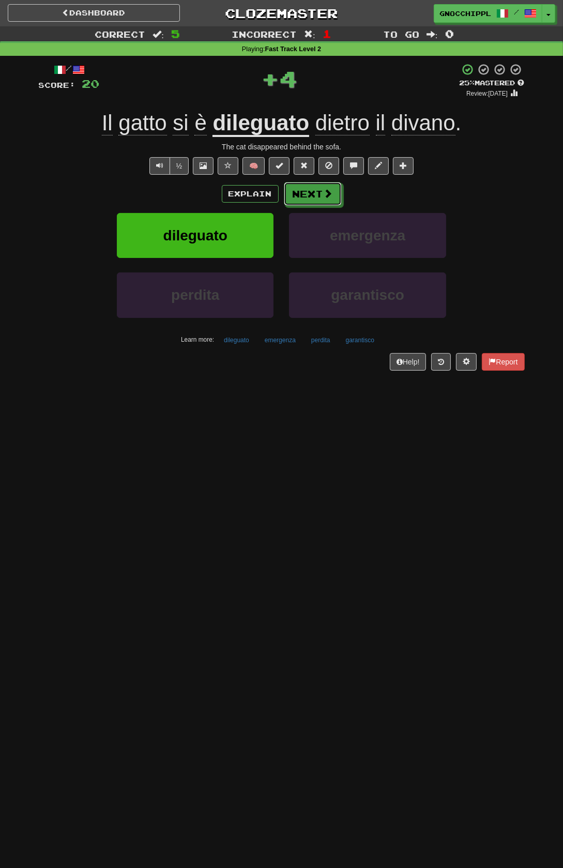
click at [312, 189] on button "Next" at bounding box center [313, 194] width 58 height 24
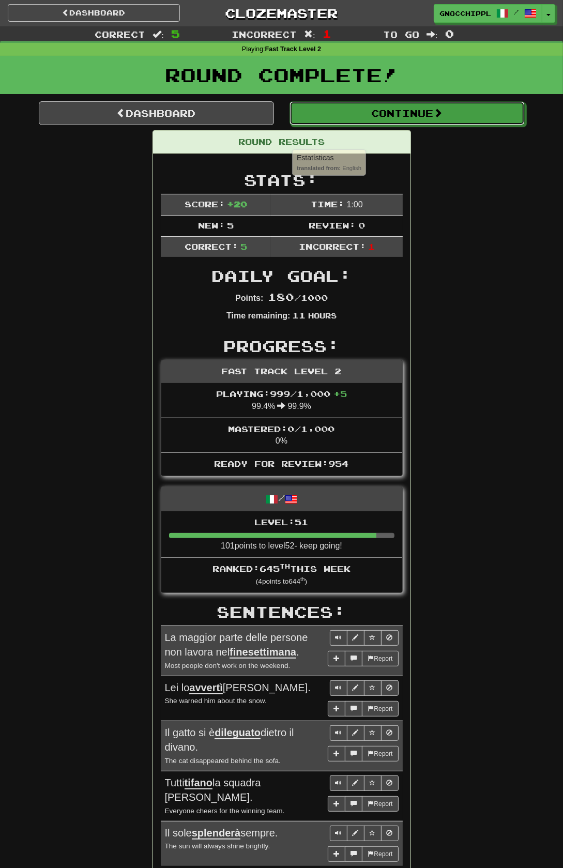
click at [392, 117] on button "Continue" at bounding box center [406, 113] width 235 height 24
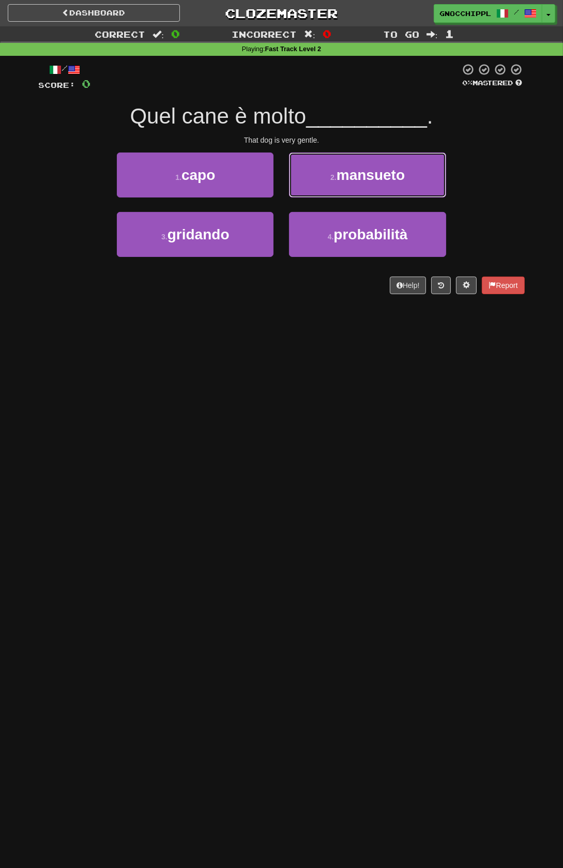
click at [353, 180] on span "mansueto" at bounding box center [371, 175] width 68 height 16
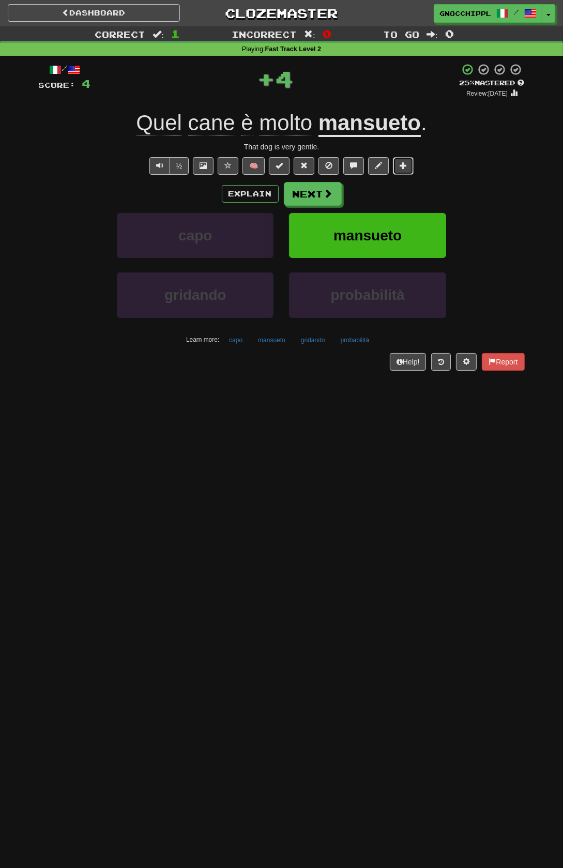
click at [407, 169] on span at bounding box center [403, 165] width 7 height 7
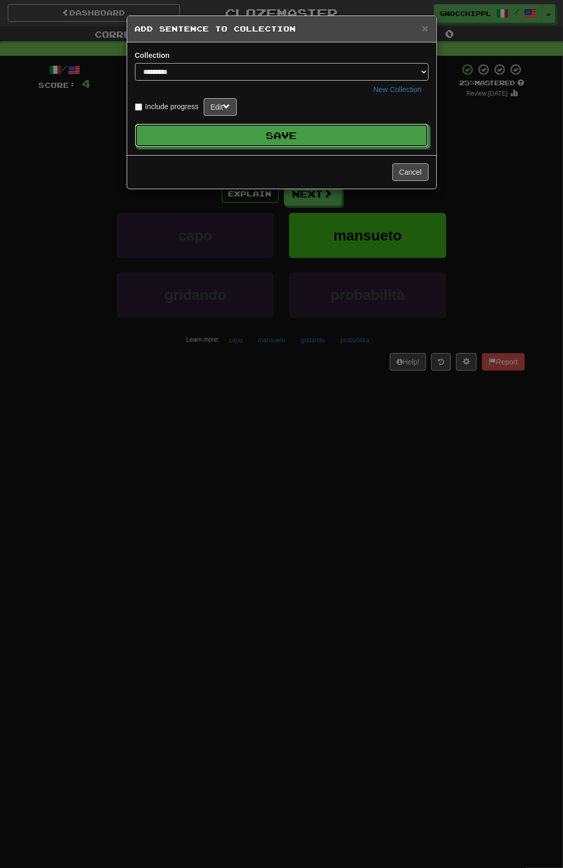
click at [331, 135] on button "Save" at bounding box center [282, 136] width 294 height 24
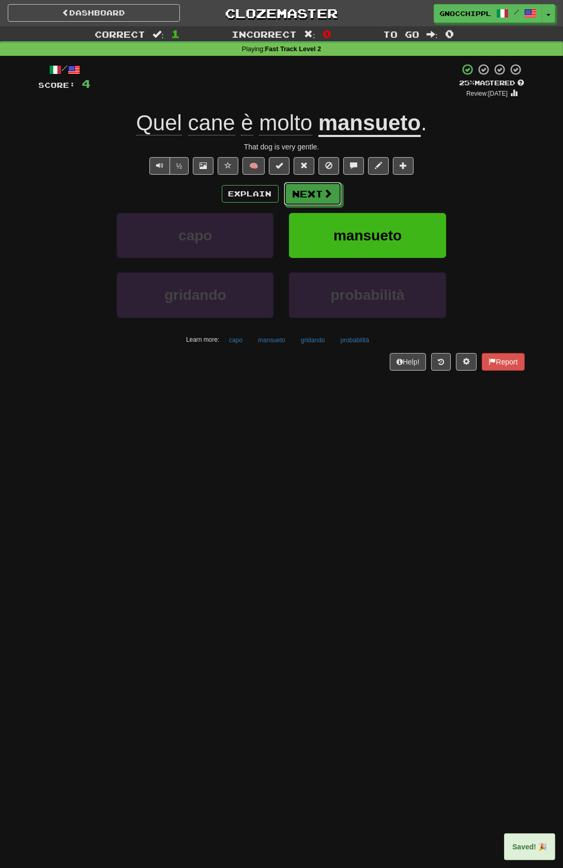
click at [320, 192] on button "Next" at bounding box center [313, 194] width 58 height 24
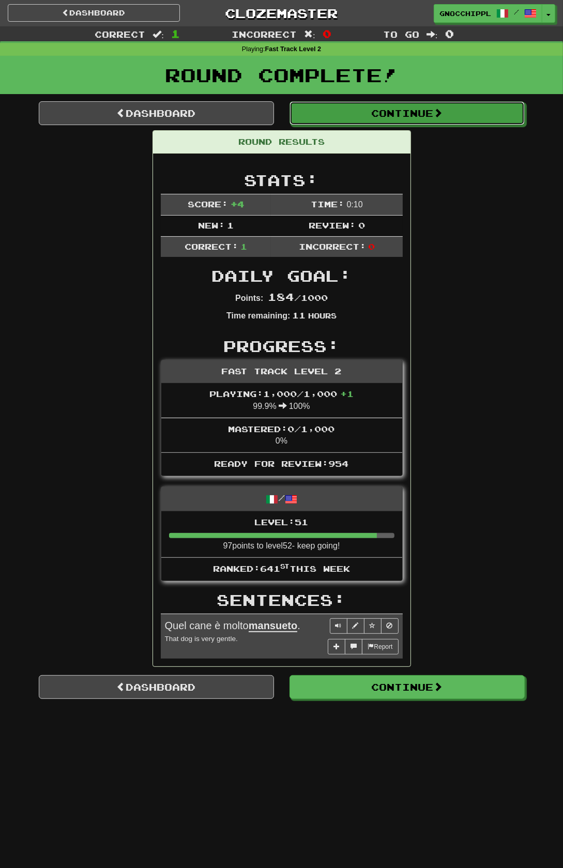
click at [419, 118] on button "Continue" at bounding box center [406, 113] width 235 height 24
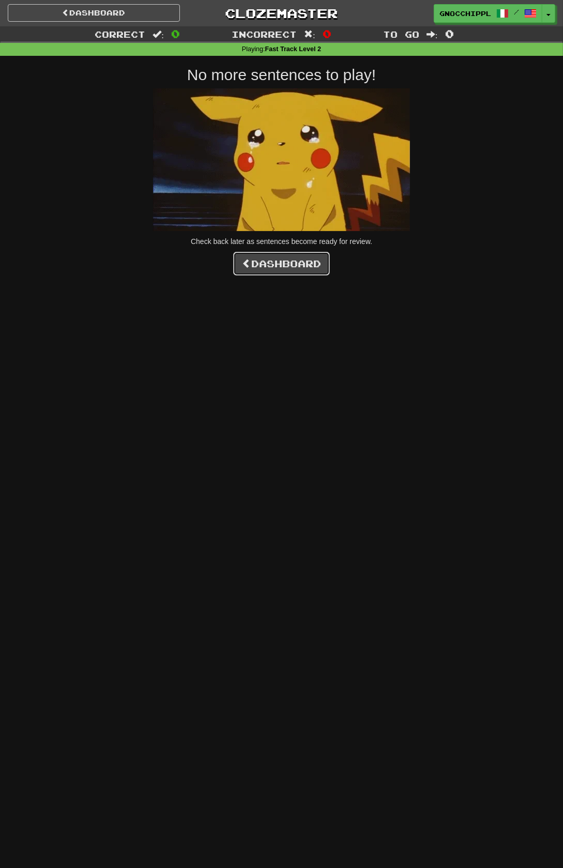
click at [287, 262] on link "Dashboard" at bounding box center [281, 264] width 97 height 24
click at [288, 265] on link "Dashboard" at bounding box center [281, 264] width 97 height 24
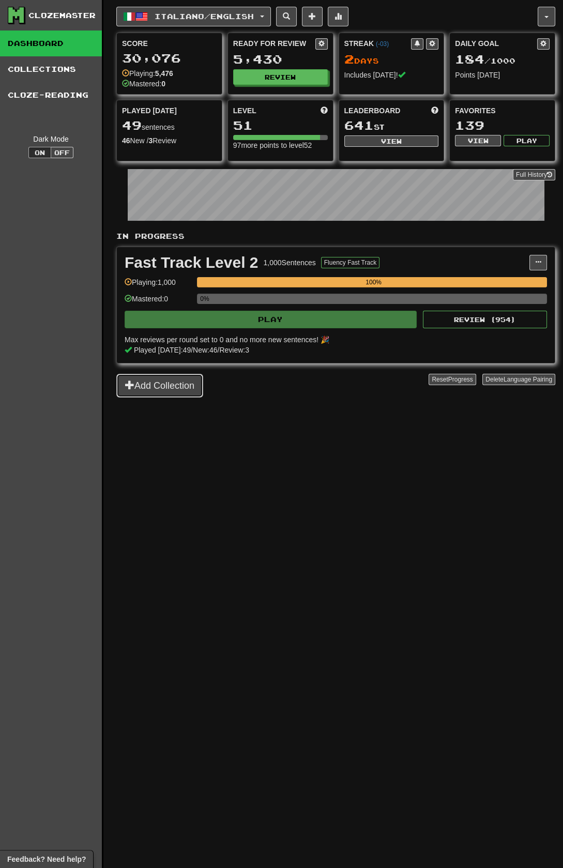
click at [168, 384] on button "Add Collection" at bounding box center [159, 386] width 87 height 24
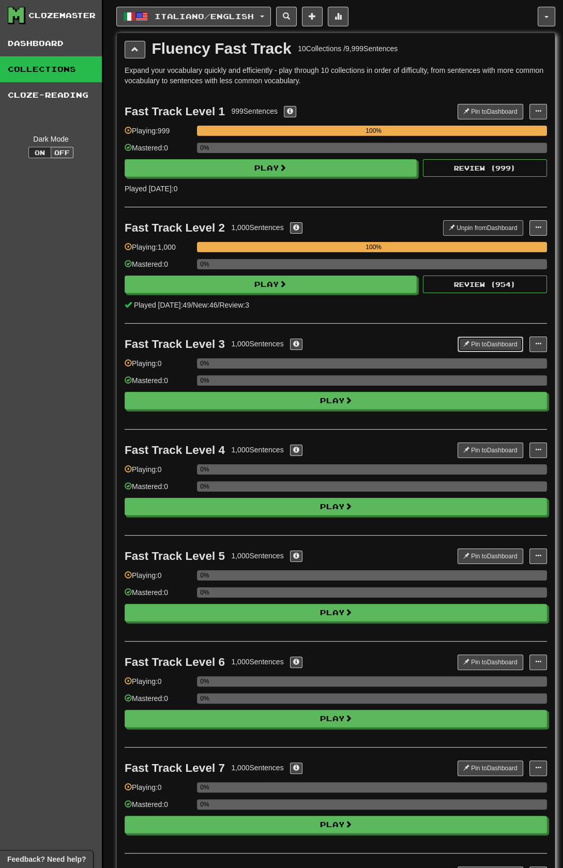
click at [489, 341] on button "Pin to Dashboard" at bounding box center [490, 345] width 66 height 16
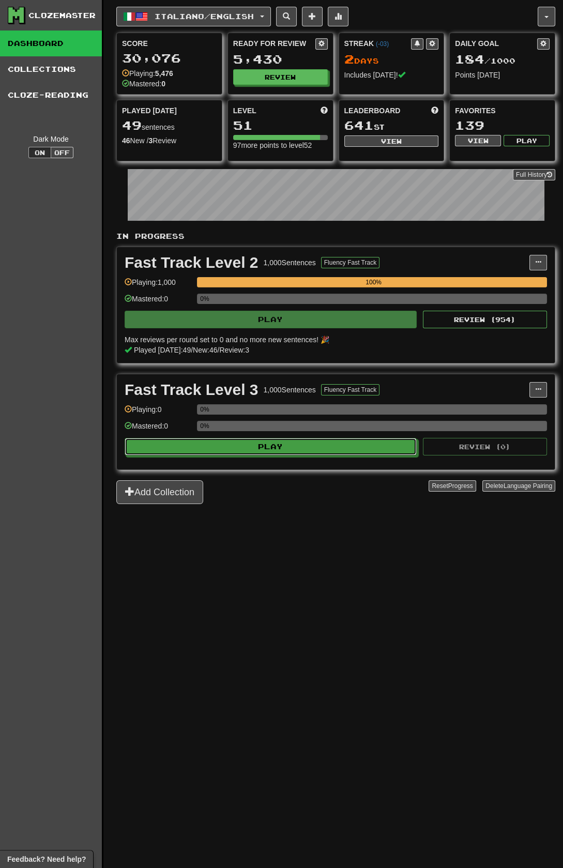
click at [306, 444] on button "Play" at bounding box center [271, 447] width 292 height 18
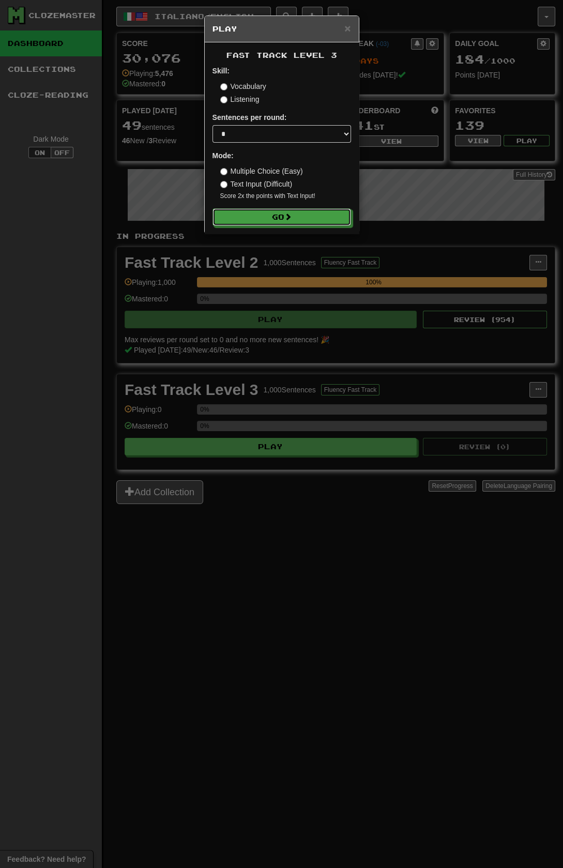
click at [292, 220] on span at bounding box center [287, 216] width 7 height 7
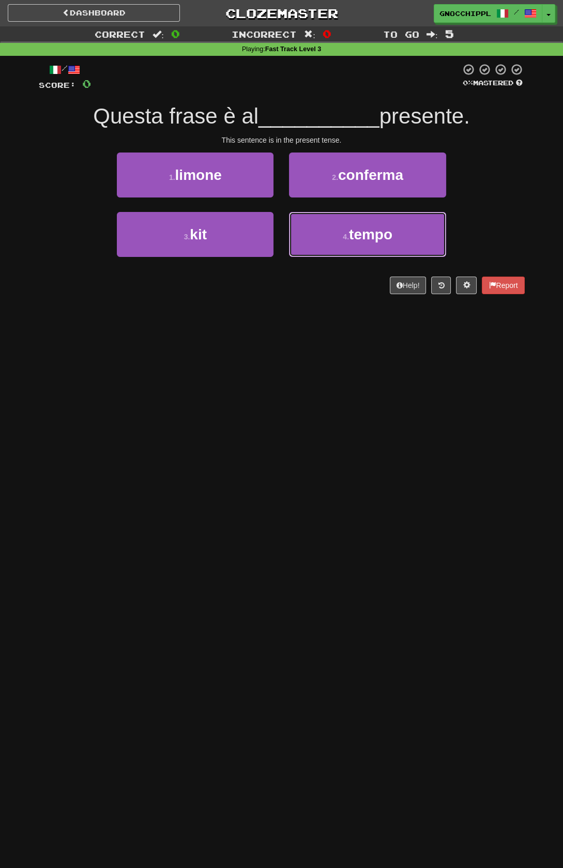
click at [370, 241] on span "tempo" at bounding box center [370, 234] width 43 height 16
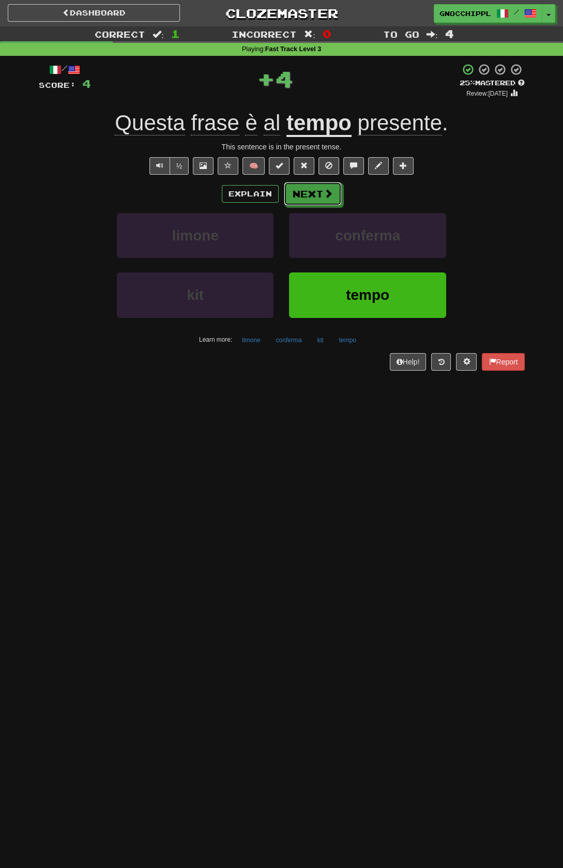
click at [319, 195] on button "Next" at bounding box center [313, 194] width 58 height 24
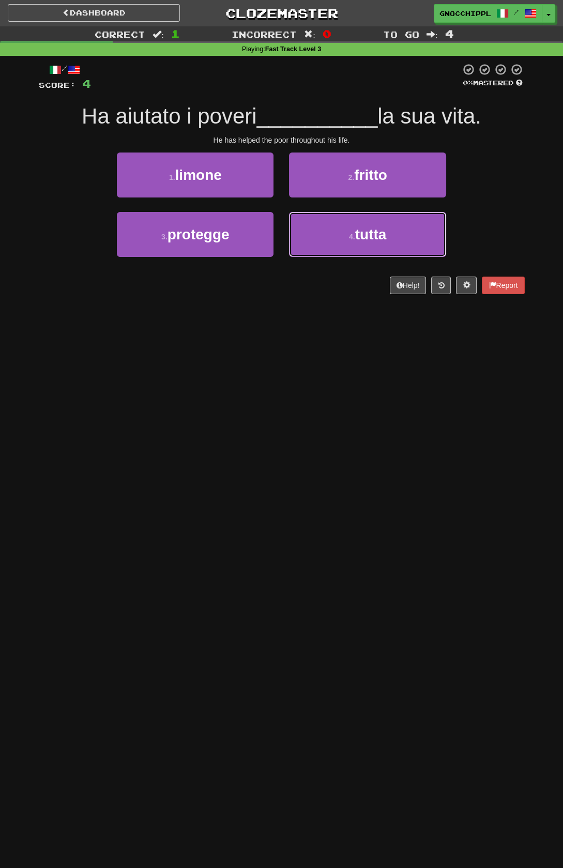
click at [363, 231] on span "tutta" at bounding box center [371, 234] width 32 height 16
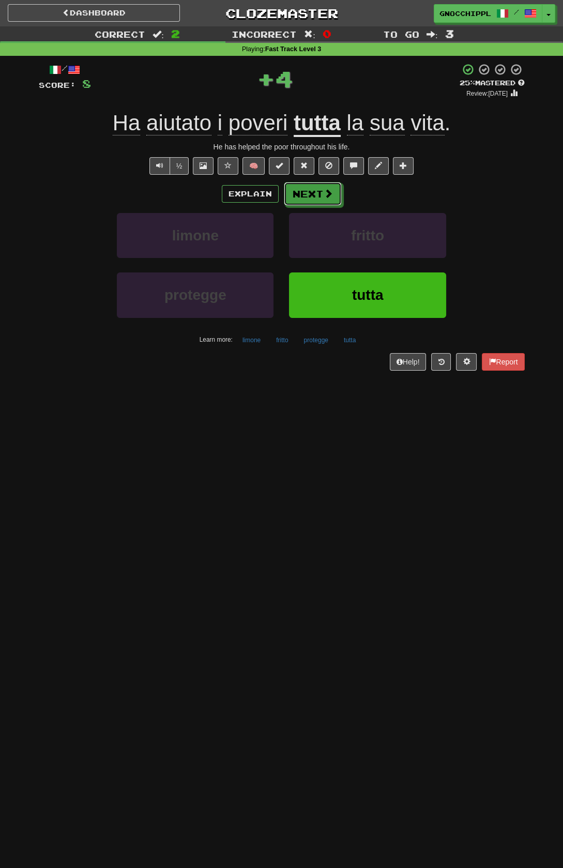
click at [325, 193] on span at bounding box center [328, 193] width 9 height 9
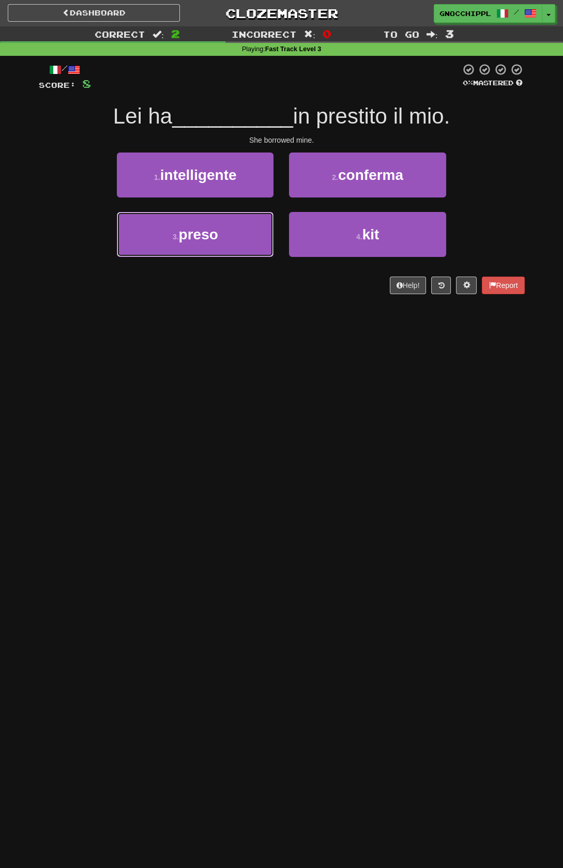
click at [233, 239] on button "3 . preso" at bounding box center [195, 234] width 157 height 45
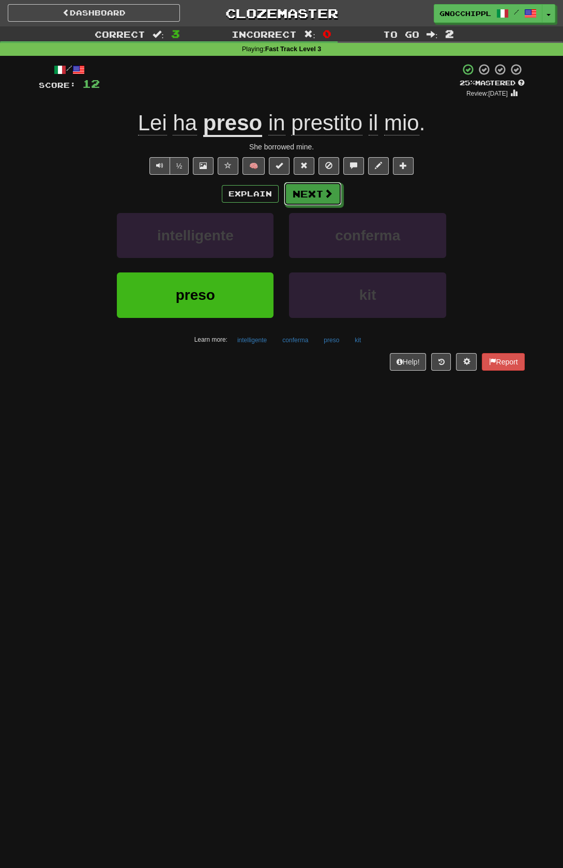
click at [316, 195] on button "Next" at bounding box center [313, 194] width 58 height 24
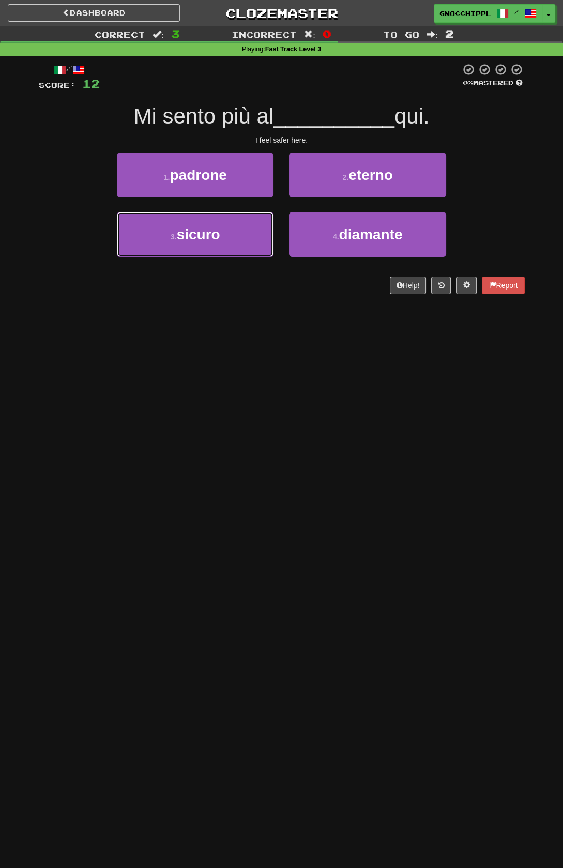
click at [240, 241] on button "3 . sicuro" at bounding box center [195, 234] width 157 height 45
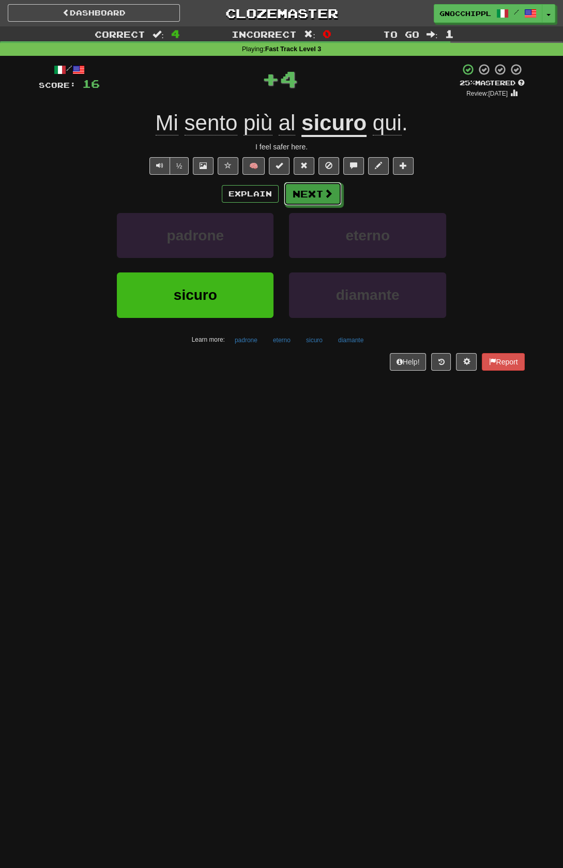
click at [315, 196] on button "Next" at bounding box center [313, 194] width 58 height 24
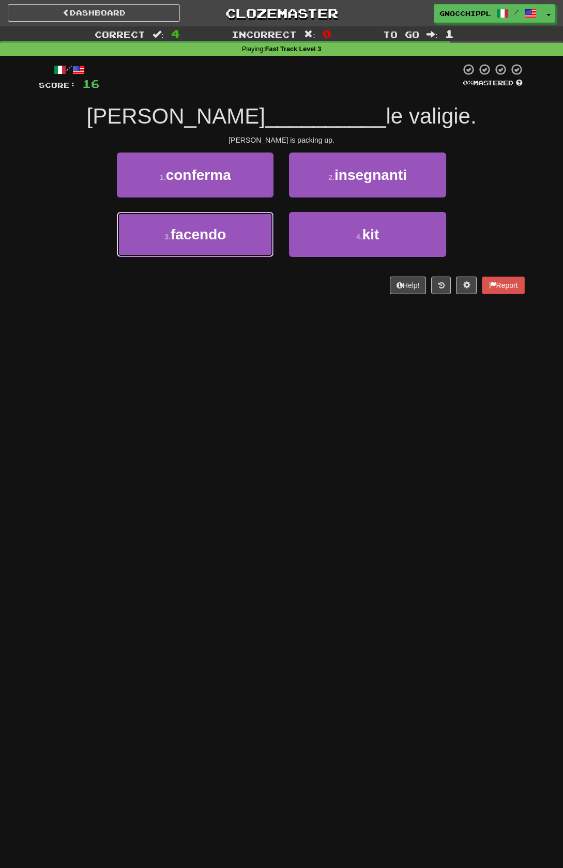
click at [226, 242] on span "facendo" at bounding box center [198, 234] width 55 height 16
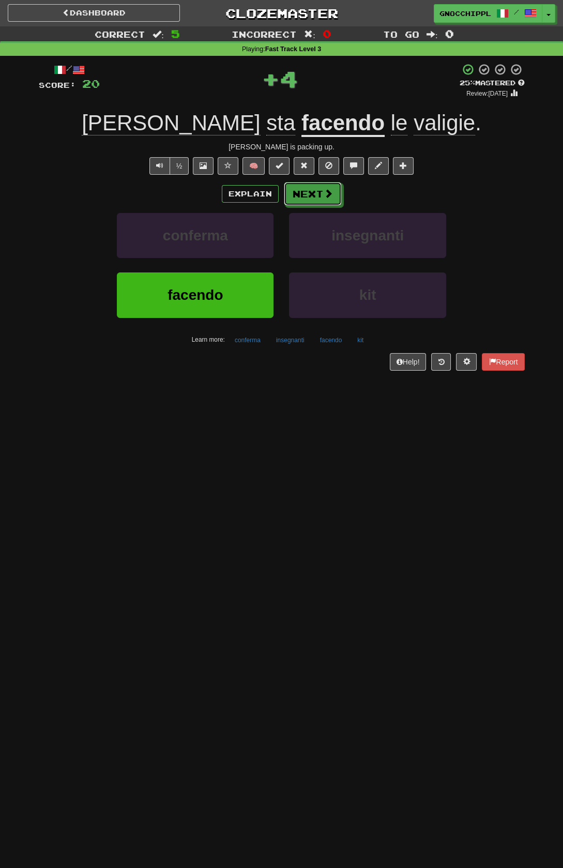
click at [309, 195] on button "Next" at bounding box center [313, 194] width 58 height 24
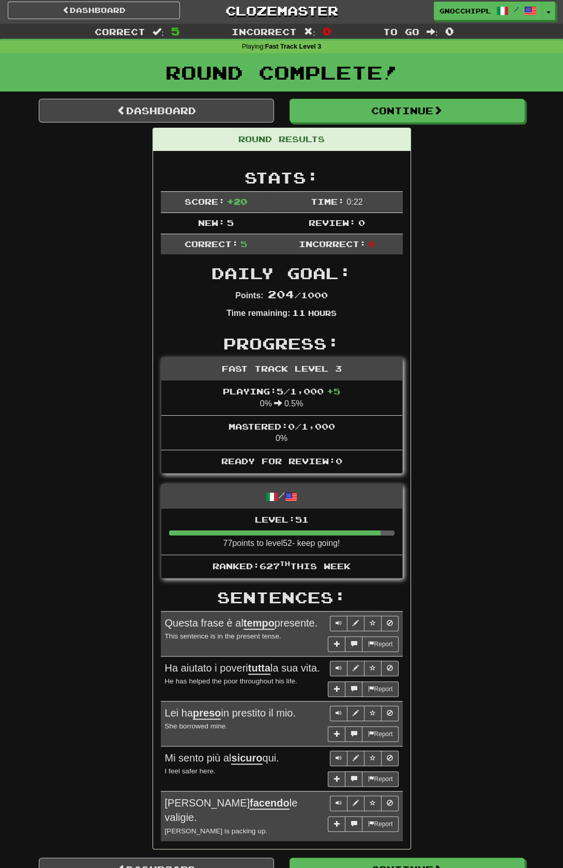
scroll to position [2, 0]
click at [242, 109] on link "Dashboard" at bounding box center [156, 111] width 235 height 24
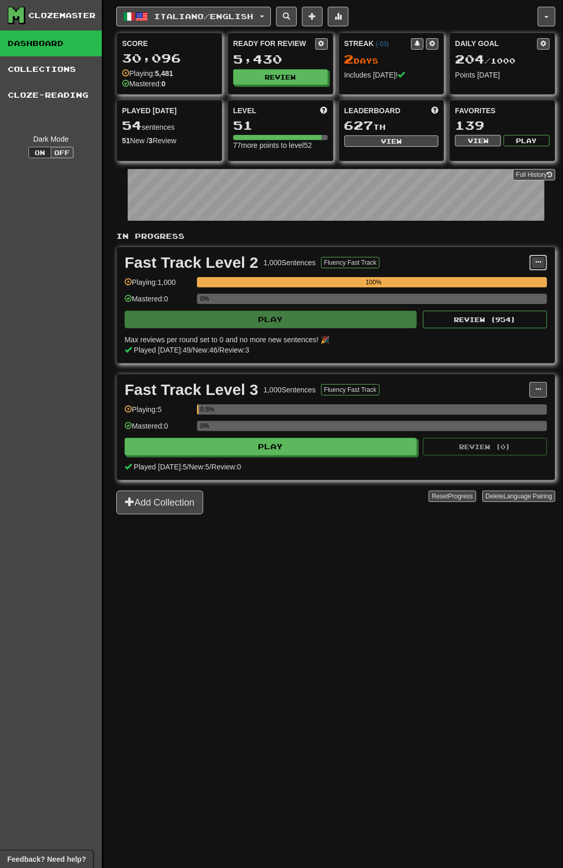
click at [541, 265] on span at bounding box center [538, 262] width 6 height 6
click at [504, 302] on span "Unpin from Dashboard" at bounding box center [499, 304] width 73 height 8
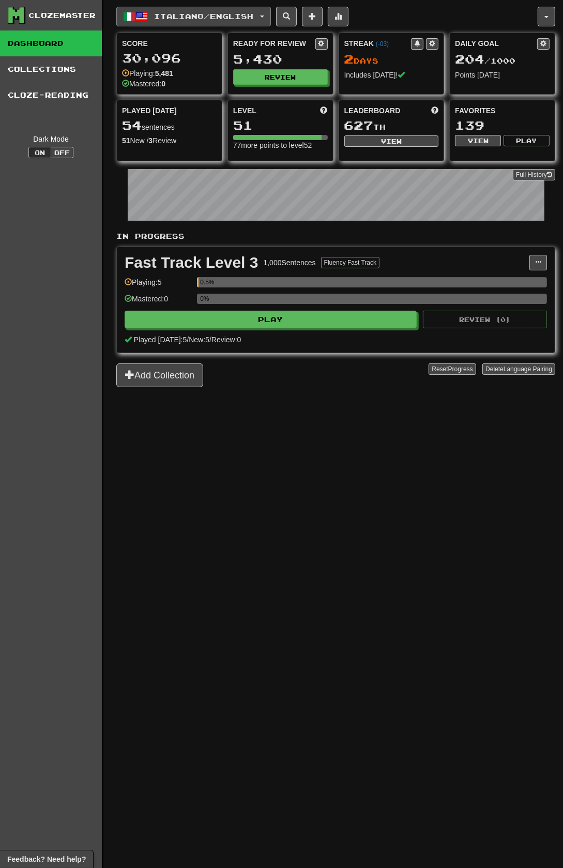
click at [236, 19] on span "Italiano / English" at bounding box center [204, 16] width 99 height 9
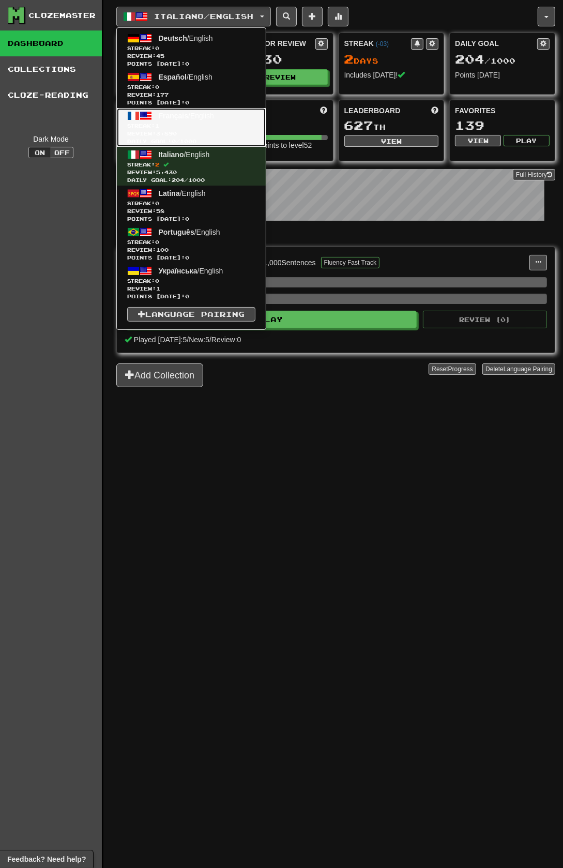
click at [197, 128] on span "Streak: 1" at bounding box center [191, 126] width 128 height 8
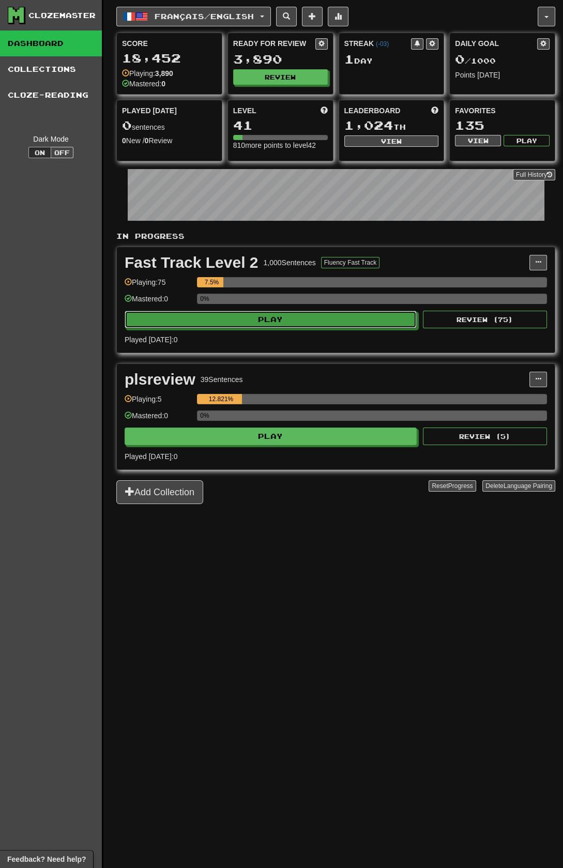
click at [341, 326] on button "Play" at bounding box center [271, 320] width 292 height 18
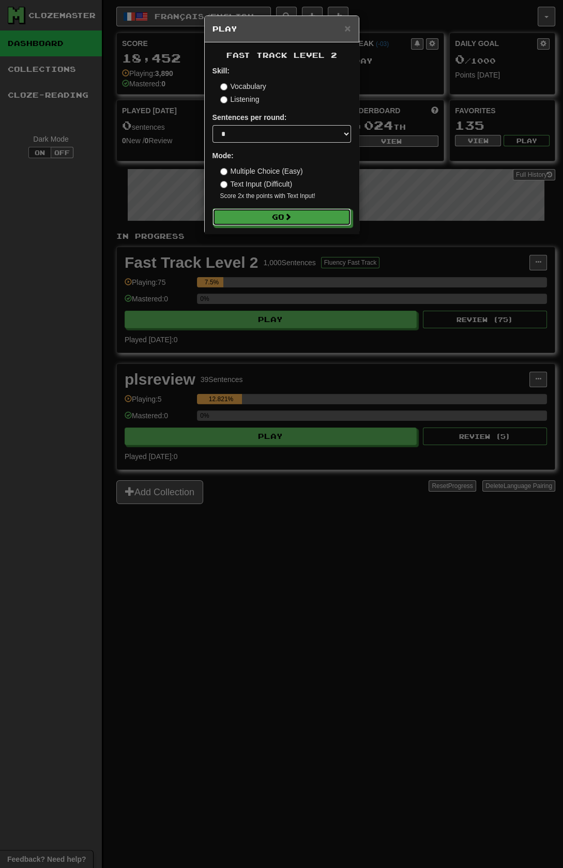
click at [310, 216] on button "Go" at bounding box center [281, 217] width 139 height 18
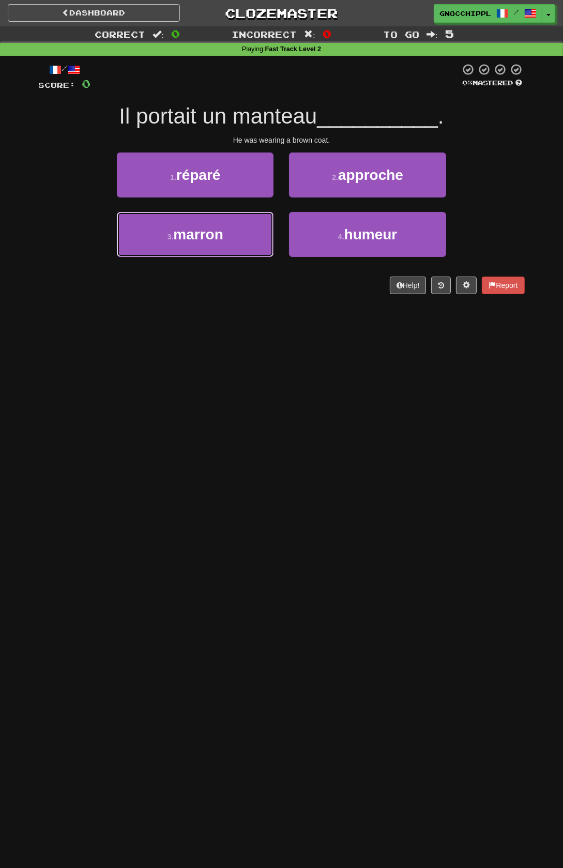
click at [236, 236] on button "3 . [GEOGRAPHIC_DATA]" at bounding box center [195, 234] width 157 height 45
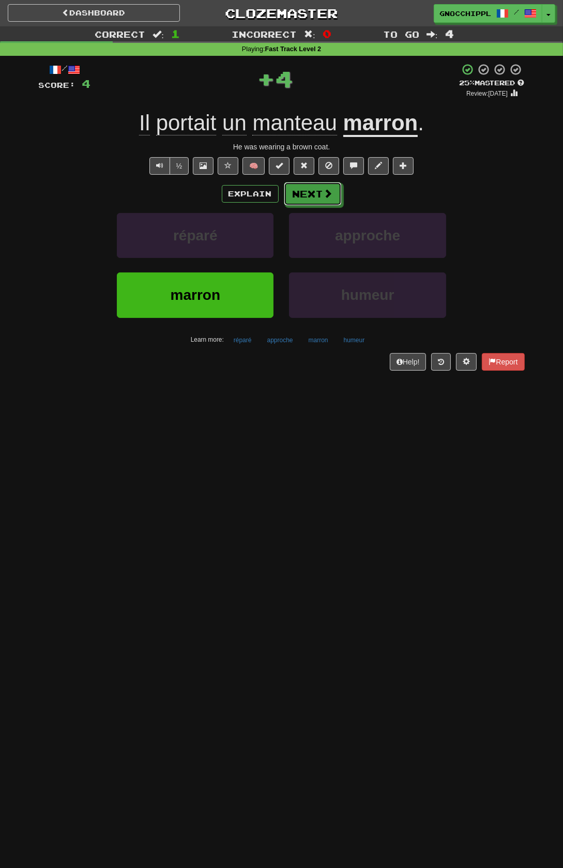
click at [312, 195] on button "Next" at bounding box center [313, 194] width 58 height 24
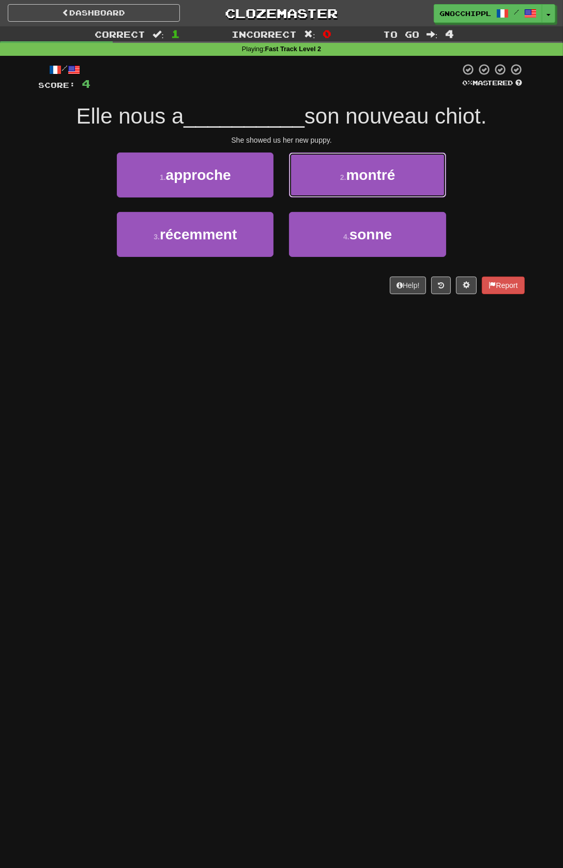
click at [394, 177] on span "montré" at bounding box center [370, 175] width 49 height 16
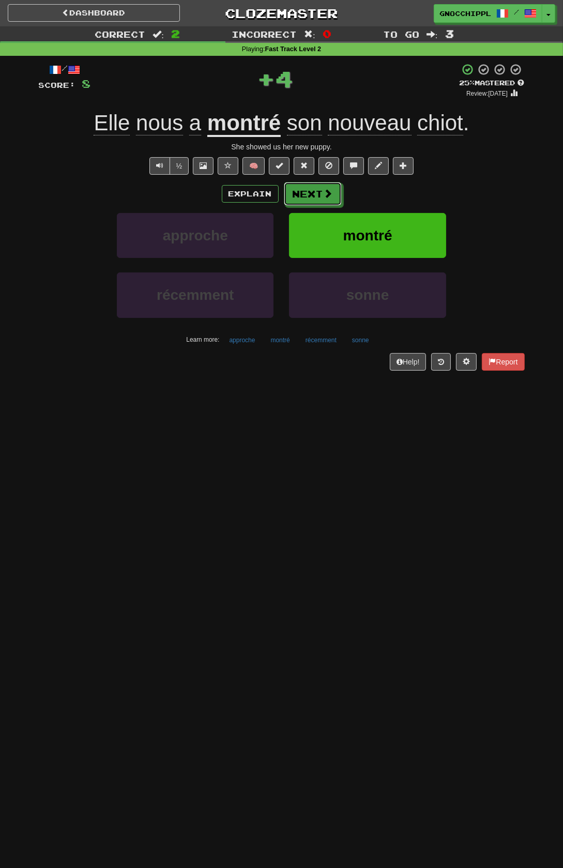
click at [323, 198] on button "Next" at bounding box center [313, 194] width 58 height 24
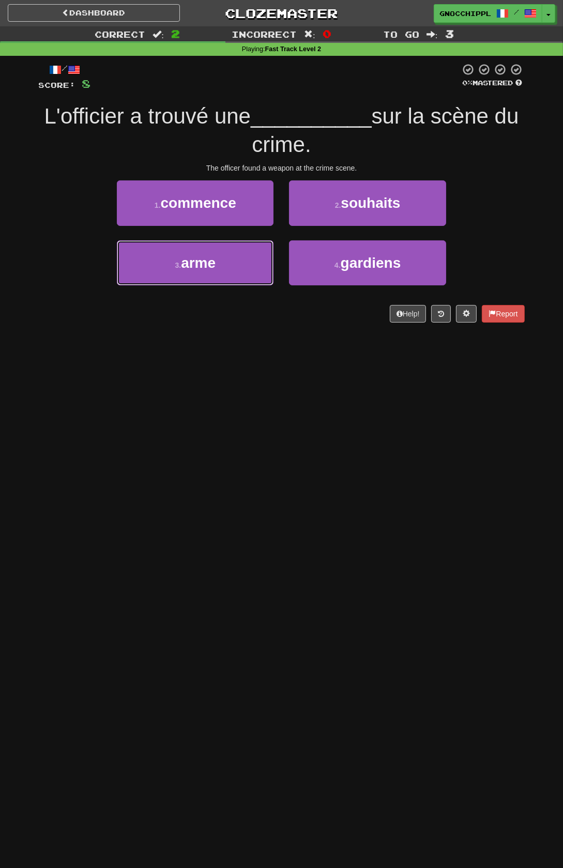
click at [229, 261] on button "3 . arme" at bounding box center [195, 262] width 157 height 45
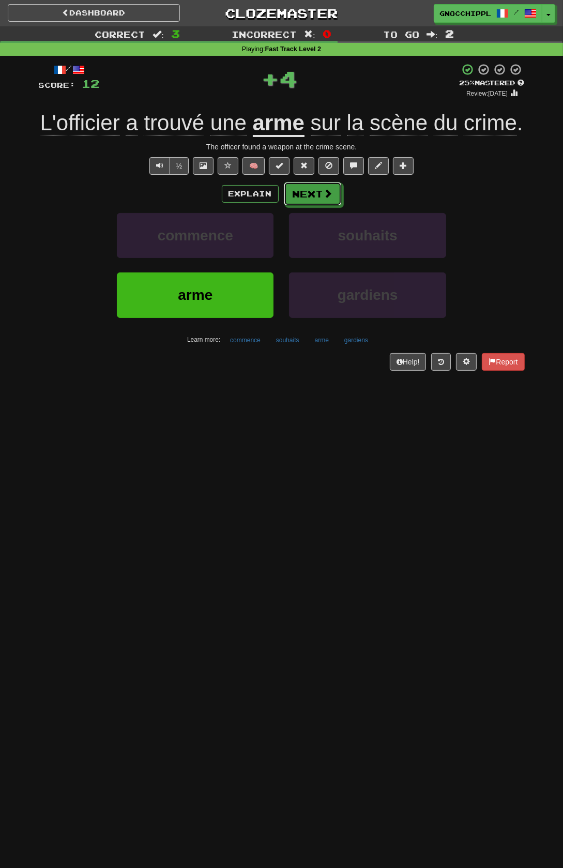
click at [318, 194] on button "Next" at bounding box center [313, 194] width 58 height 24
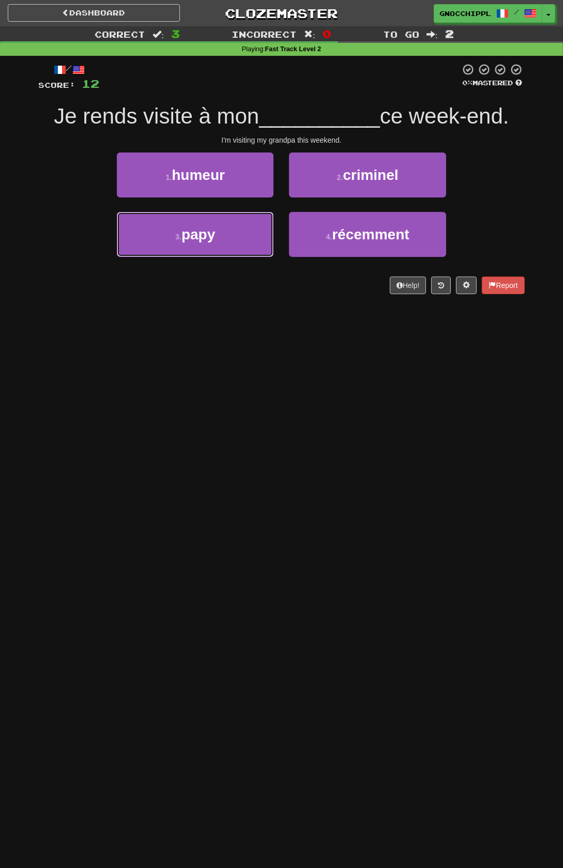
click at [239, 235] on button "3 . papy" at bounding box center [195, 234] width 157 height 45
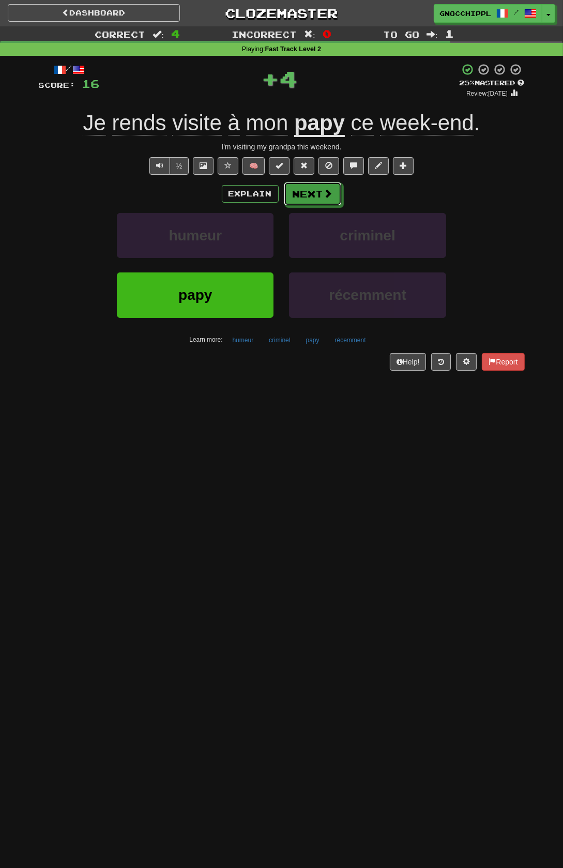
click at [323, 192] on button "Next" at bounding box center [313, 194] width 58 height 24
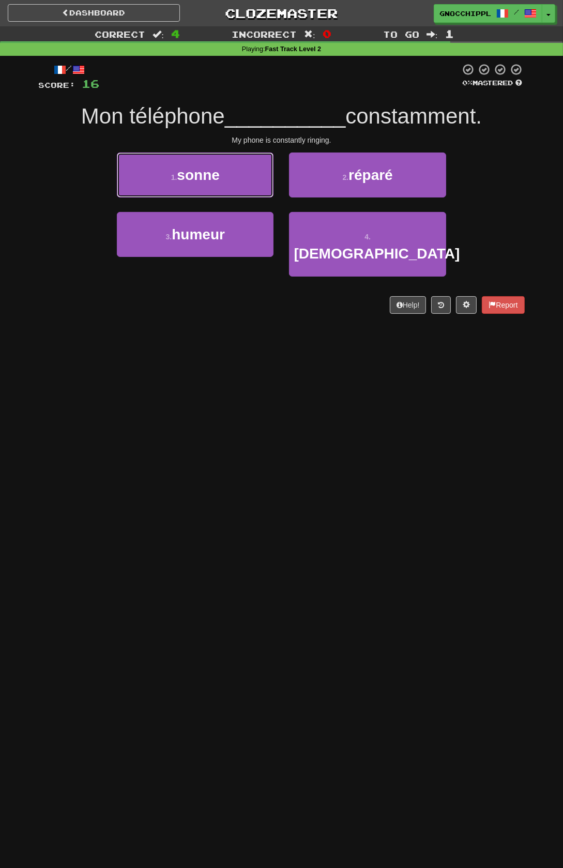
click at [236, 164] on button "1 . sonne" at bounding box center [195, 174] width 157 height 45
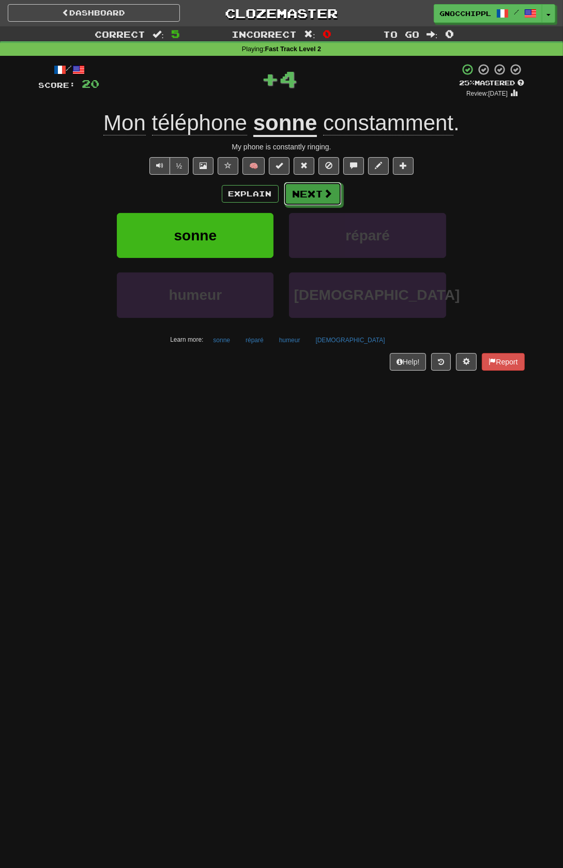
click at [333, 205] on button "Next" at bounding box center [313, 194] width 58 height 24
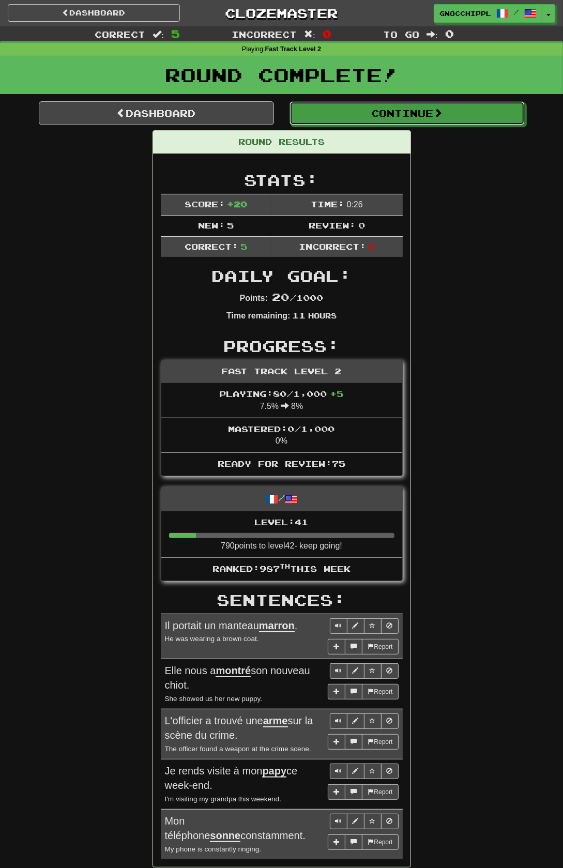
click at [442, 117] on span at bounding box center [437, 112] width 9 height 9
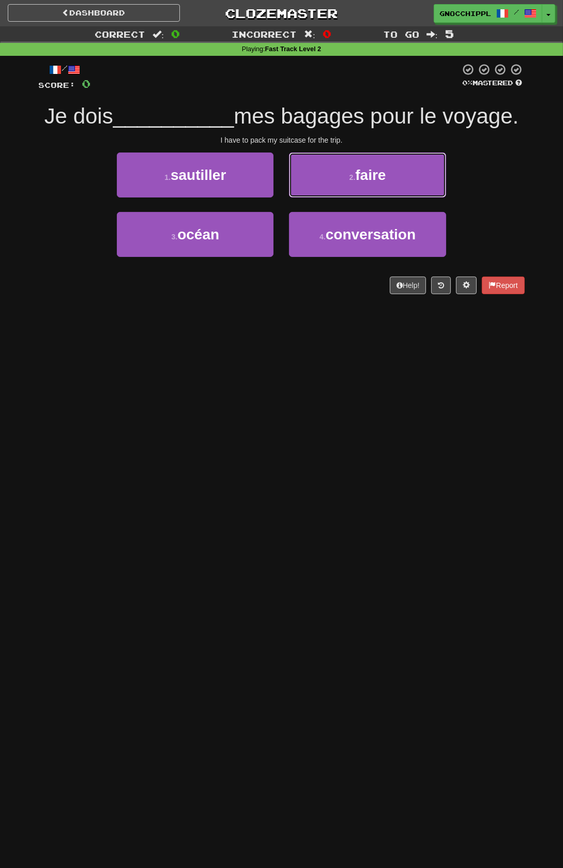
click at [366, 171] on span "faire" at bounding box center [370, 175] width 30 height 16
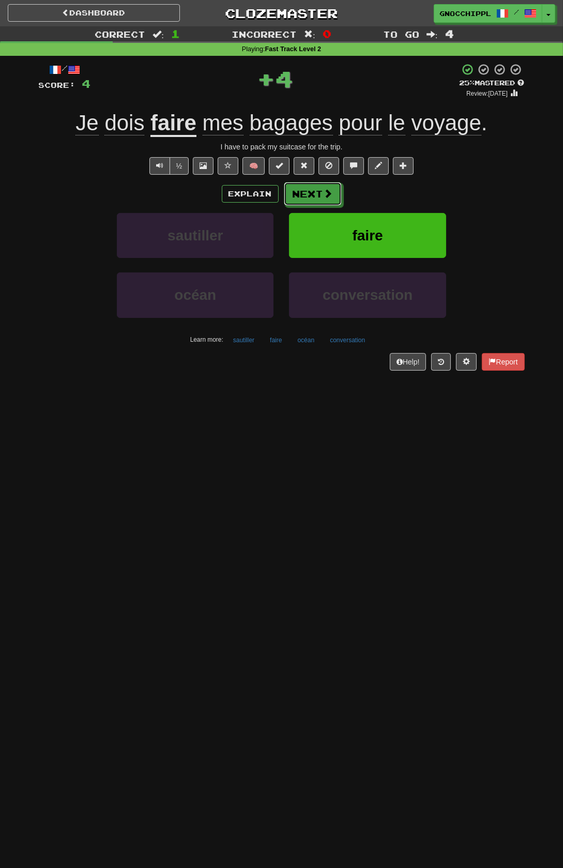
click at [319, 196] on button "Next" at bounding box center [313, 194] width 58 height 24
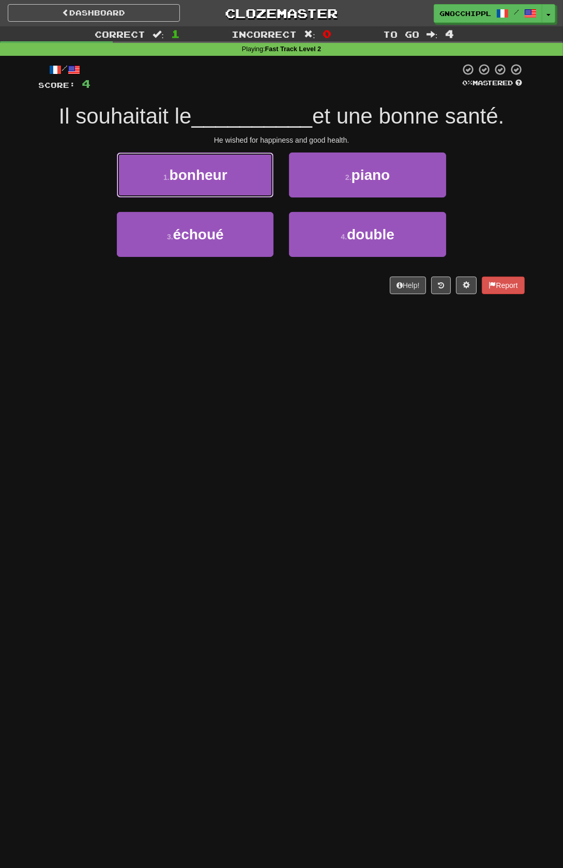
click at [244, 176] on button "1 . bonheur" at bounding box center [195, 174] width 157 height 45
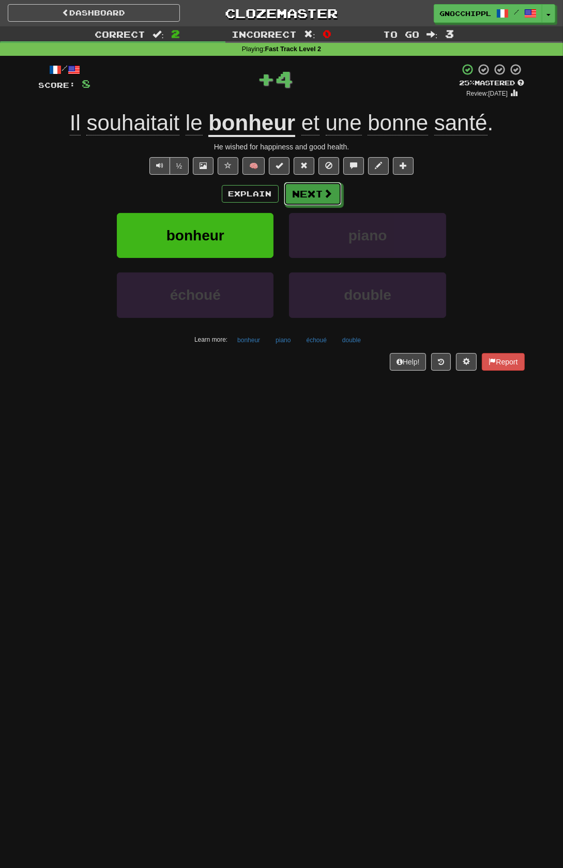
click at [313, 194] on button "Next" at bounding box center [313, 194] width 58 height 24
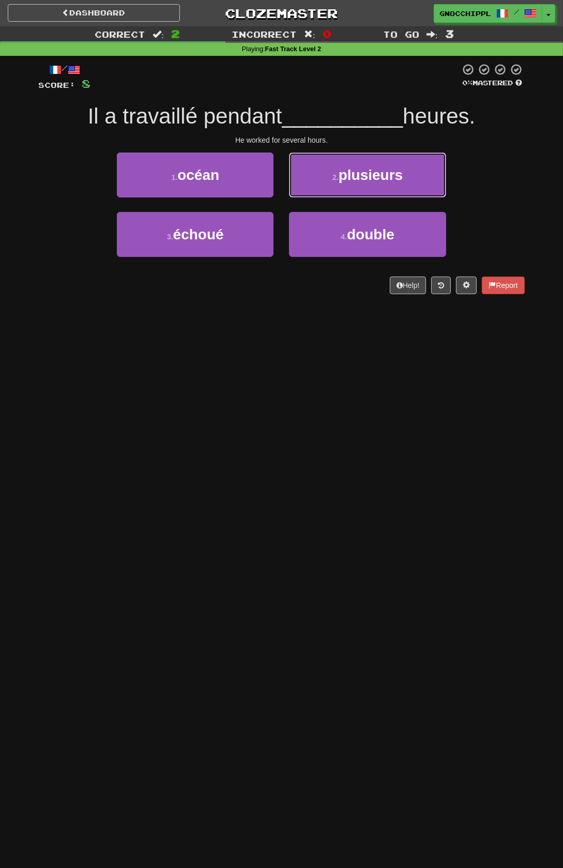
click at [365, 174] on span "plusieurs" at bounding box center [371, 175] width 64 height 16
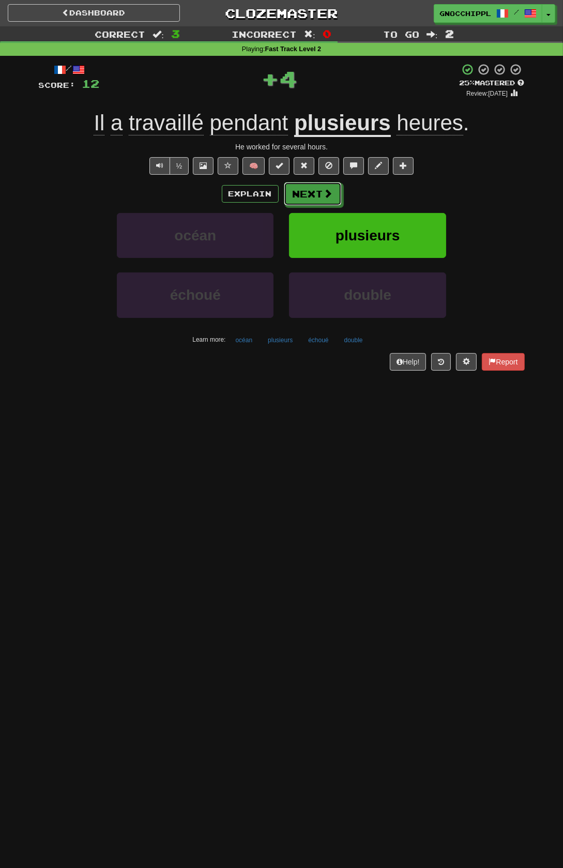
click at [313, 191] on button "Next" at bounding box center [313, 194] width 58 height 24
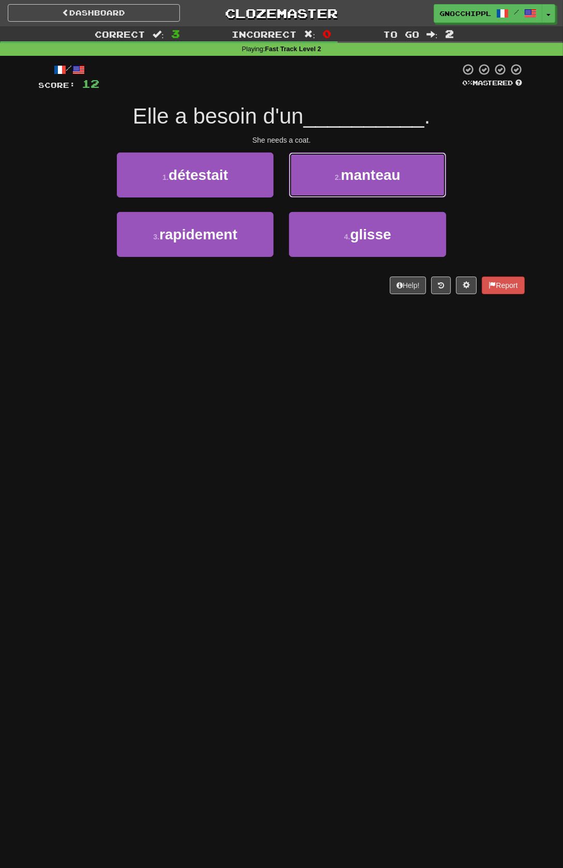
click at [341, 181] on small "2 ." at bounding box center [338, 177] width 6 height 8
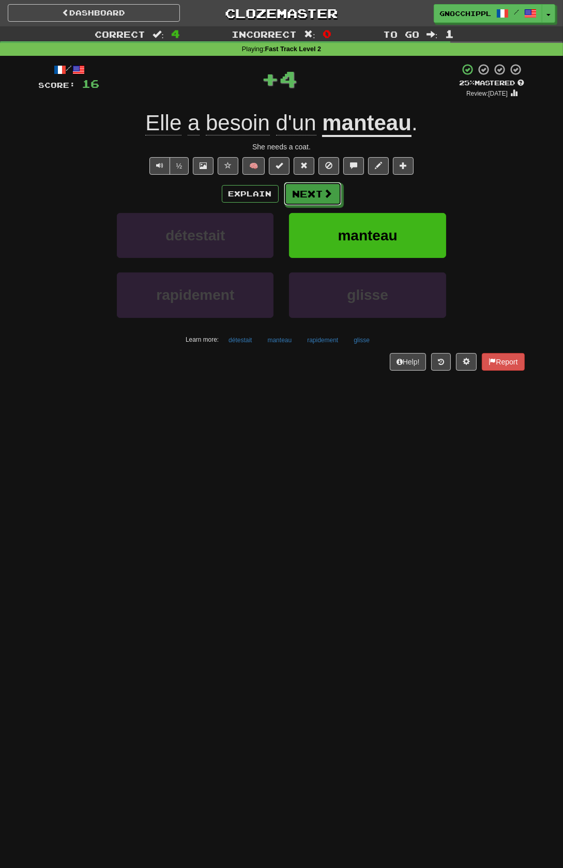
click at [320, 195] on button "Next" at bounding box center [313, 194] width 58 height 24
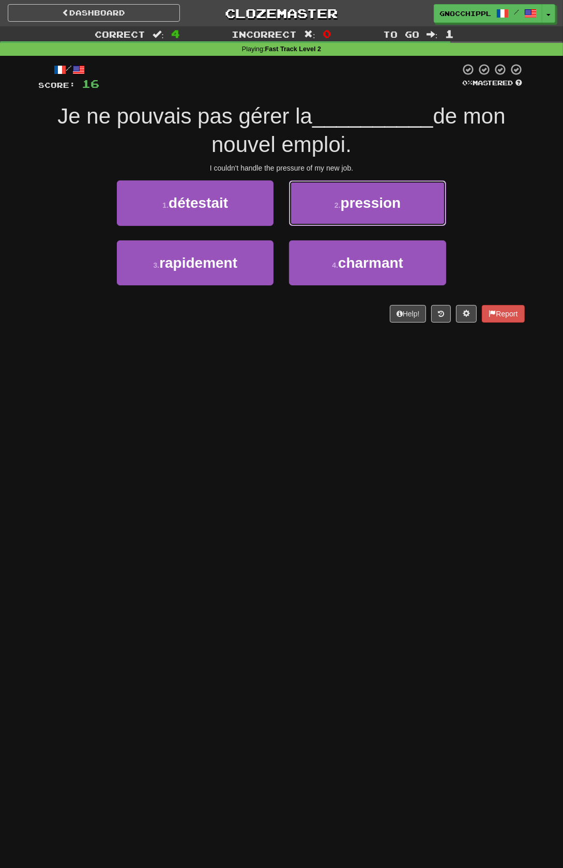
click at [393, 206] on span "pression" at bounding box center [371, 203] width 60 height 16
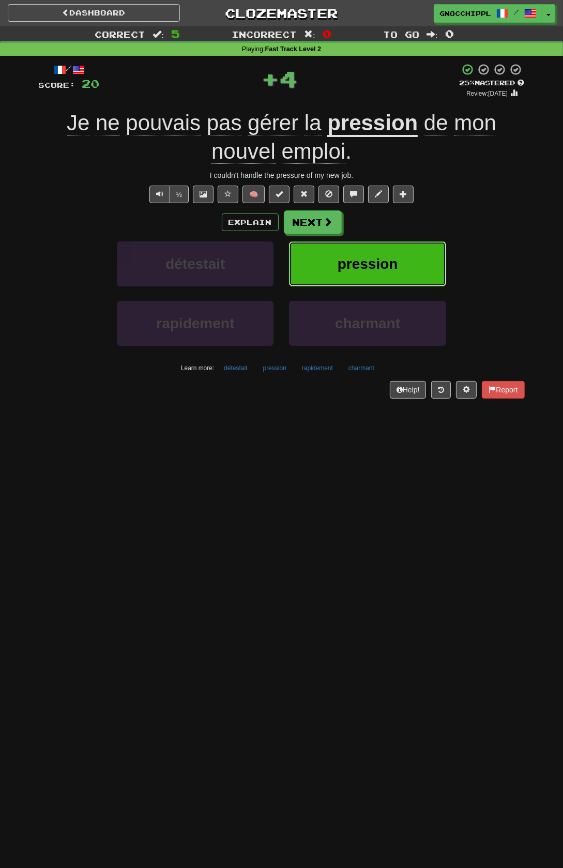
click at [398, 272] on span "pression" at bounding box center [368, 264] width 60 height 16
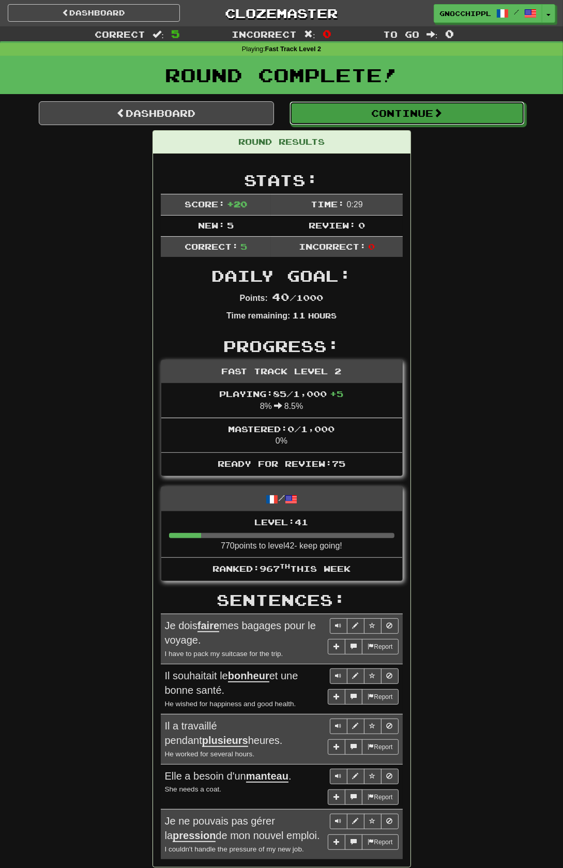
click at [442, 117] on span at bounding box center [437, 112] width 9 height 9
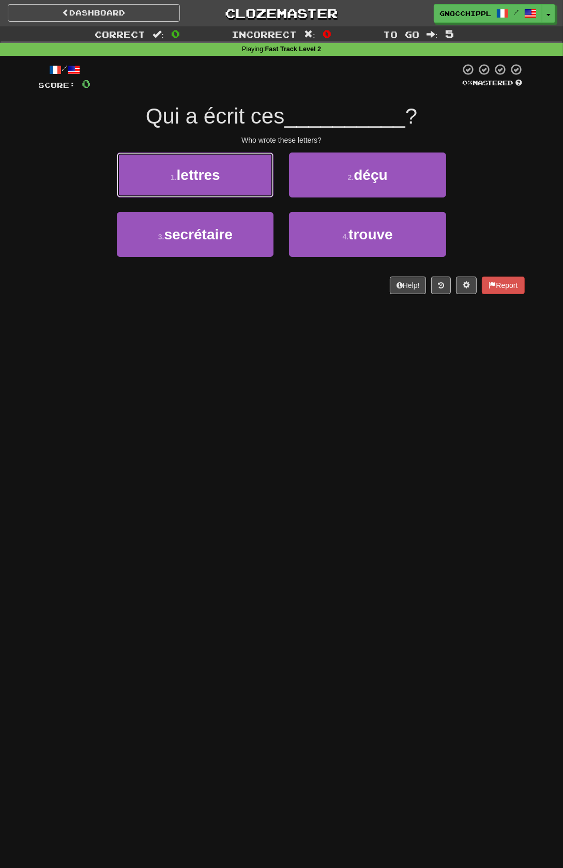
click at [235, 176] on button "1 . lettres" at bounding box center [195, 174] width 157 height 45
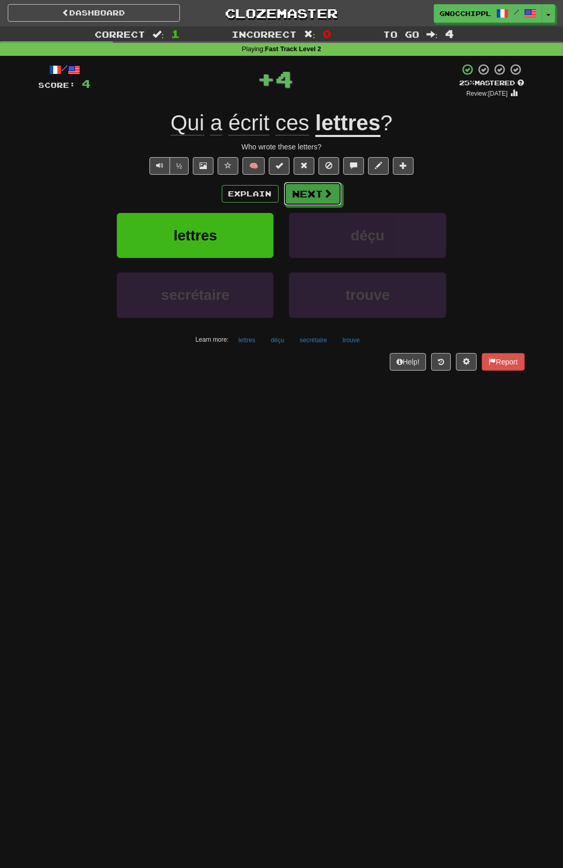
click at [315, 192] on button "Next" at bounding box center [313, 194] width 58 height 24
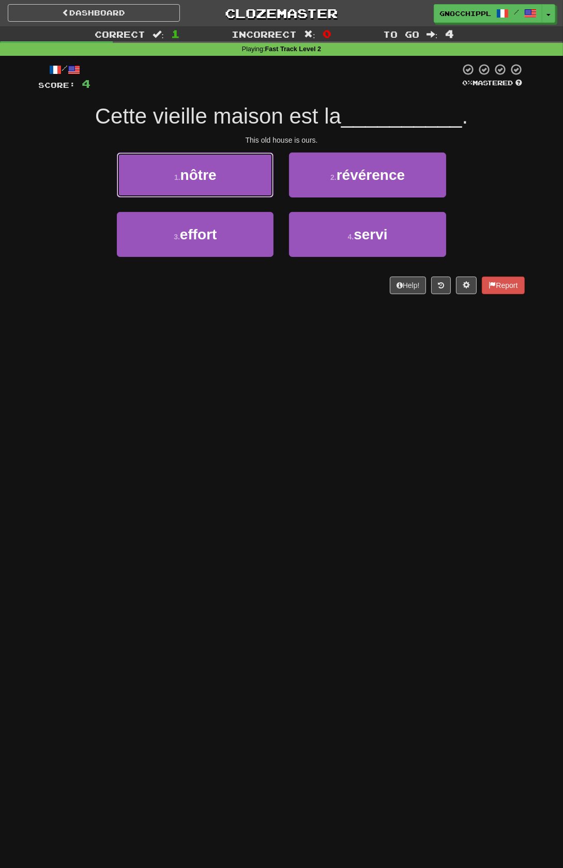
click at [240, 171] on button "1 . nôtre" at bounding box center [195, 174] width 157 height 45
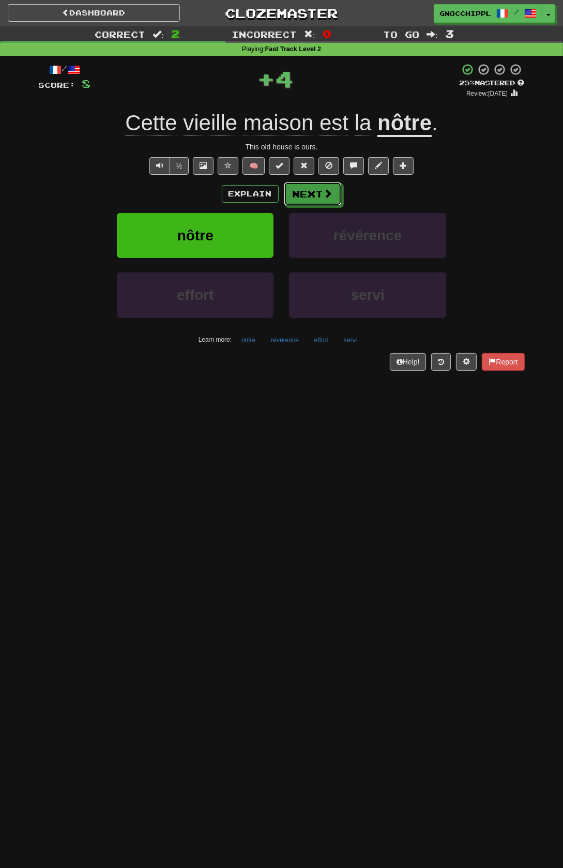
click at [314, 192] on button "Next" at bounding box center [313, 194] width 58 height 24
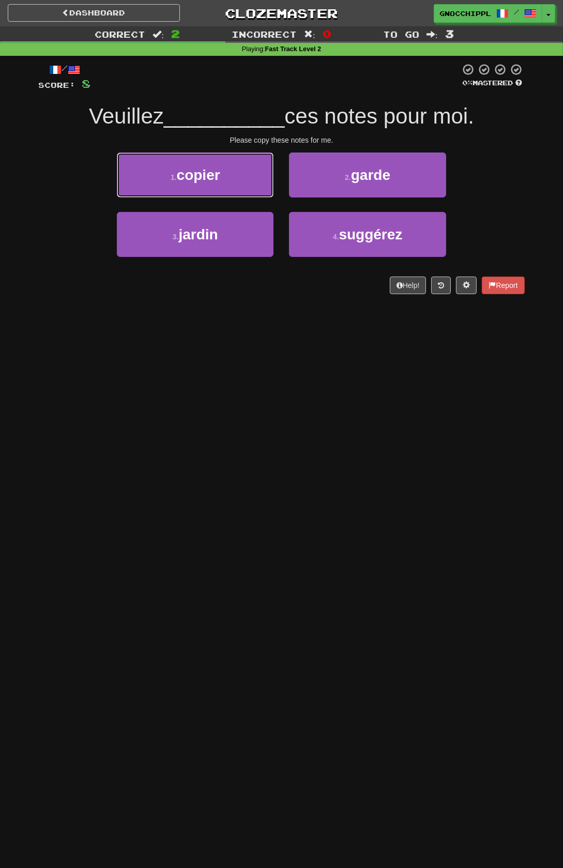
click at [239, 173] on button "1 . copier" at bounding box center [195, 174] width 157 height 45
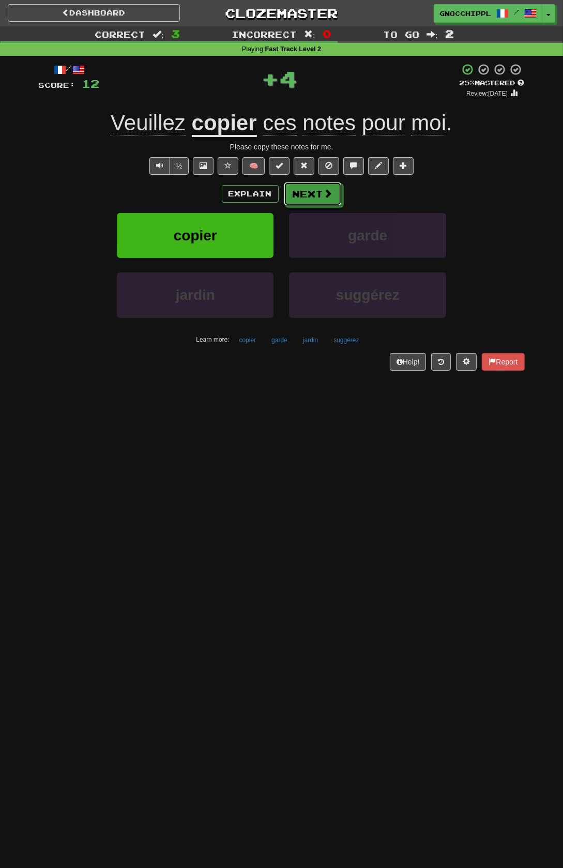
click at [341, 205] on button "Next" at bounding box center [313, 194] width 58 height 24
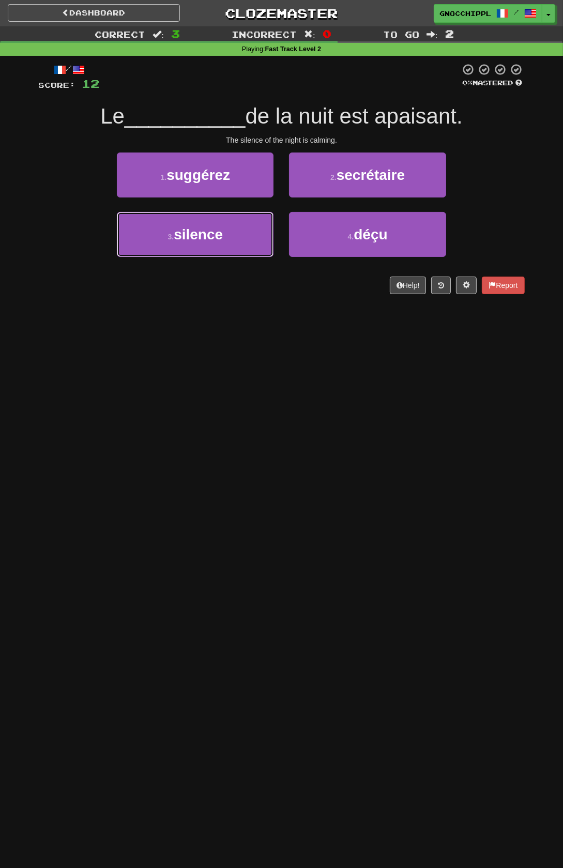
click at [245, 241] on button "3 . silence" at bounding box center [195, 234] width 157 height 45
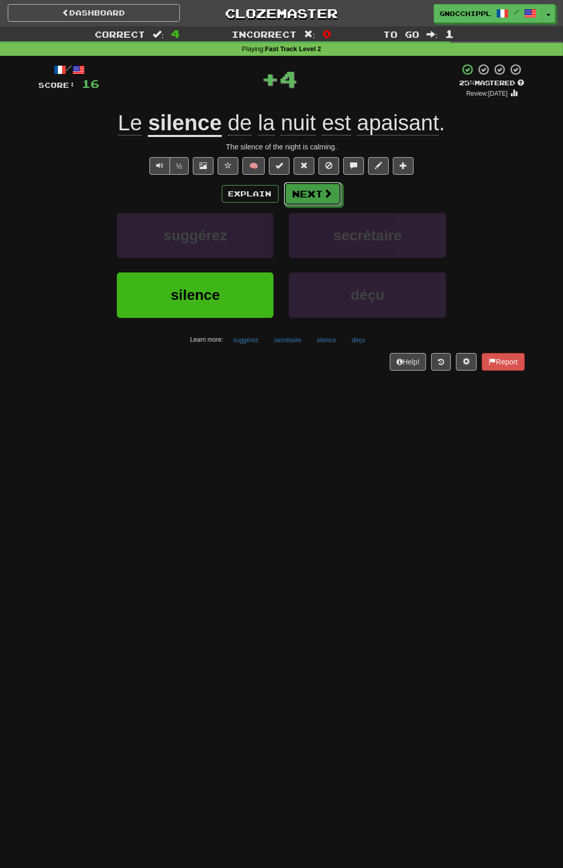
click at [319, 197] on button "Next" at bounding box center [313, 194] width 58 height 24
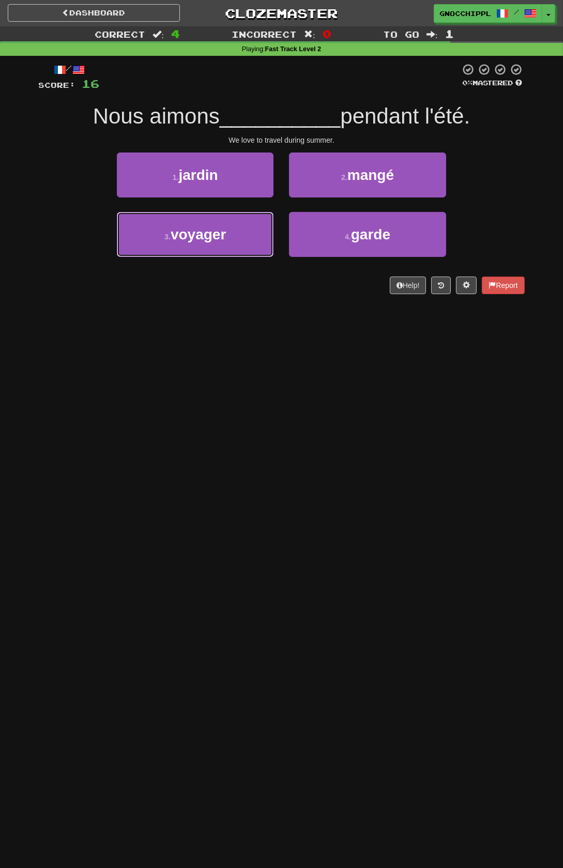
click at [241, 230] on button "3 . voyager" at bounding box center [195, 234] width 157 height 45
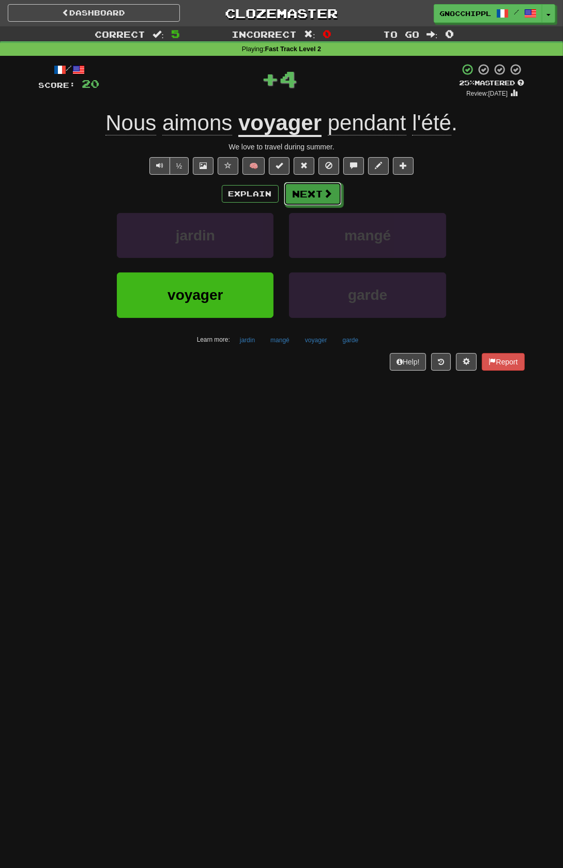
click at [318, 196] on button "Next" at bounding box center [313, 194] width 58 height 24
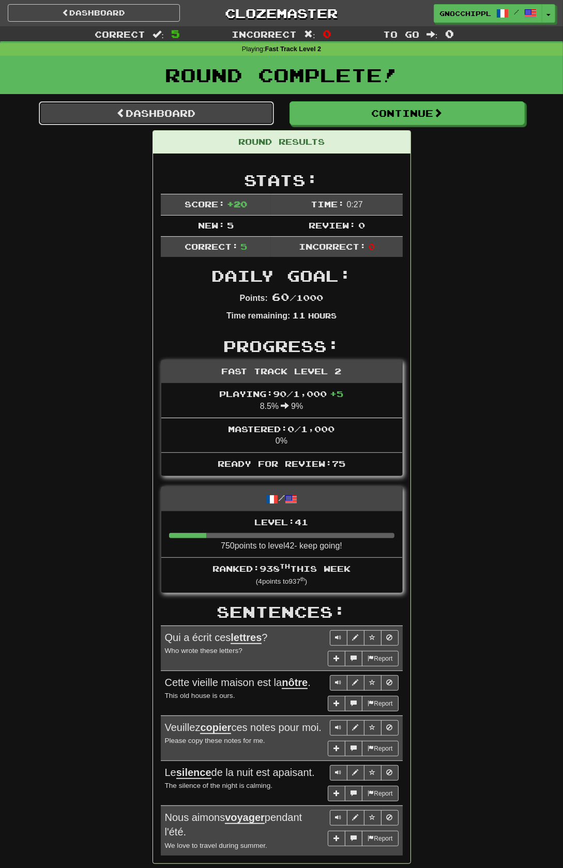
click at [222, 113] on link "Dashboard" at bounding box center [156, 113] width 235 height 24
